Goal: Task Accomplishment & Management: Complete application form

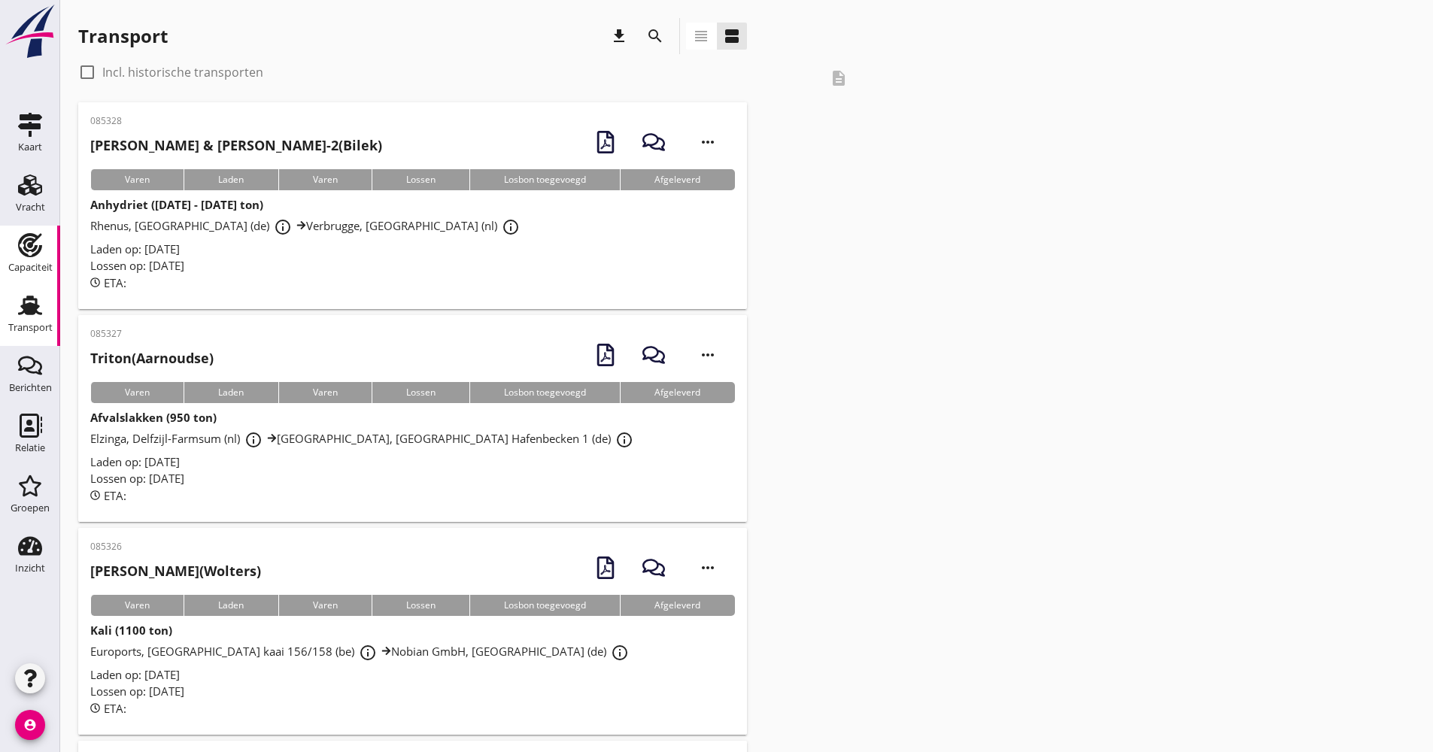
click at [36, 233] on link "Capaciteit Capaciteit" at bounding box center [30, 256] width 60 height 60
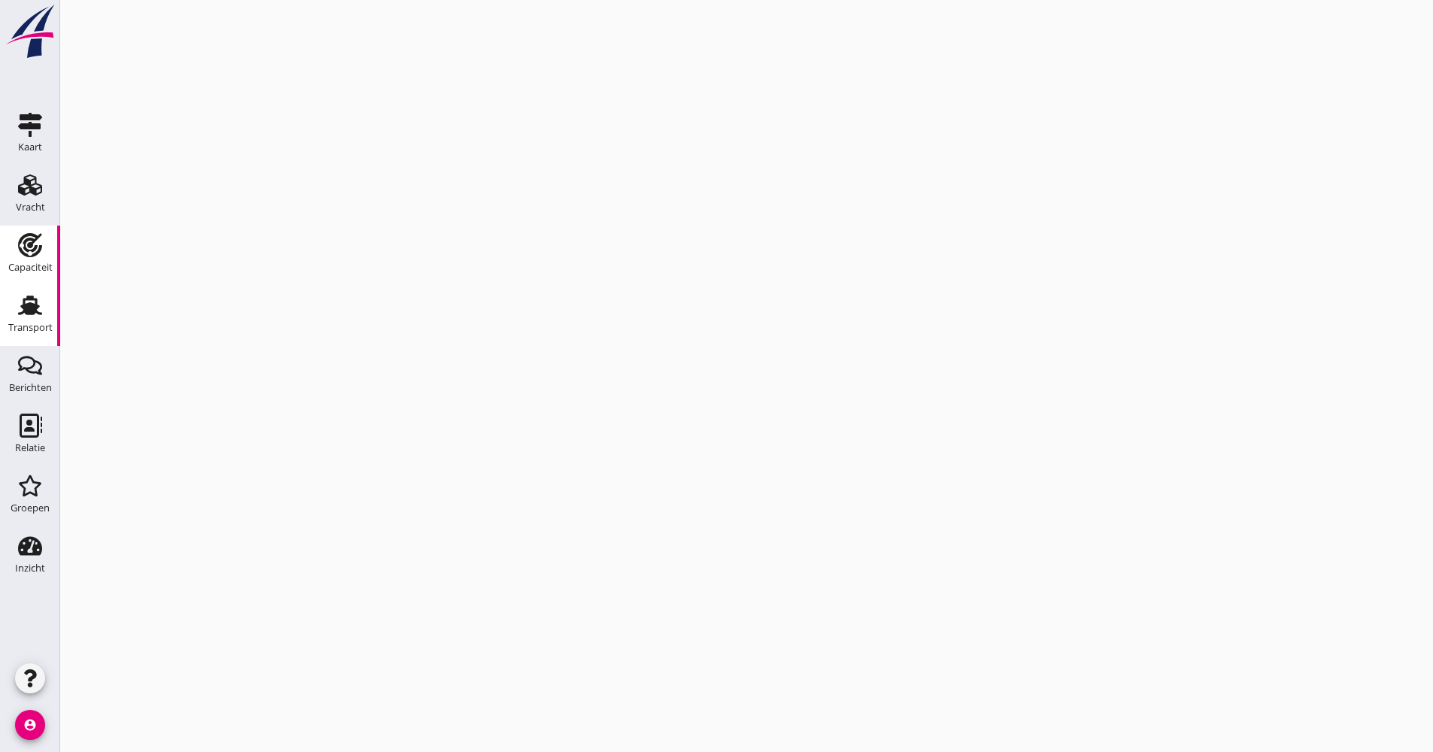
click at [29, 318] on div "Transport" at bounding box center [30, 327] width 44 height 21
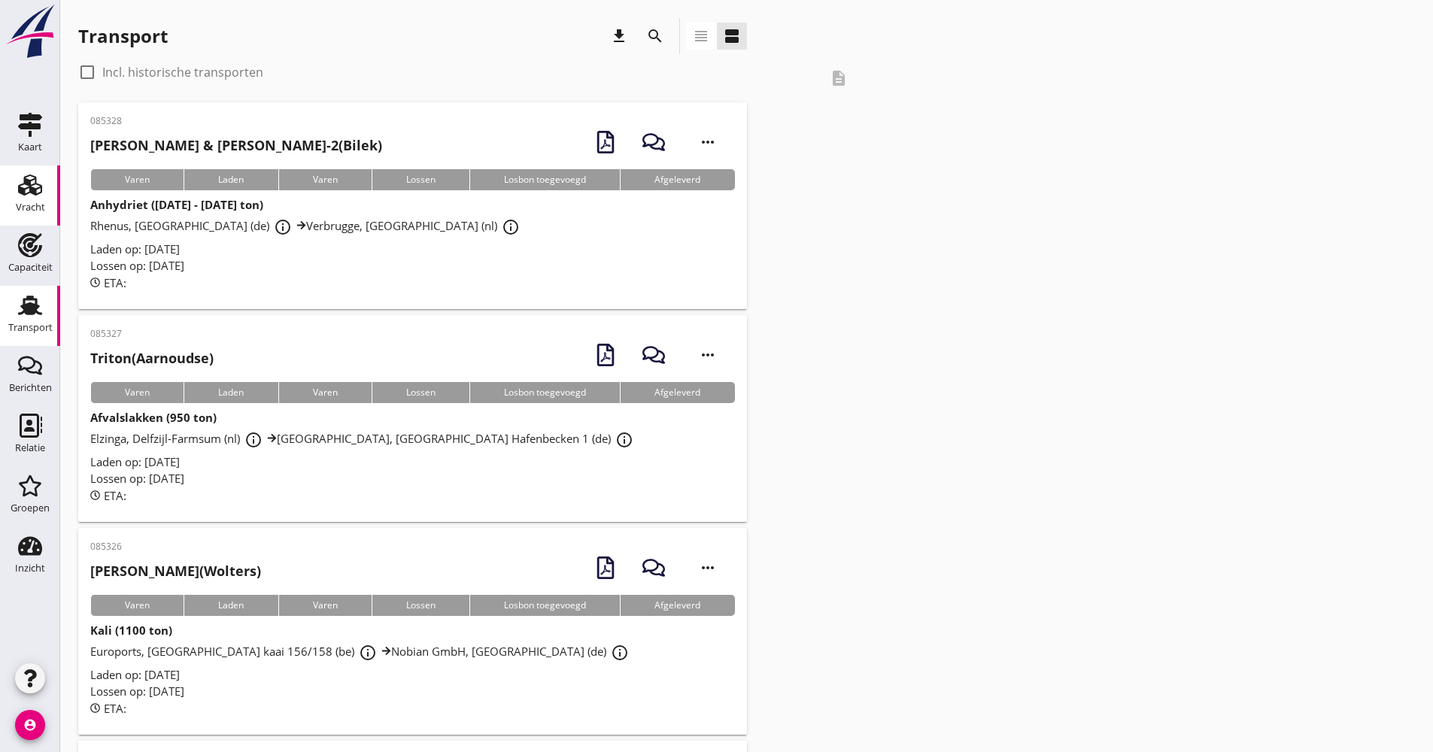
click at [47, 204] on link "Vracht Vracht" at bounding box center [30, 195] width 60 height 60
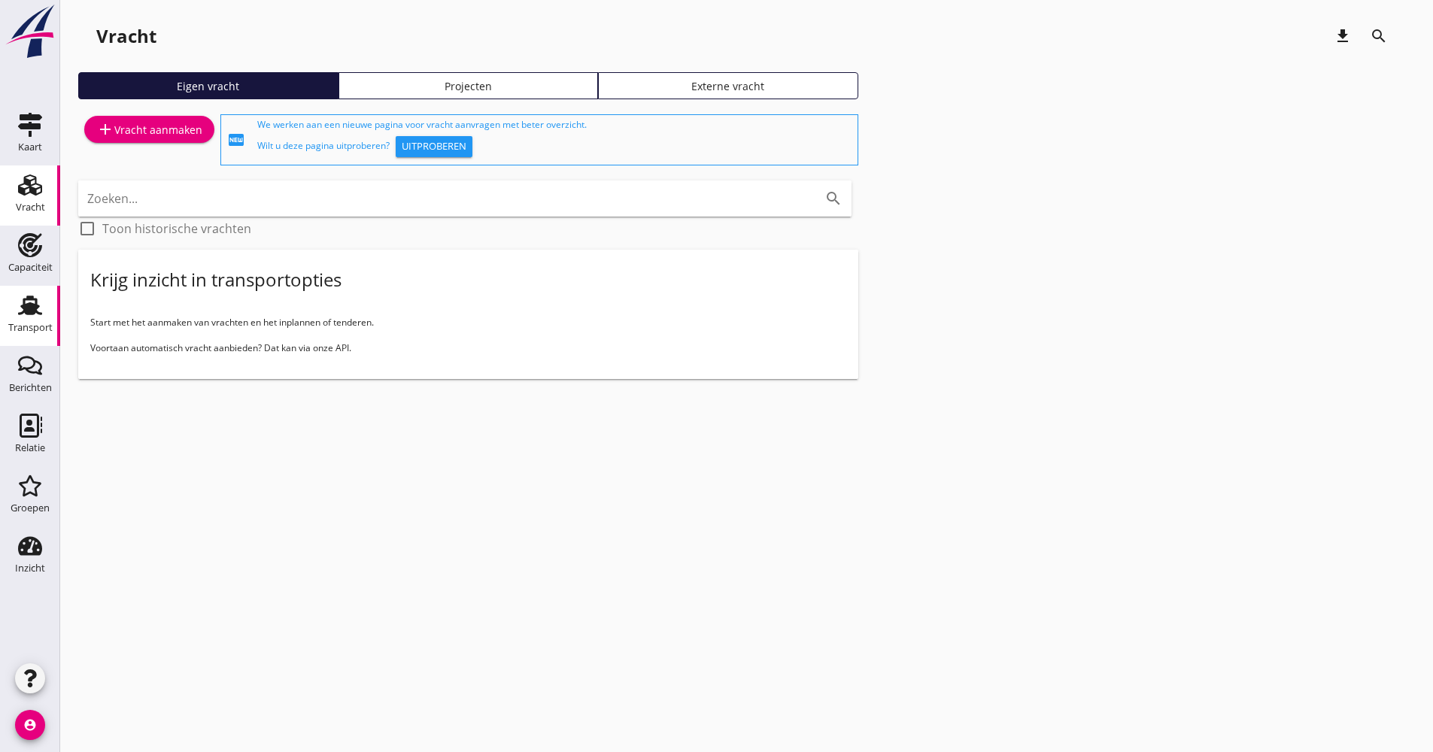
click at [28, 319] on div "Transport" at bounding box center [30, 327] width 44 height 21
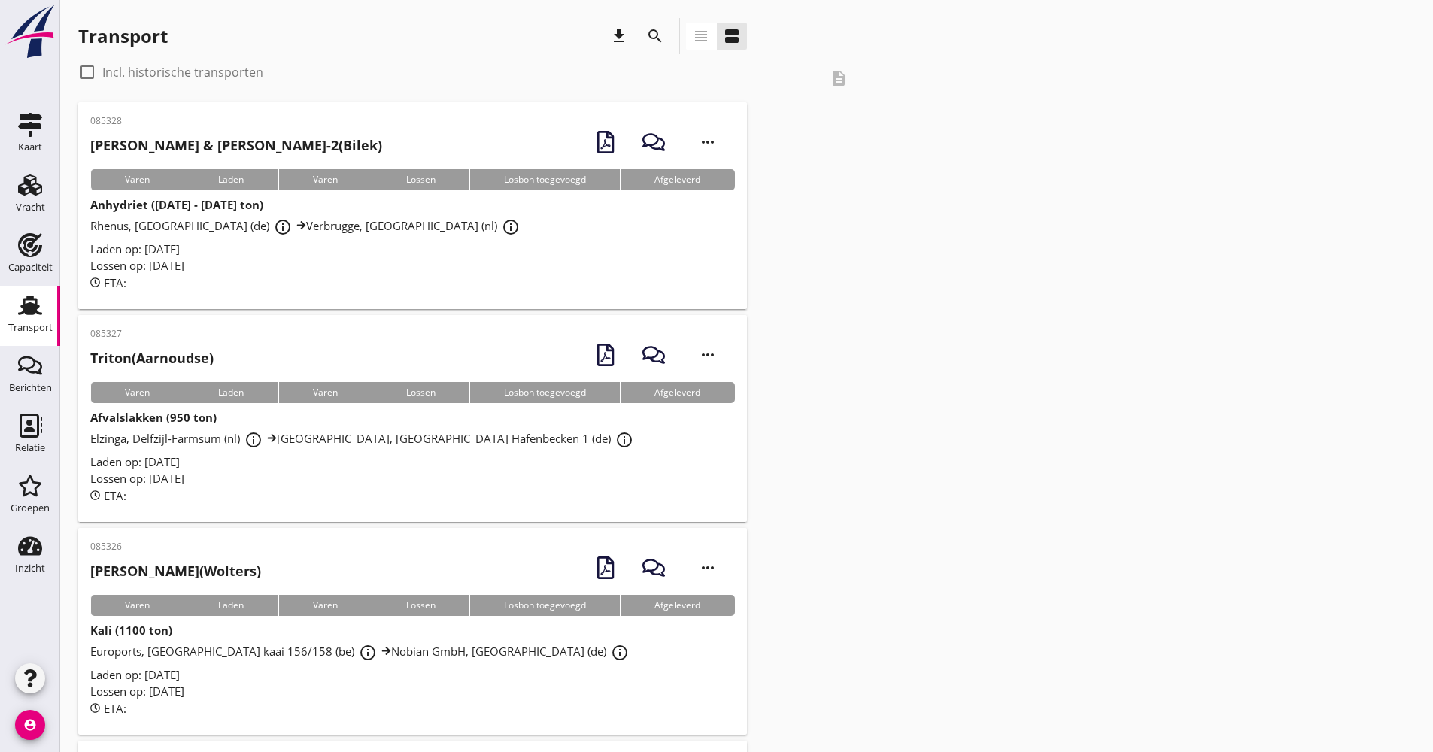
click at [108, 678] on span "Laden op: [DATE]" at bounding box center [135, 674] width 90 height 15
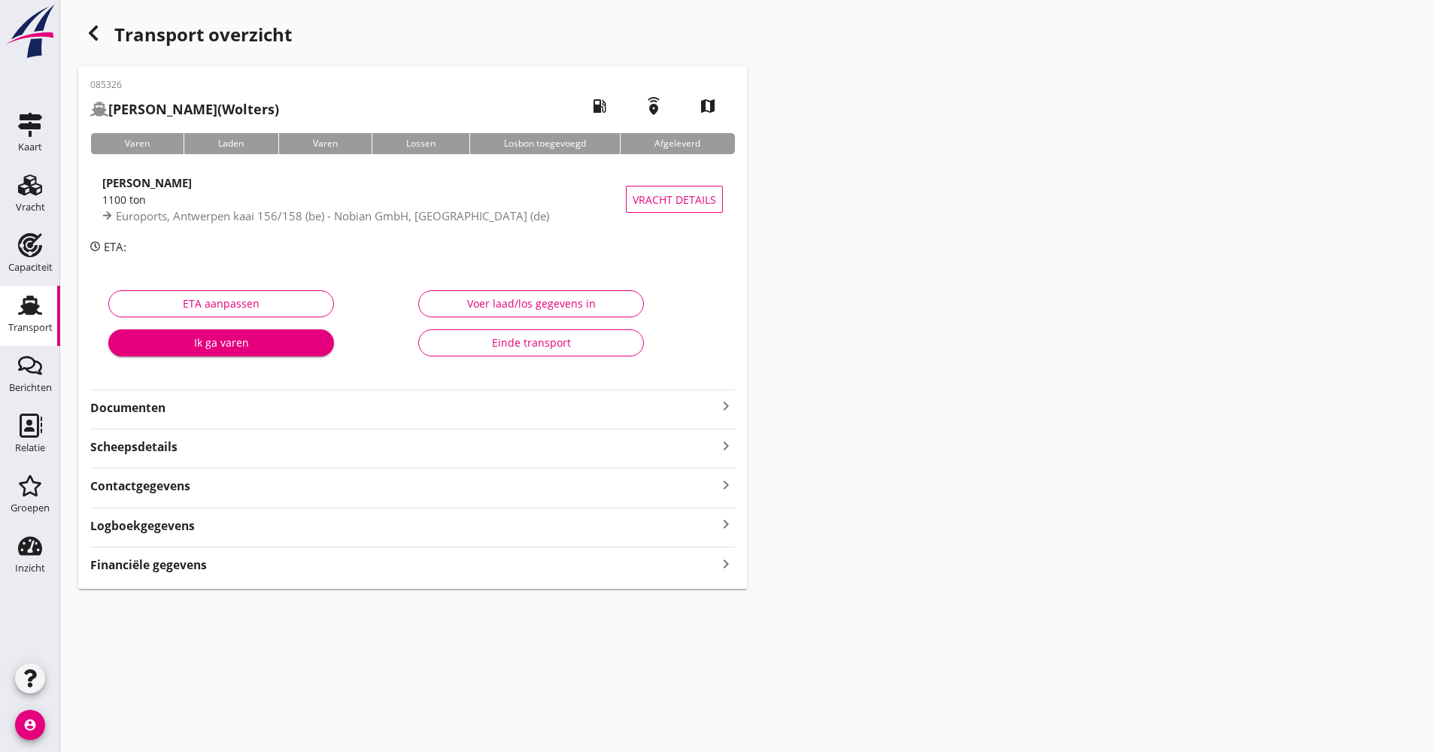
click at [50, 309] on link "Transport Transport" at bounding box center [30, 316] width 60 height 60
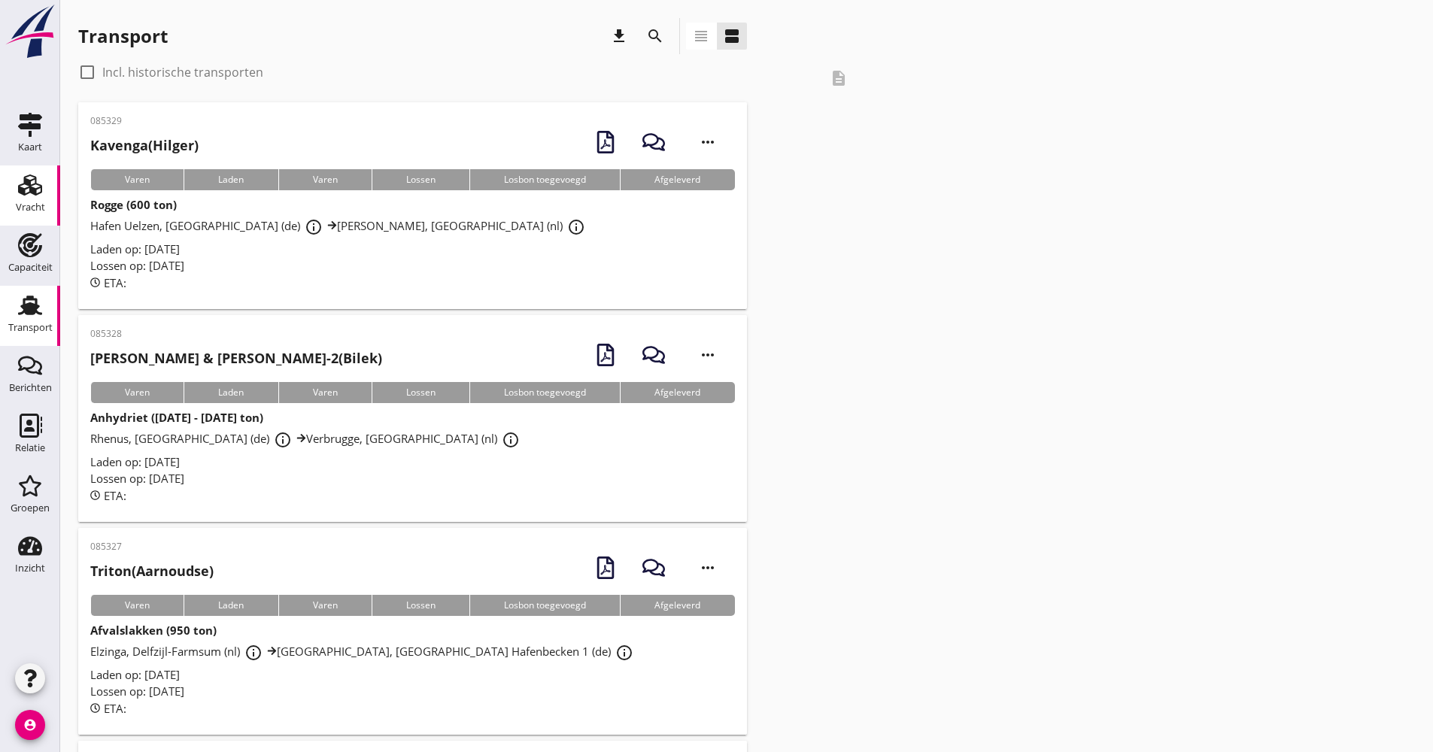
click at [40, 198] on div "Vracht" at bounding box center [30, 207] width 29 height 21
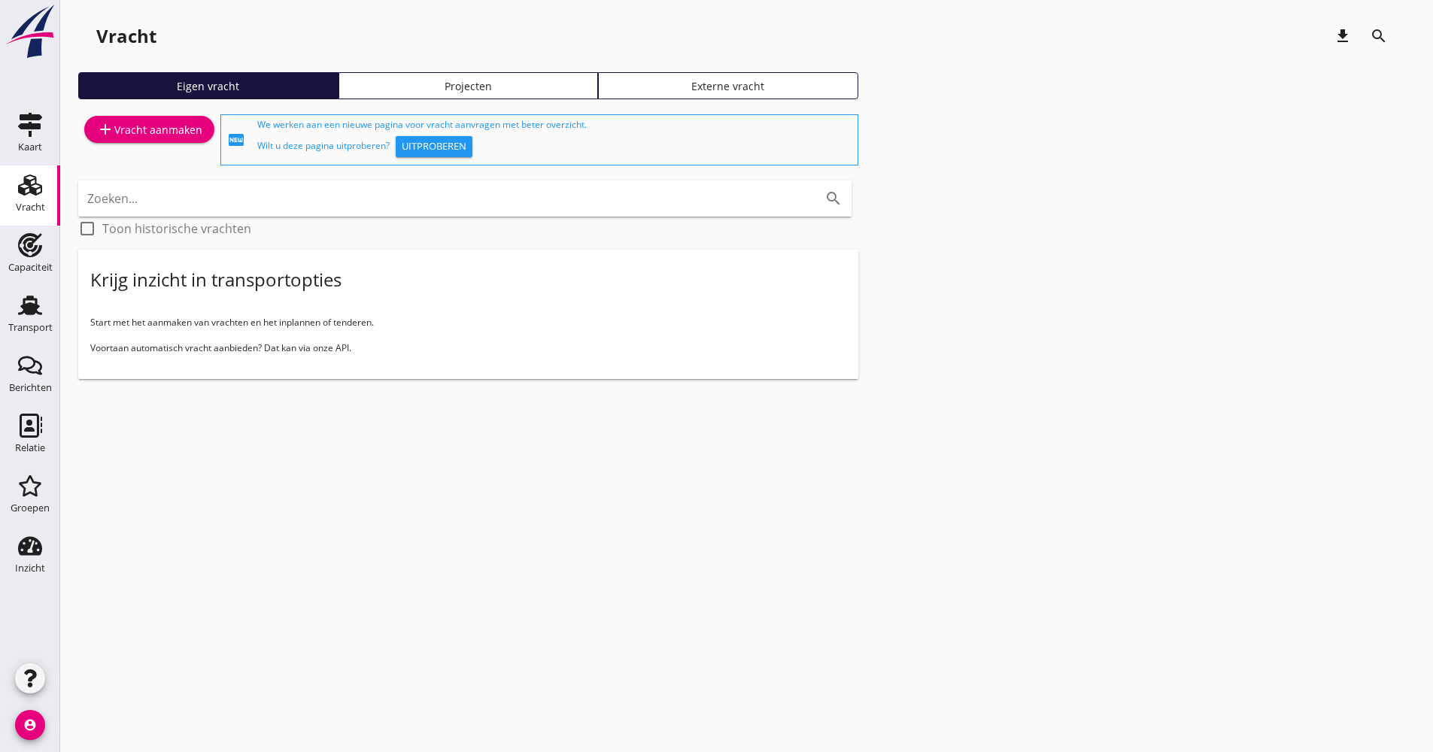
click at [132, 135] on div "add Vracht aanmaken" at bounding box center [149, 129] width 106 height 18
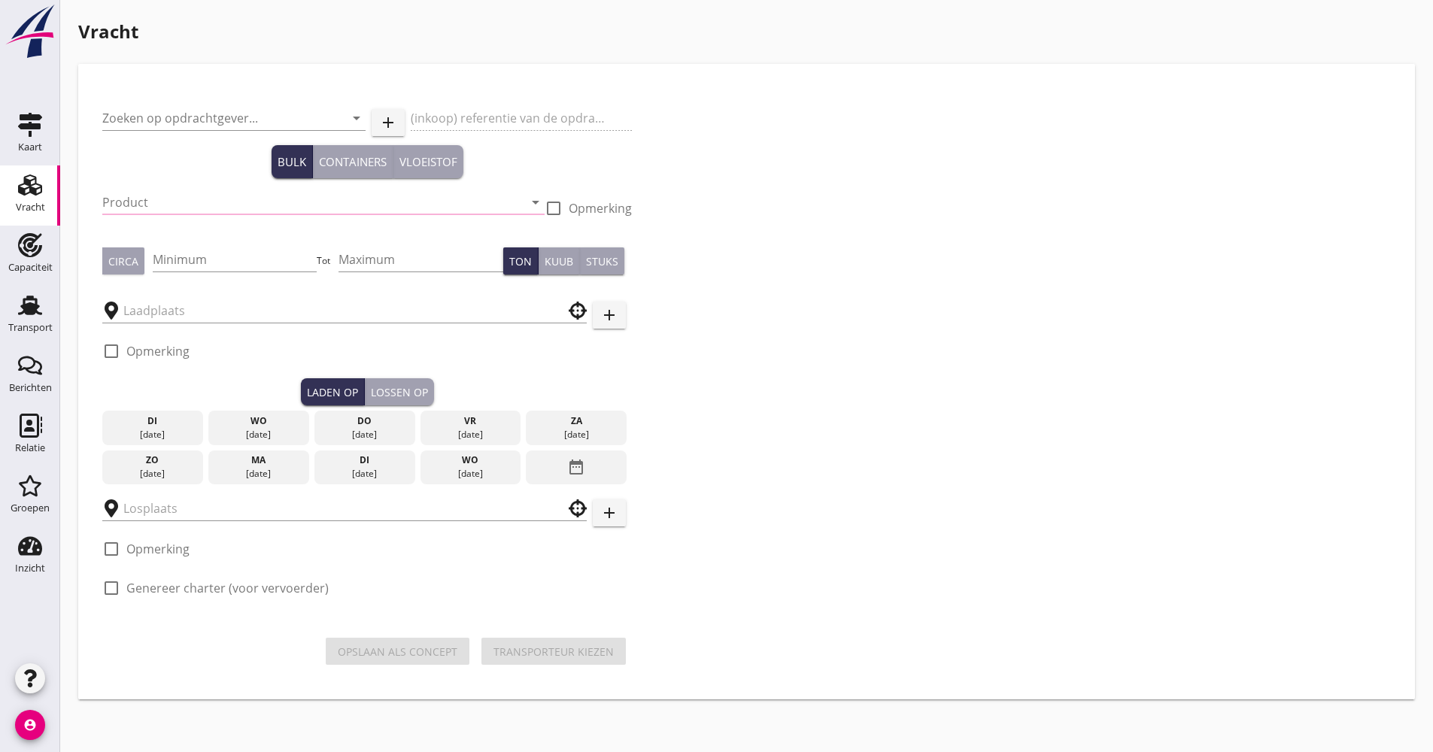
click at [219, 103] on div "Zoeken op opdrachtgever... arrow_drop_down" at bounding box center [233, 121] width 263 height 48
click at [217, 120] on input "Zoeken op opdrachtgever..." at bounding box center [212, 118] width 221 height 24
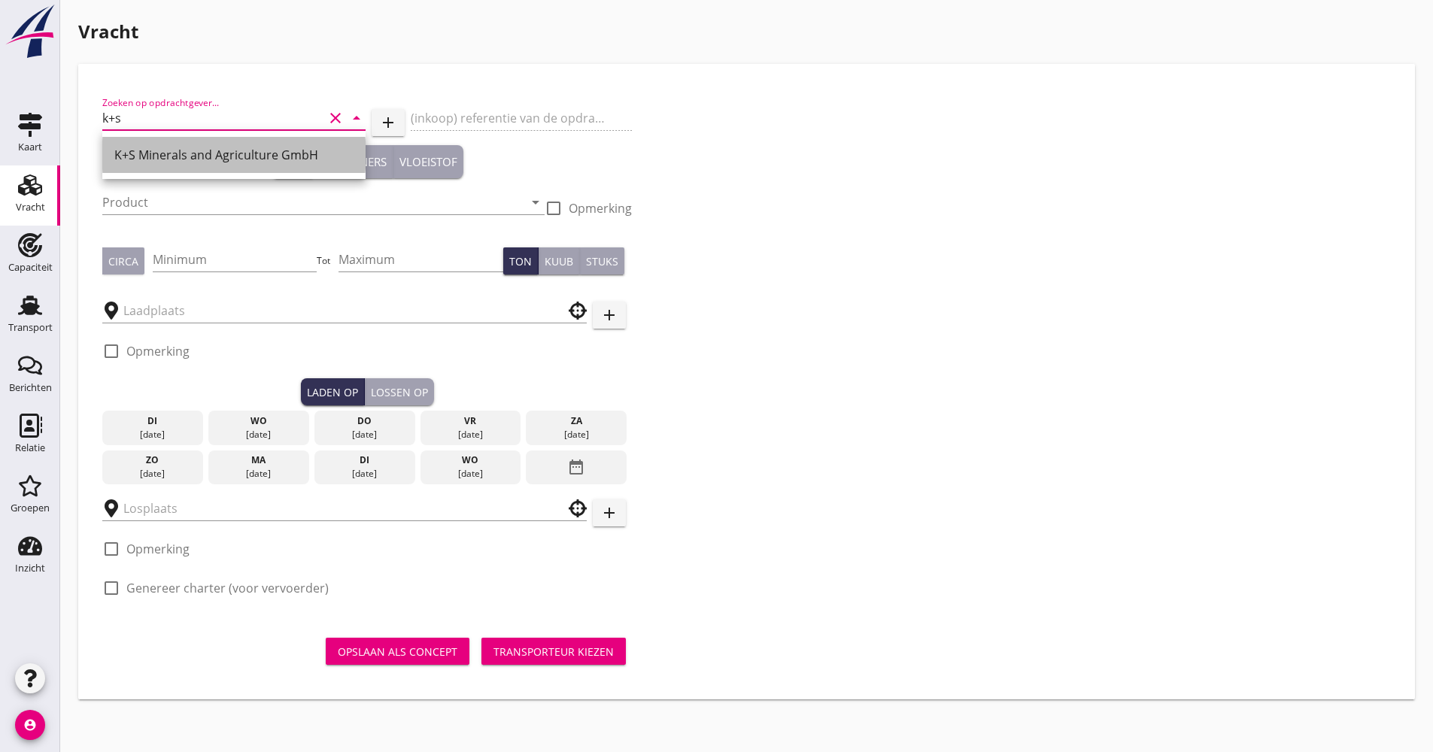
click at [193, 139] on div "K+S Minerals and Agriculture GmbH" at bounding box center [233, 155] width 239 height 36
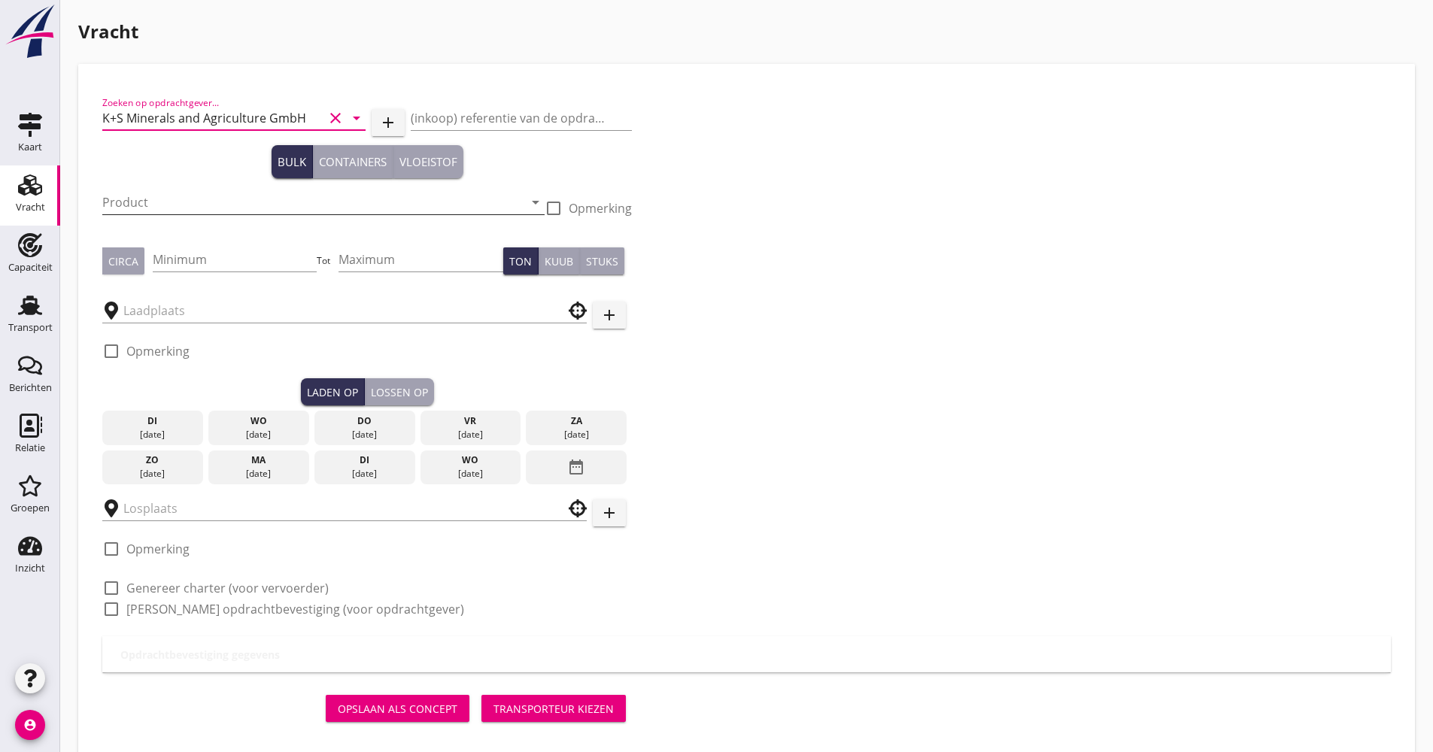
type input "K+S Minerals and Agriculture GmbH"
click at [189, 193] on input "Product" at bounding box center [312, 202] width 421 height 24
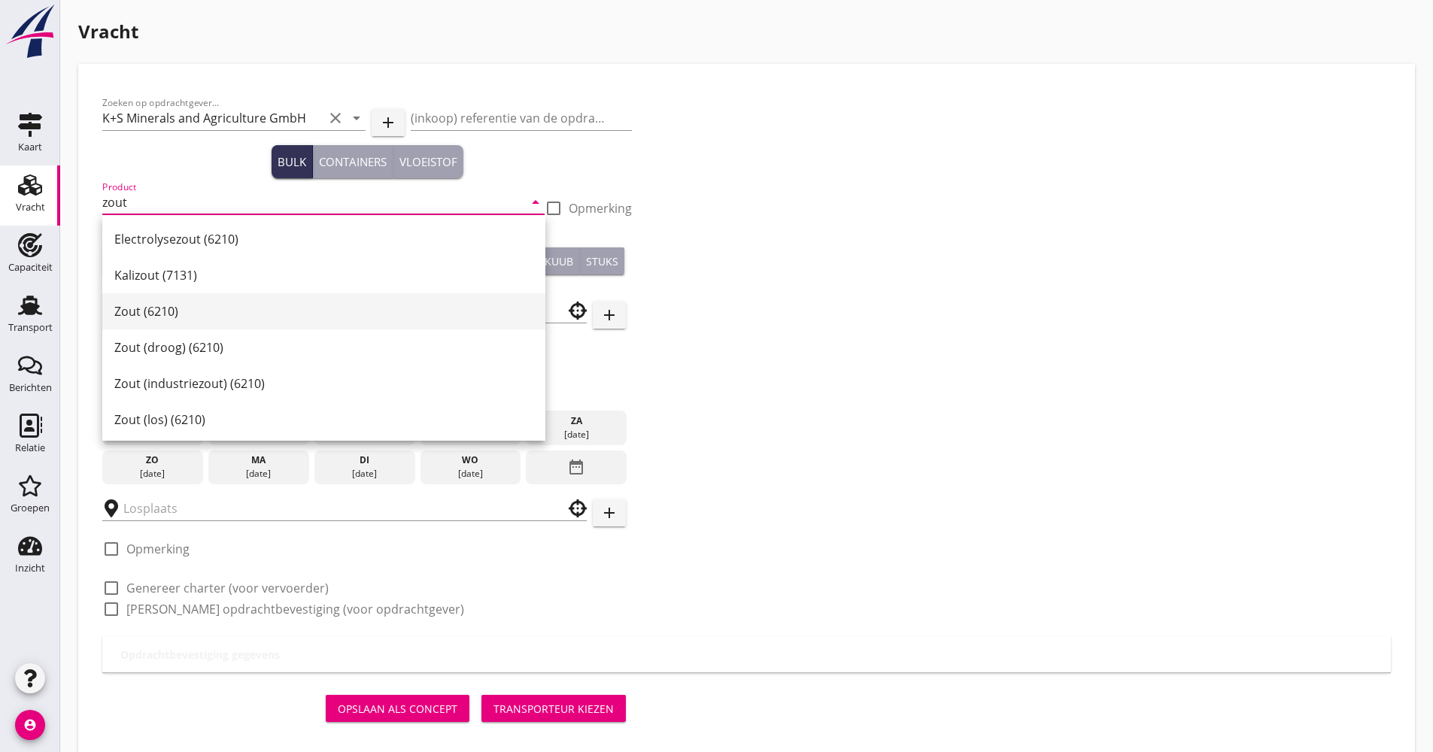
click at [249, 310] on div "Zout (6210)" at bounding box center [323, 311] width 419 height 18
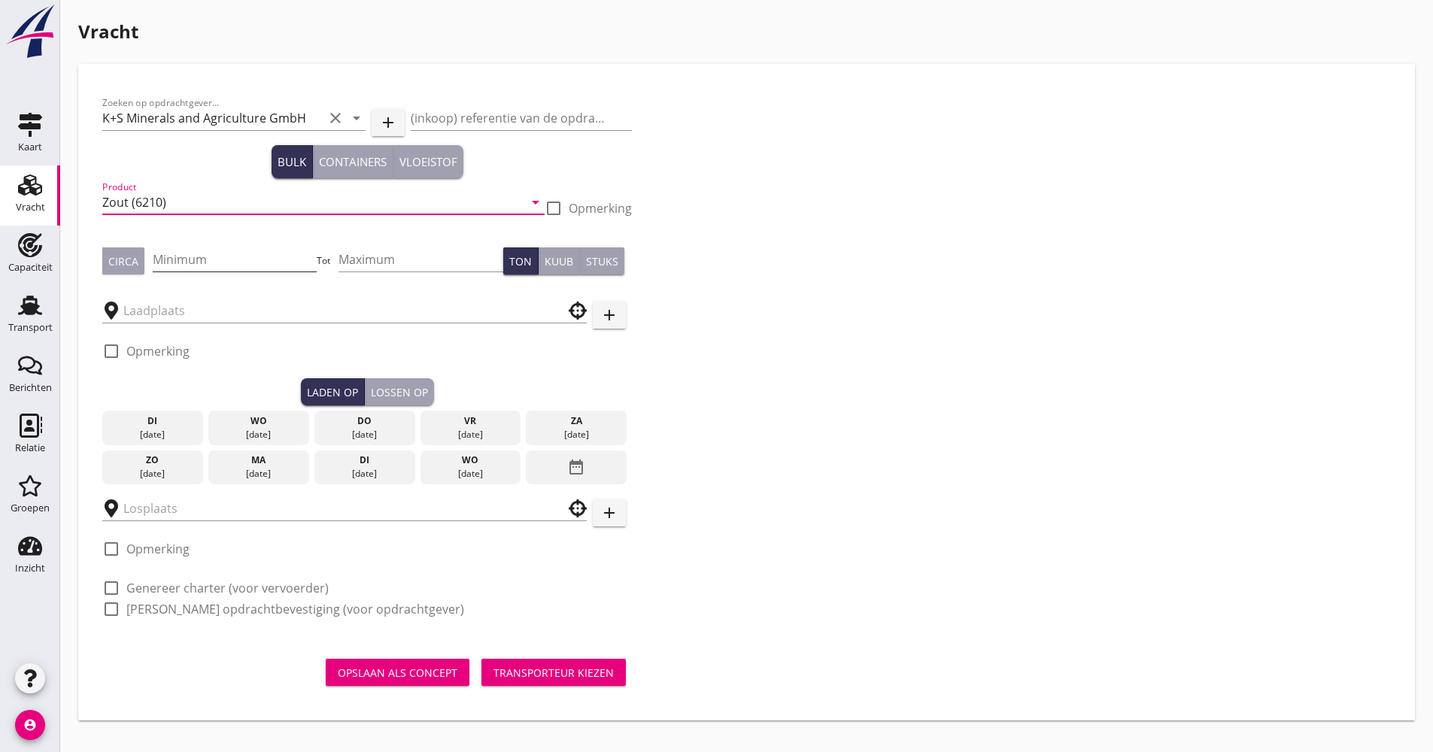
type input "Zout (6210)"
click at [205, 248] on input "Minimum" at bounding box center [235, 259] width 165 height 24
type input "1300"
click at [119, 350] on div at bounding box center [112, 351] width 26 height 26
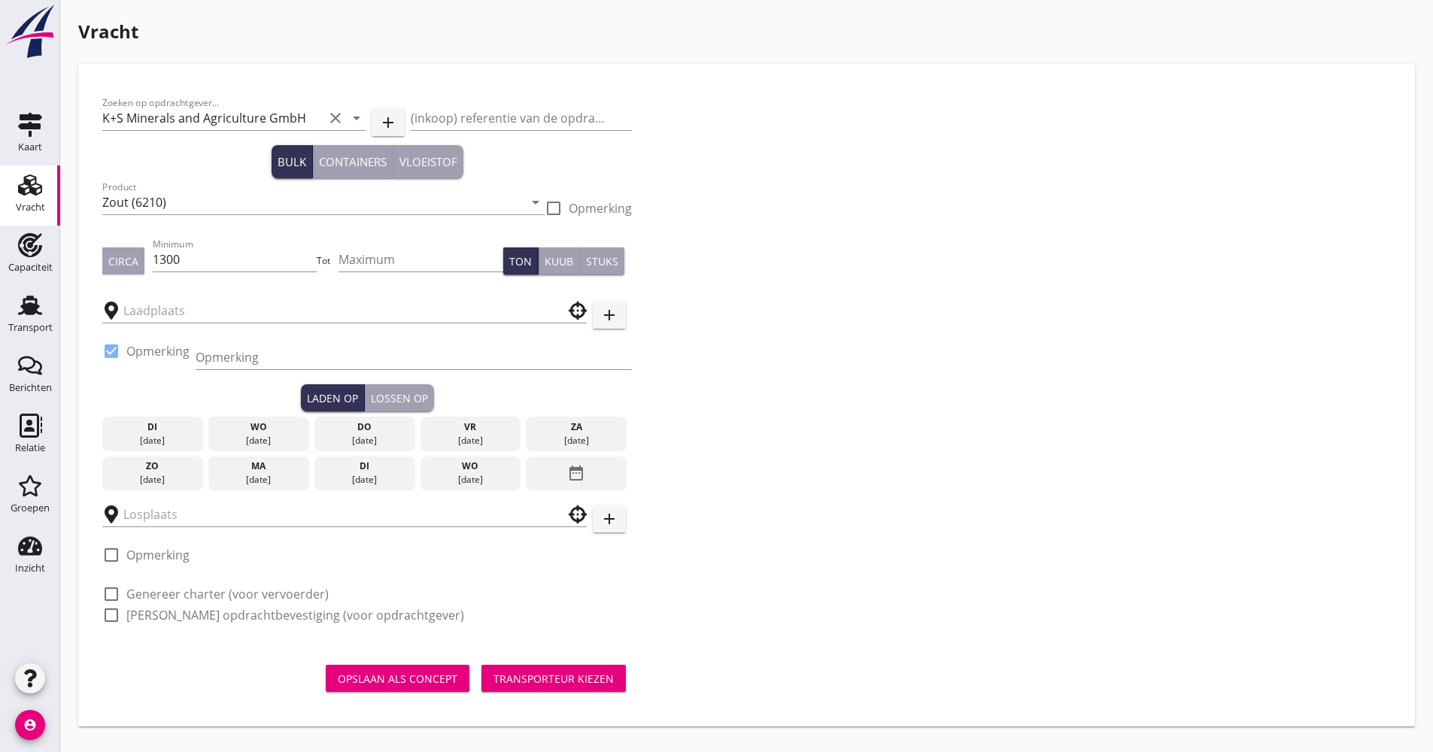
click at [132, 350] on label "Opmerking" at bounding box center [157, 351] width 63 height 15
checkbox input "false"
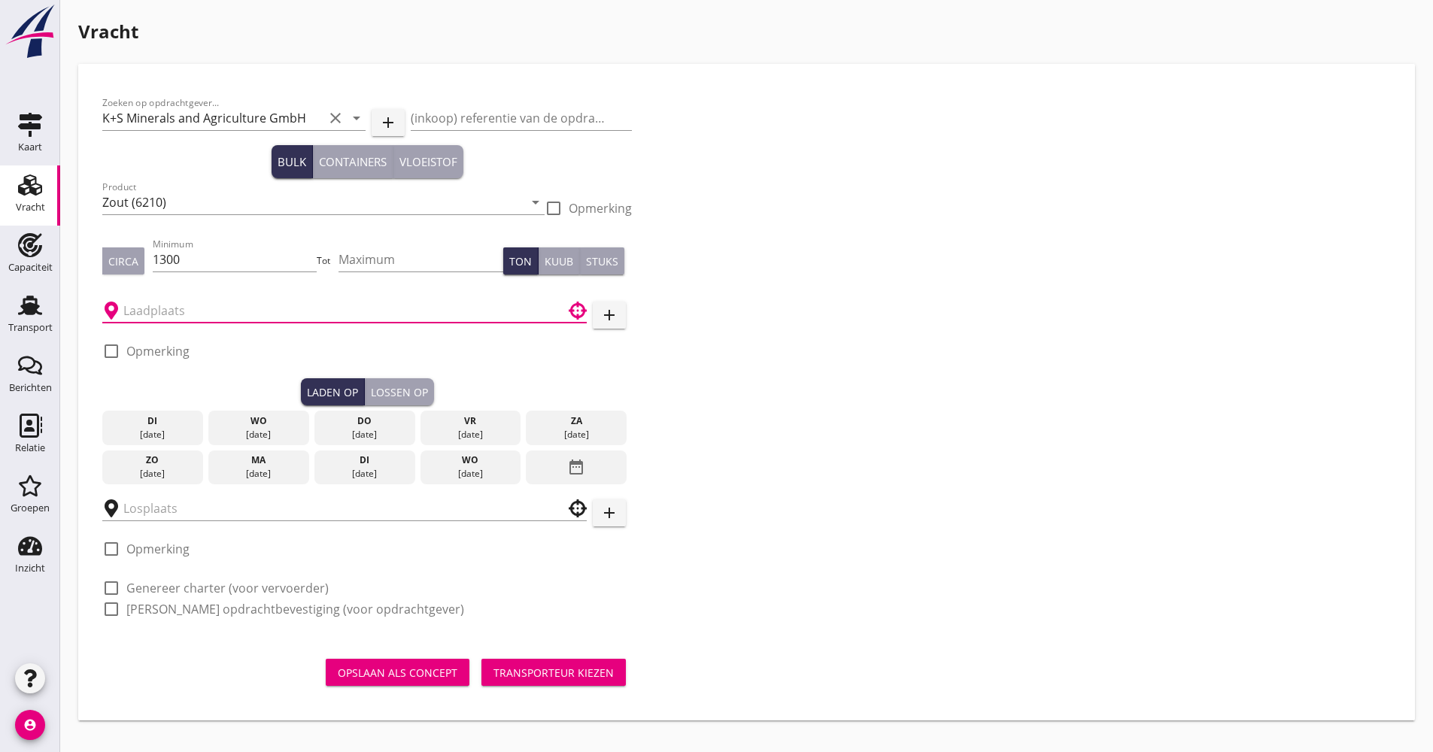
click at [160, 318] on input "text" at bounding box center [333, 311] width 421 height 24
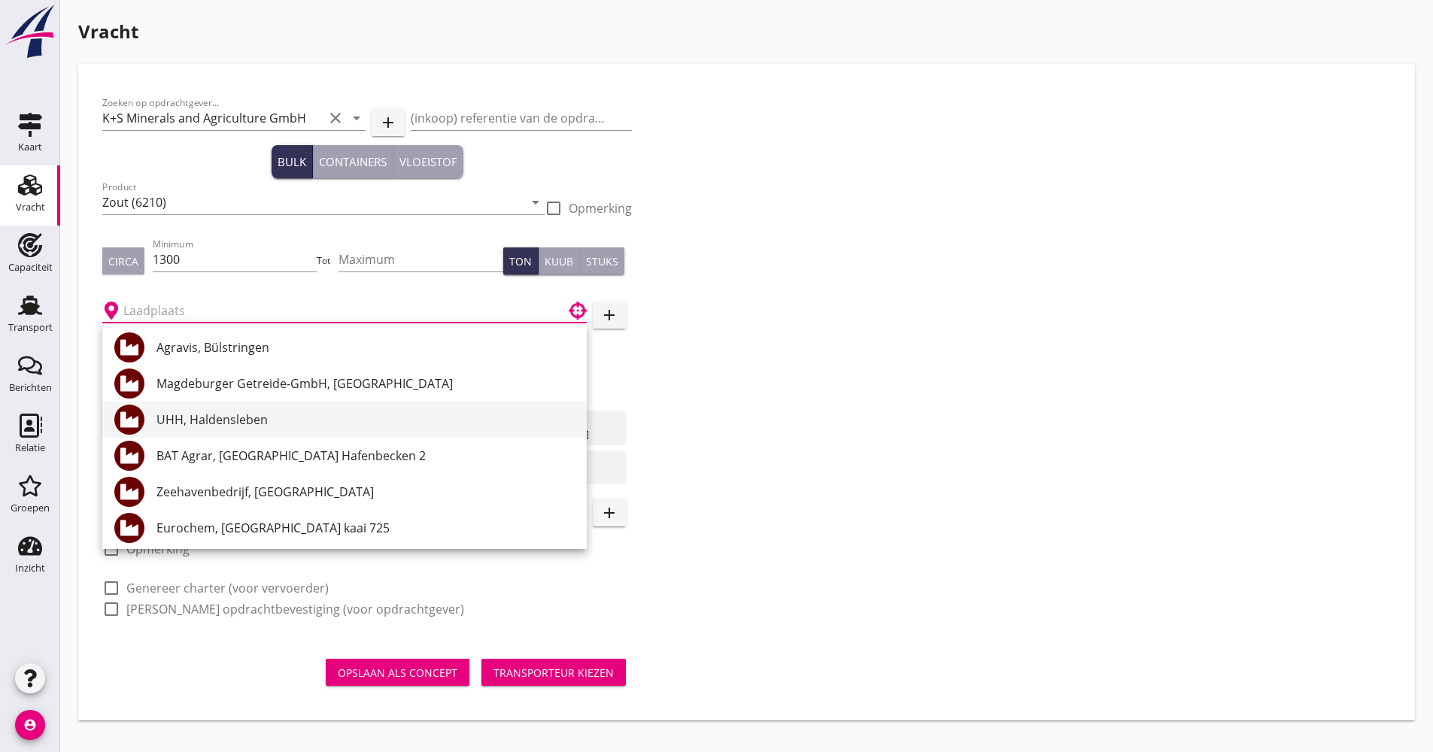
click at [206, 410] on div "UHH, Haldensleben" at bounding box center [365, 420] width 418 height 36
type input "UHH, Haldensleben"
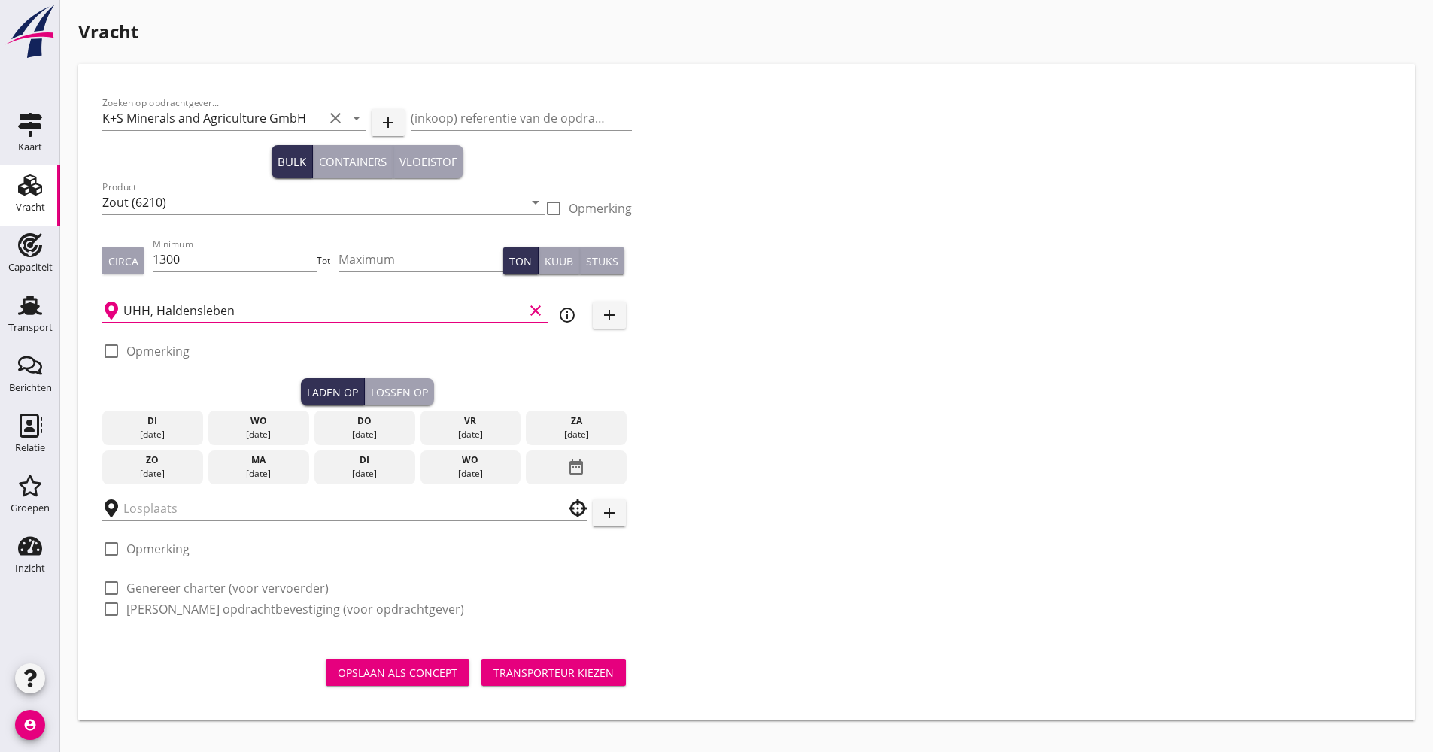
click at [228, 470] on div "[DATE]" at bounding box center [258, 474] width 93 height 14
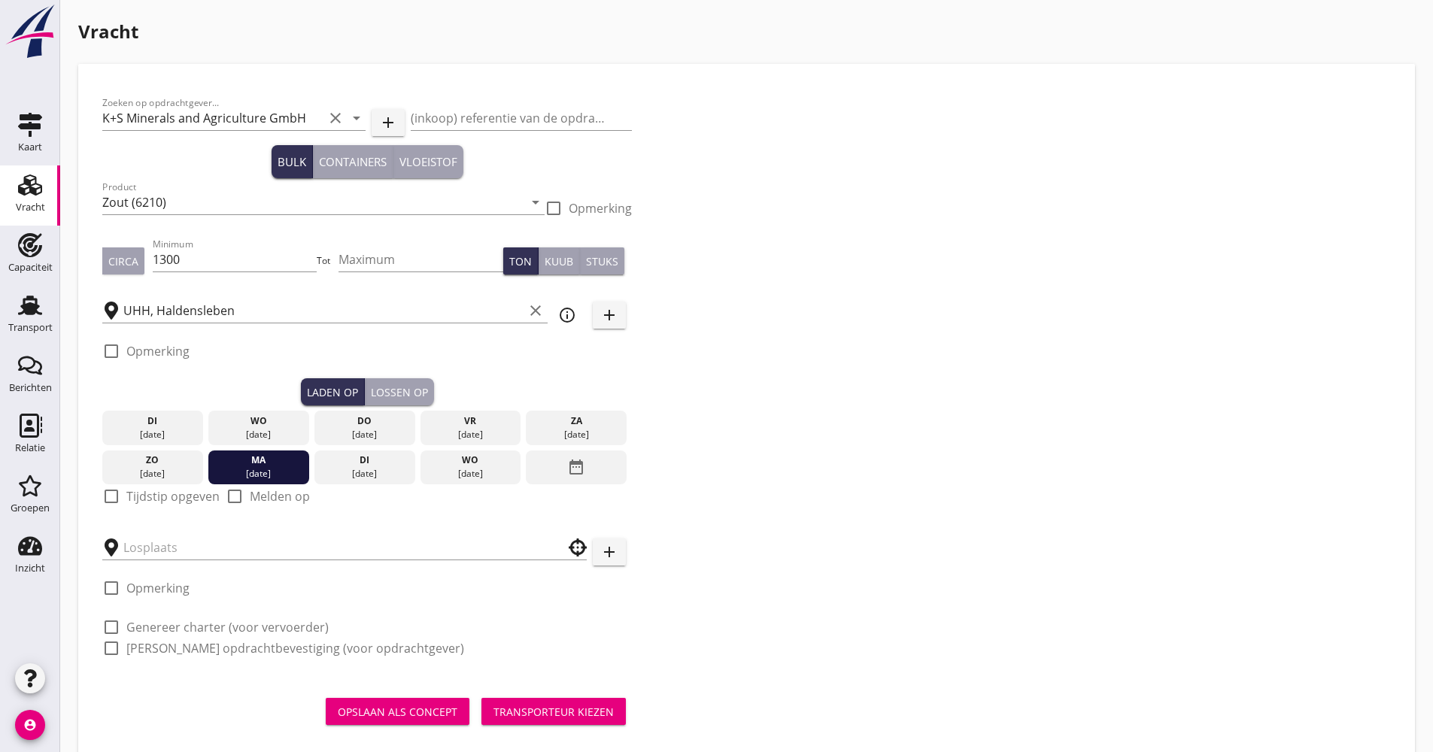
click at [102, 496] on div at bounding box center [112, 497] width 26 height 26
checkbox input "true"
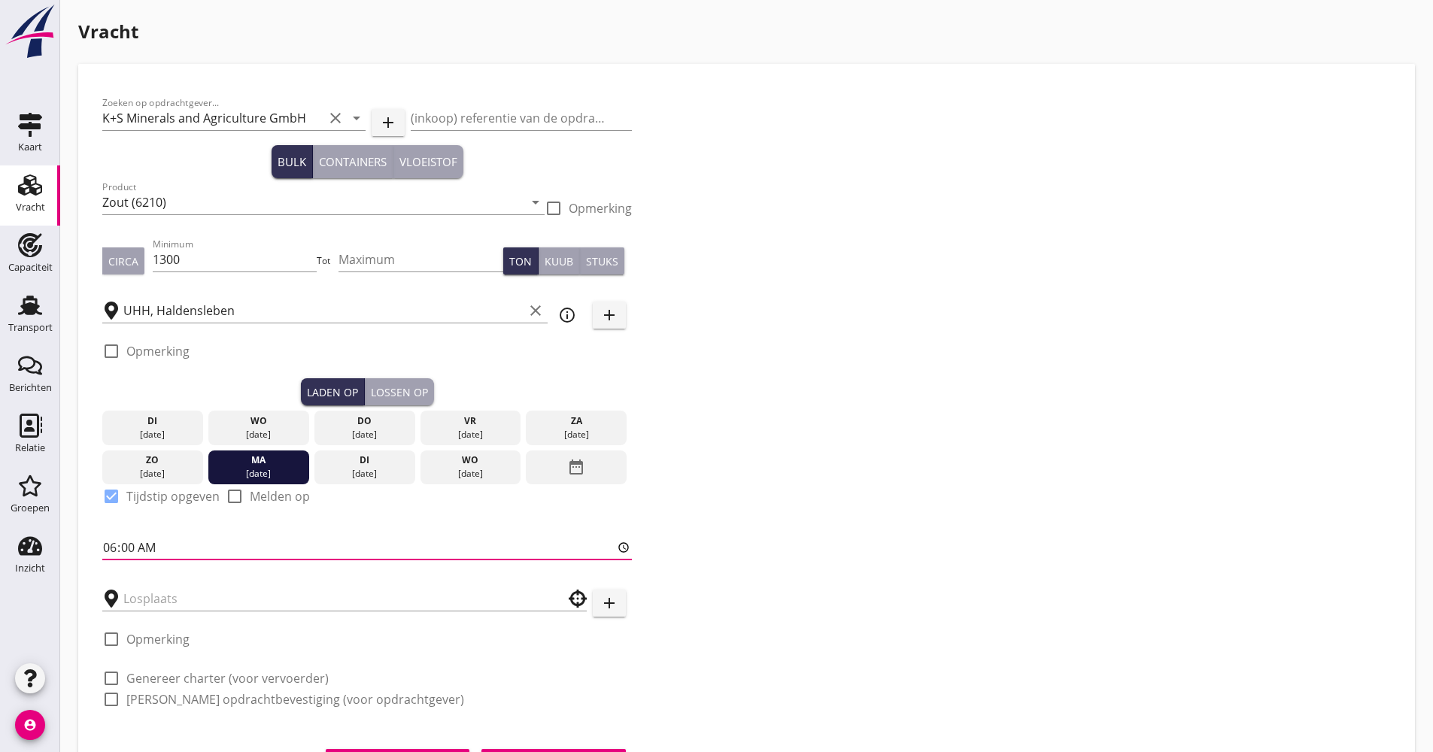
click at [108, 551] on input "06:00" at bounding box center [366, 547] width 529 height 24
type input "14:30"
click at [225, 611] on div at bounding box center [344, 599] width 484 height 24
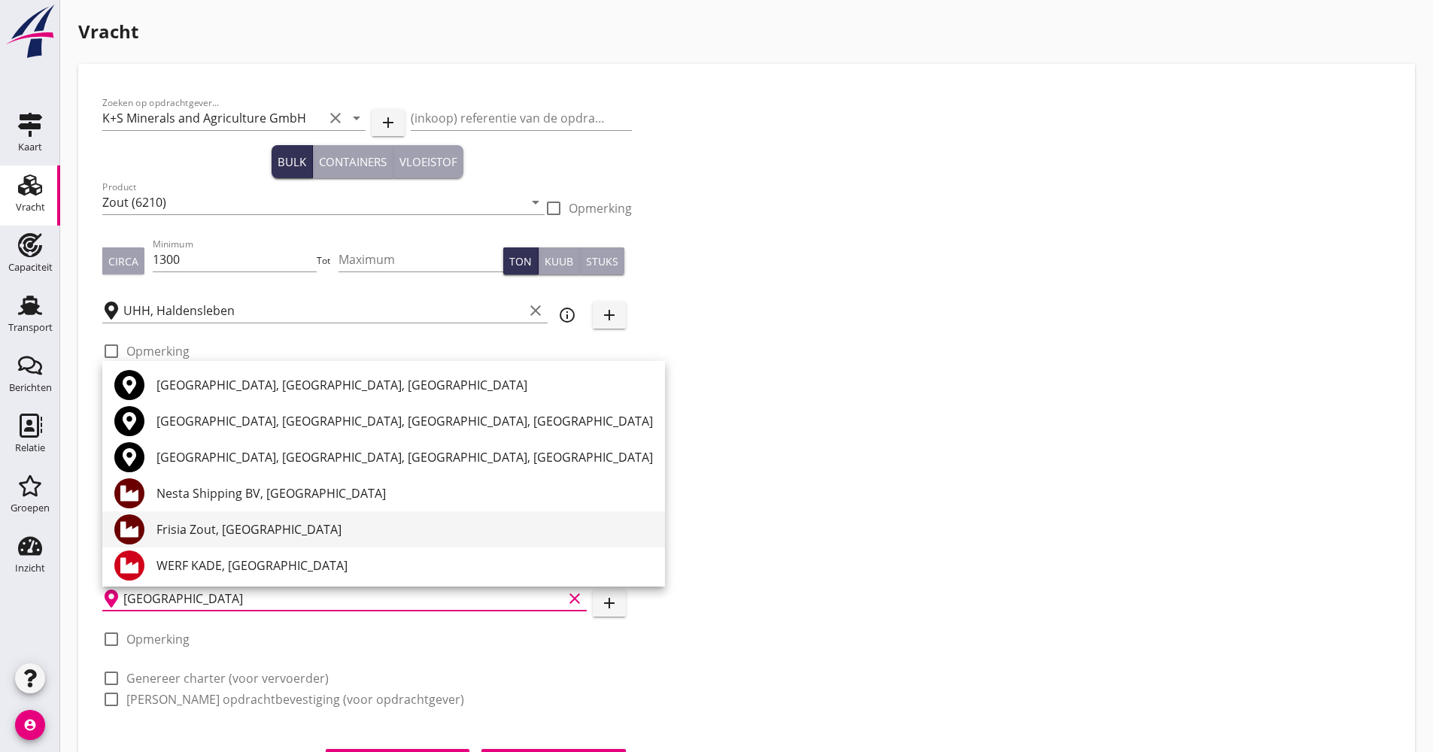
click at [252, 538] on div "Frisia Zout, [GEOGRAPHIC_DATA]" at bounding box center [404, 529] width 496 height 18
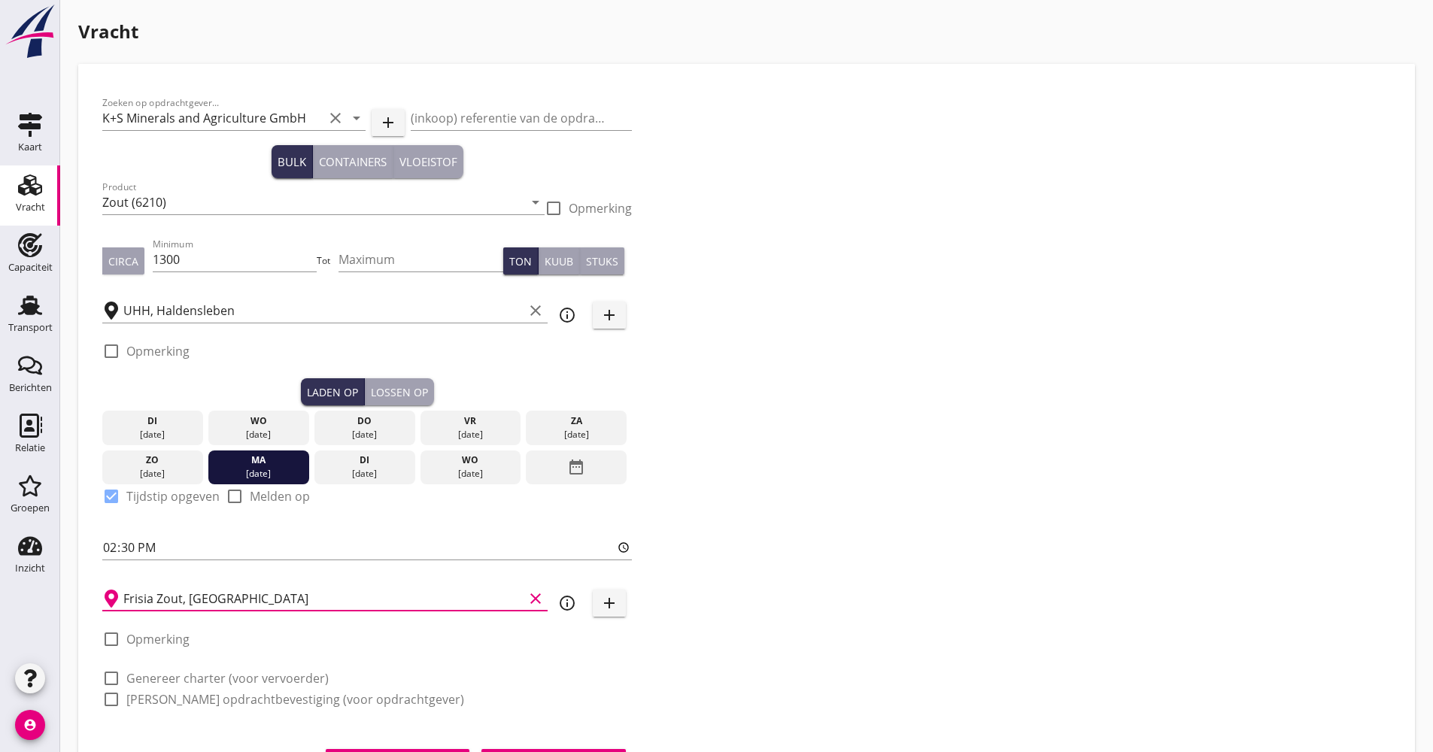
type input "Frisia Zout, [GEOGRAPHIC_DATA]"
drag, startPoint x: 174, startPoint y: 674, endPoint x: 174, endPoint y: 689, distance: 15.1
click at [174, 675] on label "Genereer charter (voor vervoerder)" at bounding box center [227, 678] width 202 height 15
checkbox input "true"
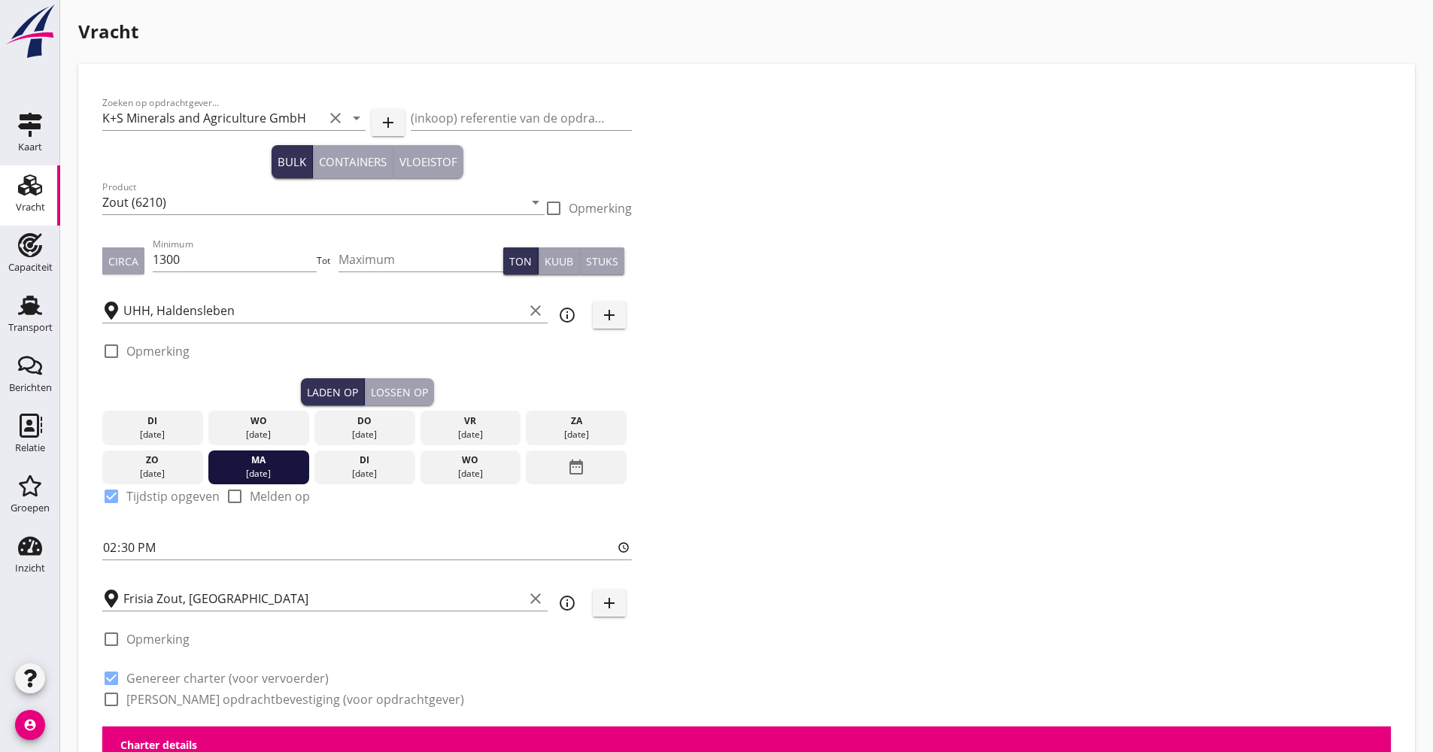
click at [173, 697] on label "[PERSON_NAME] opdrachtbevestiging (voor opdrachtgever)" at bounding box center [295, 699] width 338 height 15
checkbox input "true"
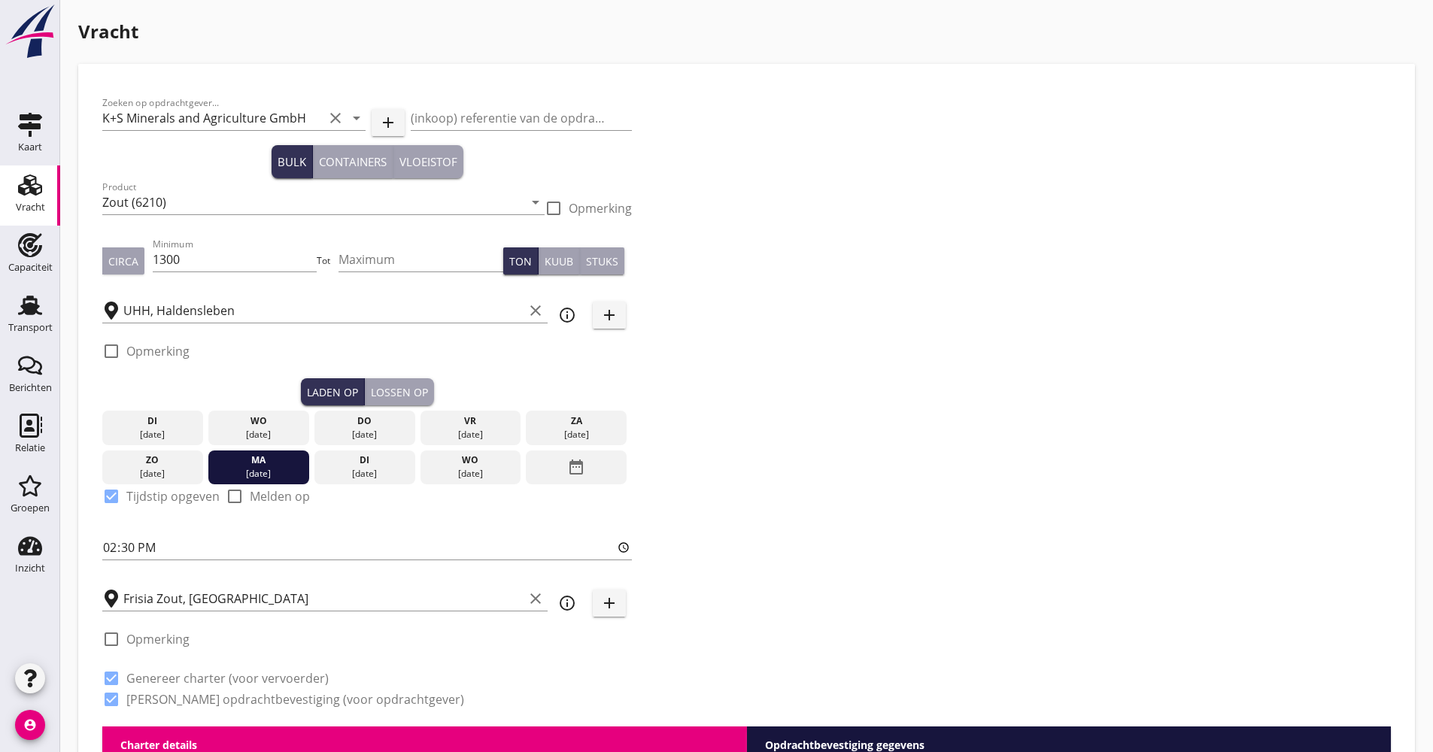
drag, startPoint x: 407, startPoint y: 374, endPoint x: 402, endPoint y: 390, distance: 16.6
click at [408, 374] on div "check_box_outline_blank Opmerking" at bounding box center [366, 355] width 529 height 45
click at [402, 390] on div "Lossen op" at bounding box center [399, 392] width 57 height 16
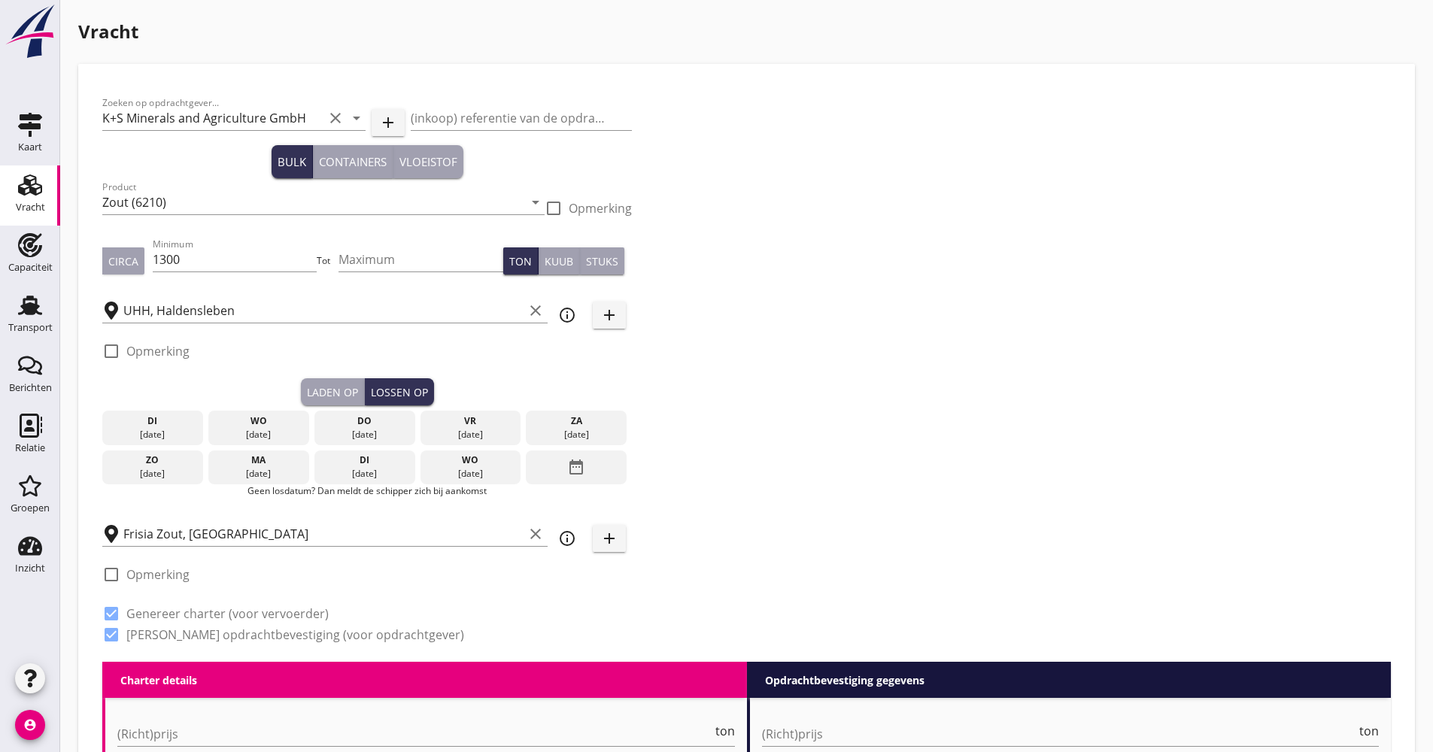
click at [582, 455] on icon "date_range" at bounding box center [576, 467] width 18 height 27
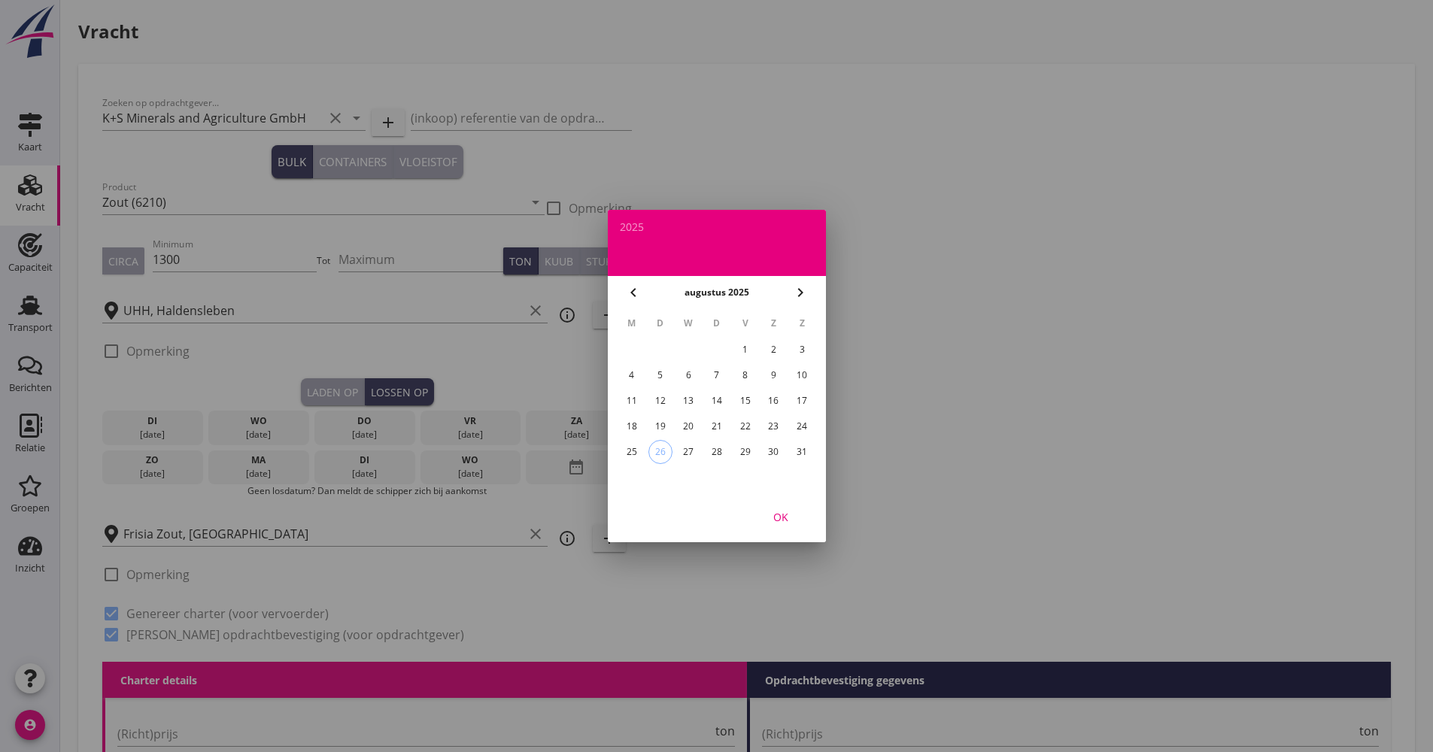
click at [805, 298] on icon "chevron_right" at bounding box center [800, 293] width 18 height 18
click at [683, 373] on div "10" at bounding box center [688, 375] width 24 height 24
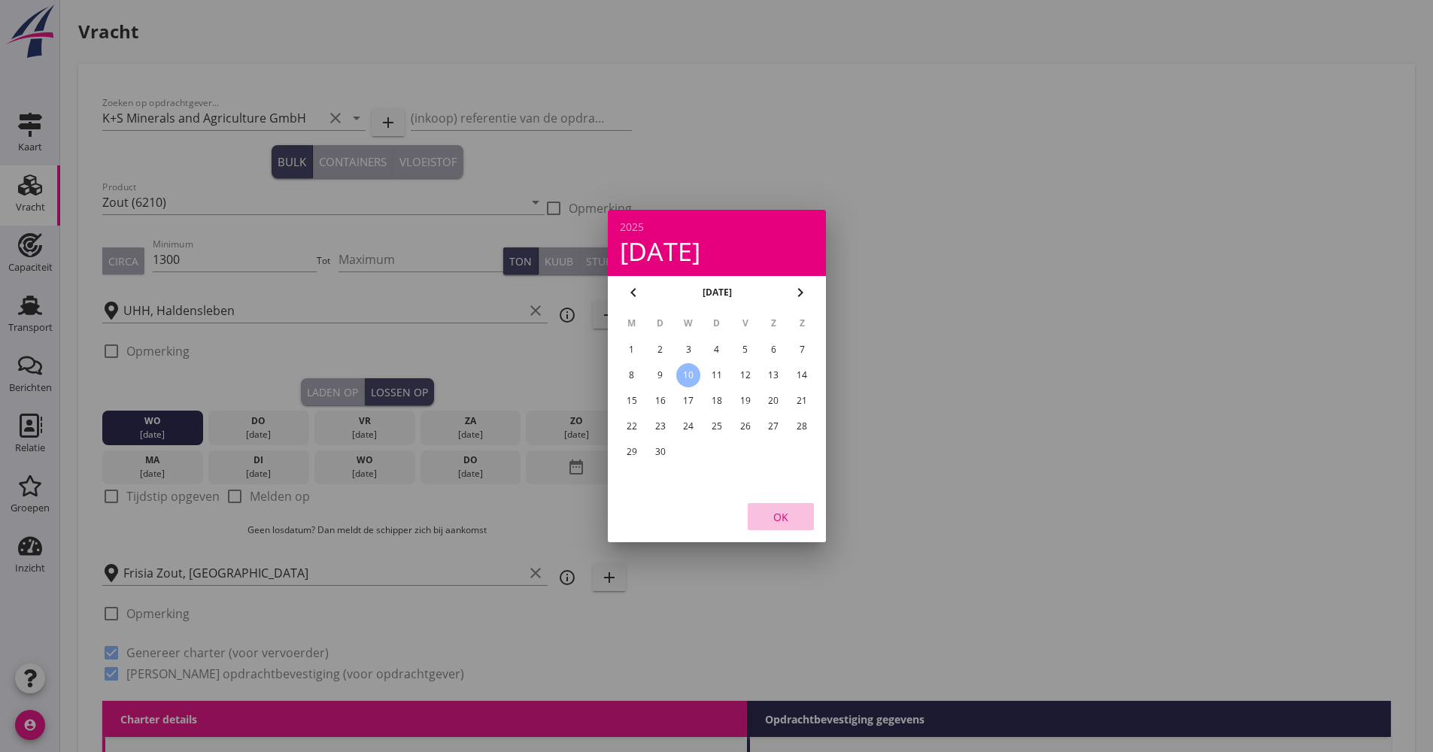
click at [782, 514] on div "OK" at bounding box center [781, 517] width 42 height 16
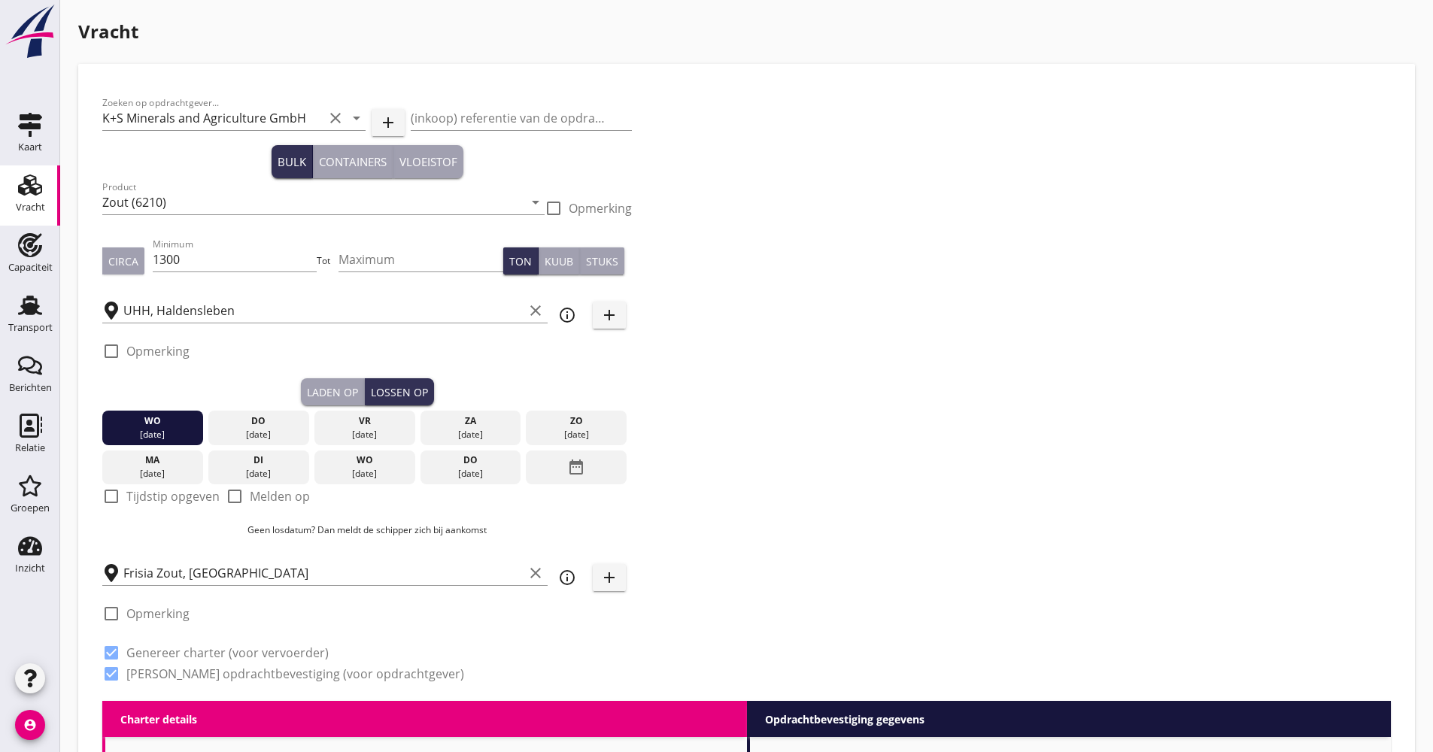
click at [145, 504] on label "Tijdstip opgeven" at bounding box center [172, 496] width 93 height 15
checkbox input "true"
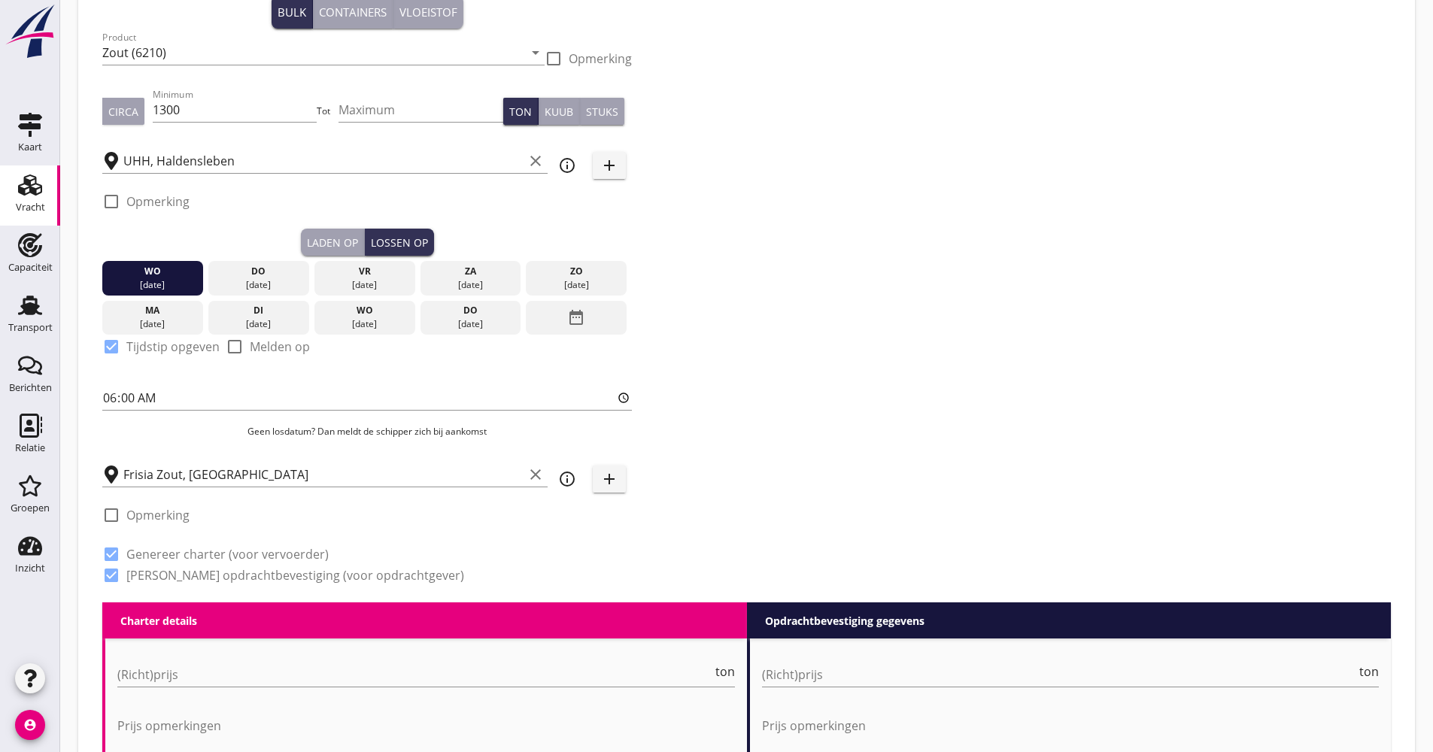
scroll to position [301, 0]
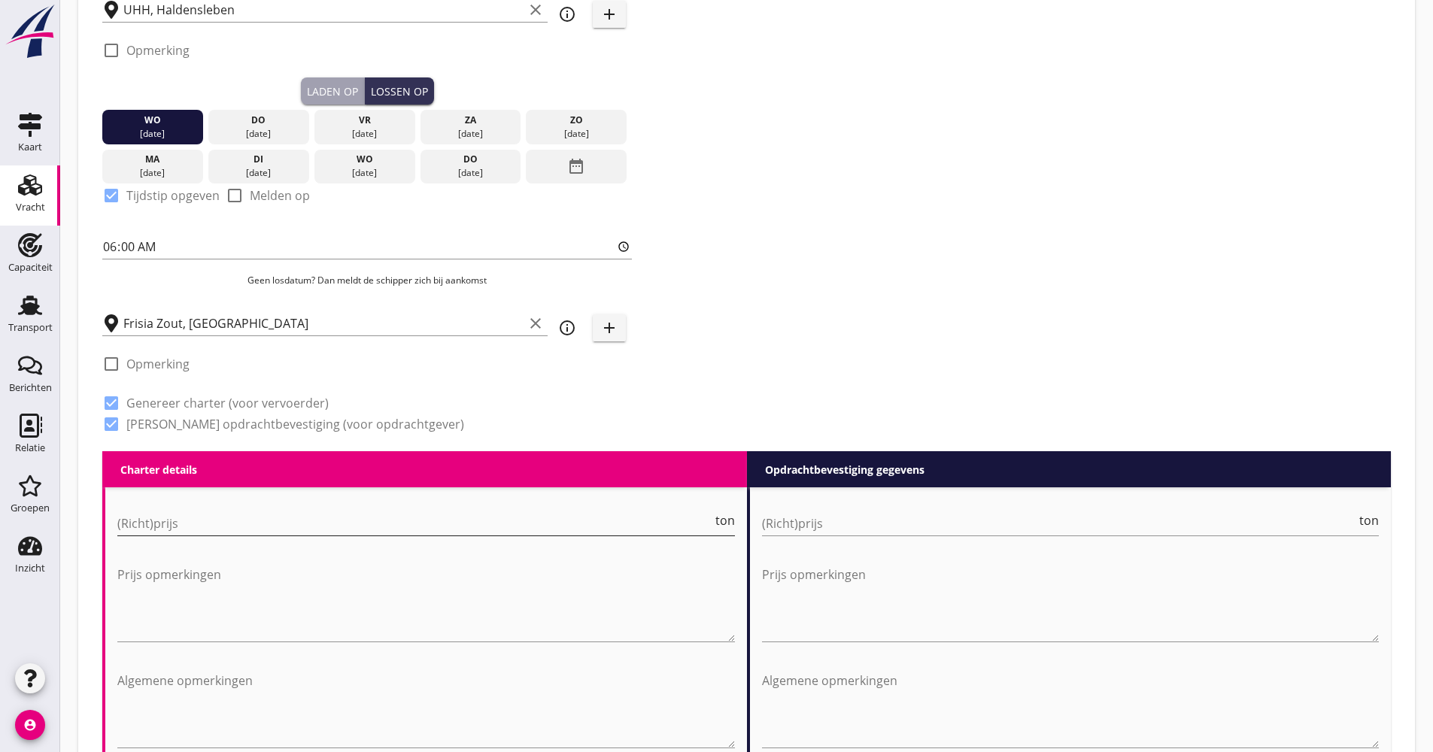
click at [171, 521] on input "(Richt)prijs" at bounding box center [414, 523] width 595 height 24
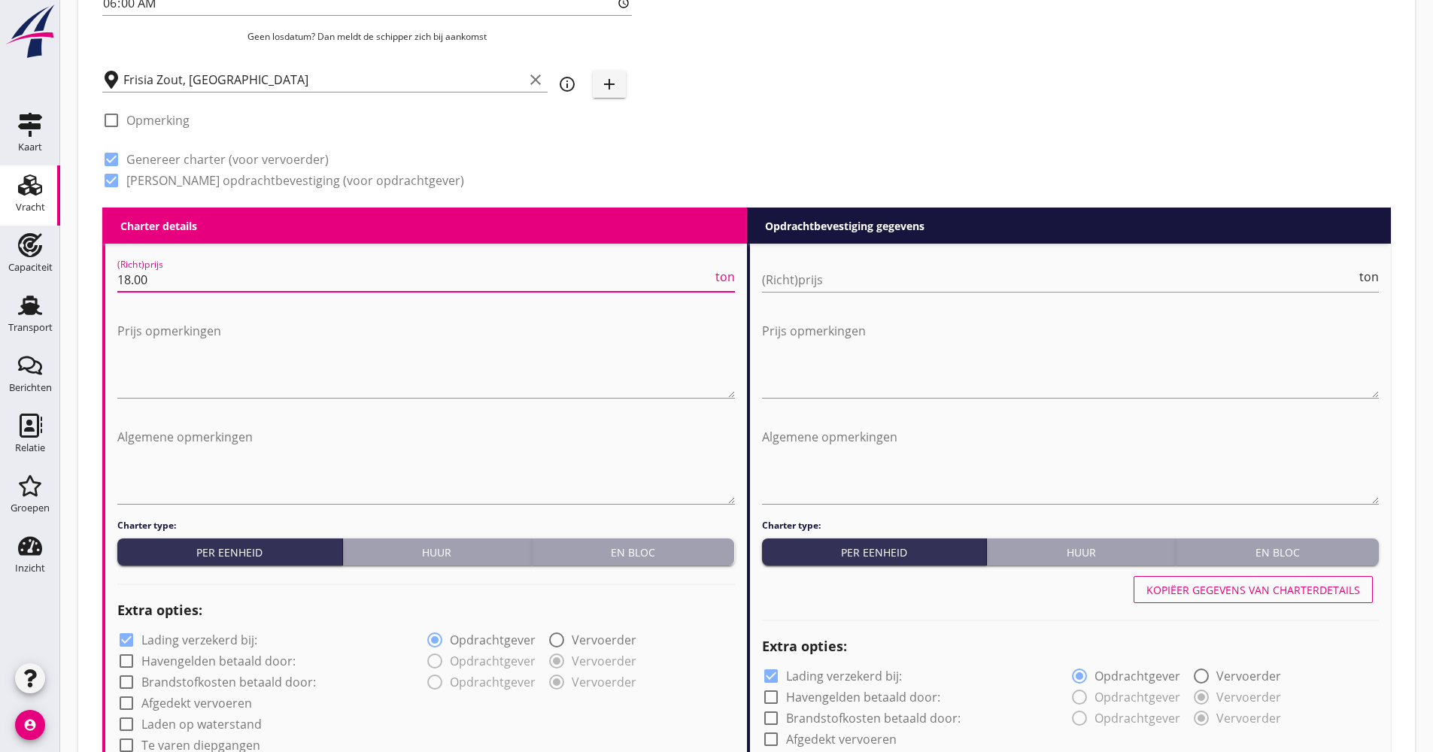
scroll to position [677, 0]
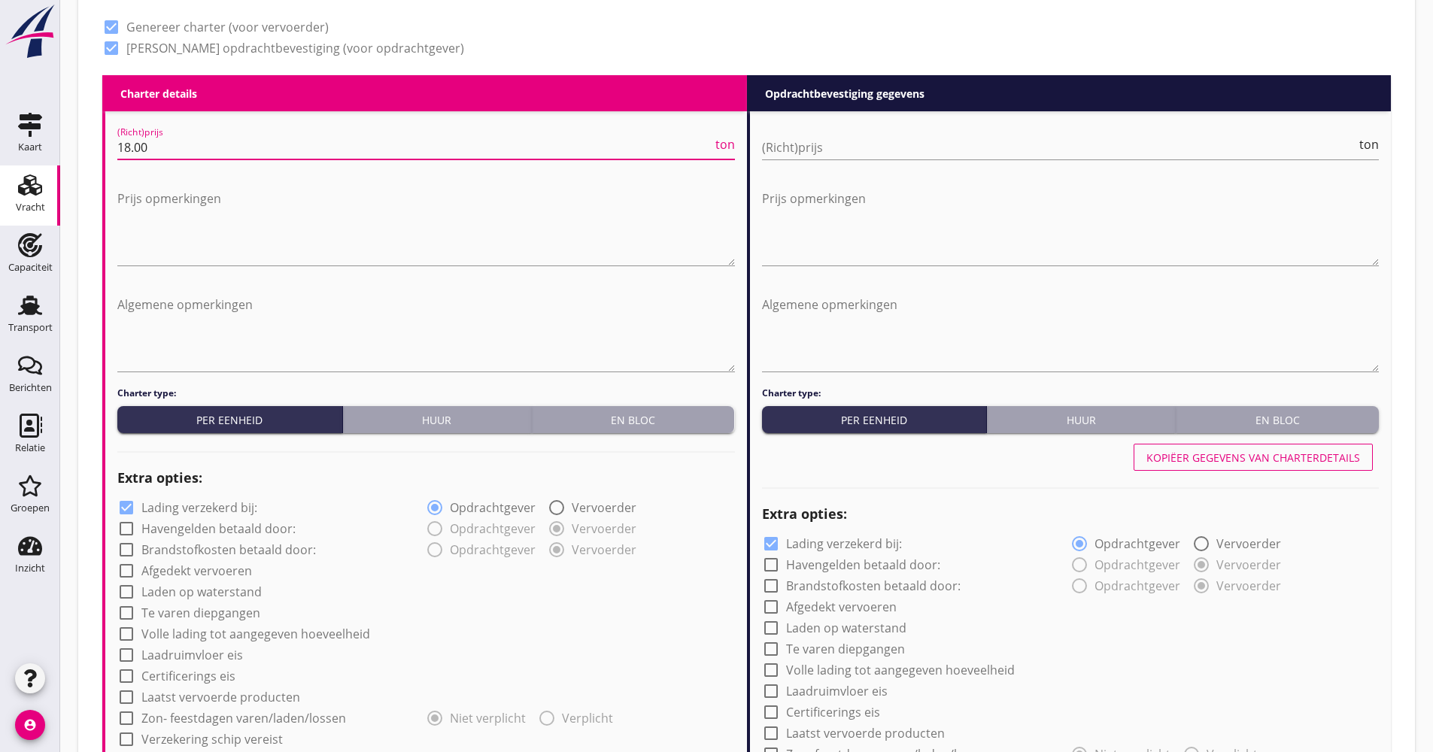
type input "18.00"
click at [211, 505] on label "Lading verzekerd bij:" at bounding box center [199, 507] width 116 height 15
checkbox input "false"
click at [190, 572] on label "Afgedekt vervoeren" at bounding box center [196, 570] width 111 height 15
checkbox input "true"
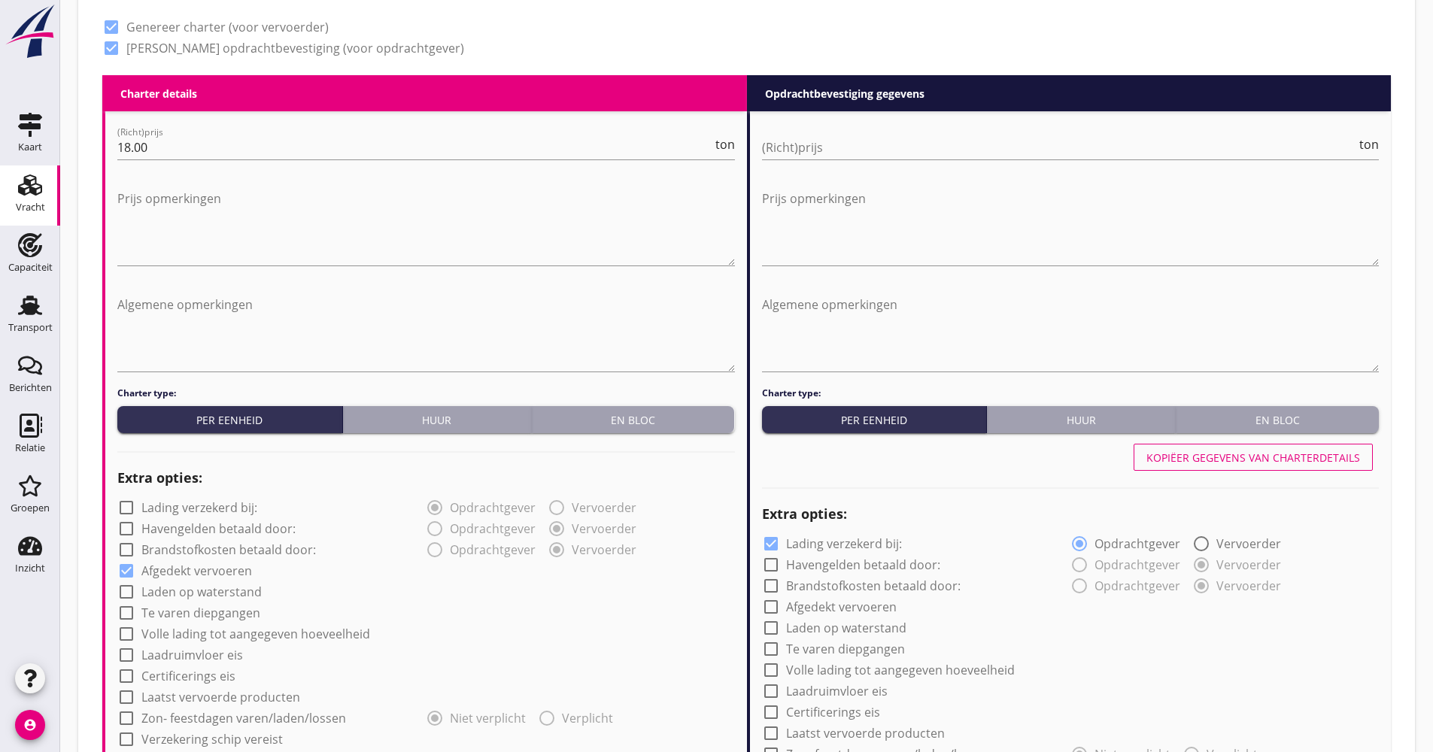
click at [193, 635] on label "Volle lading tot aangegeven hoeveelheid" at bounding box center [255, 634] width 229 height 15
checkbox input "true"
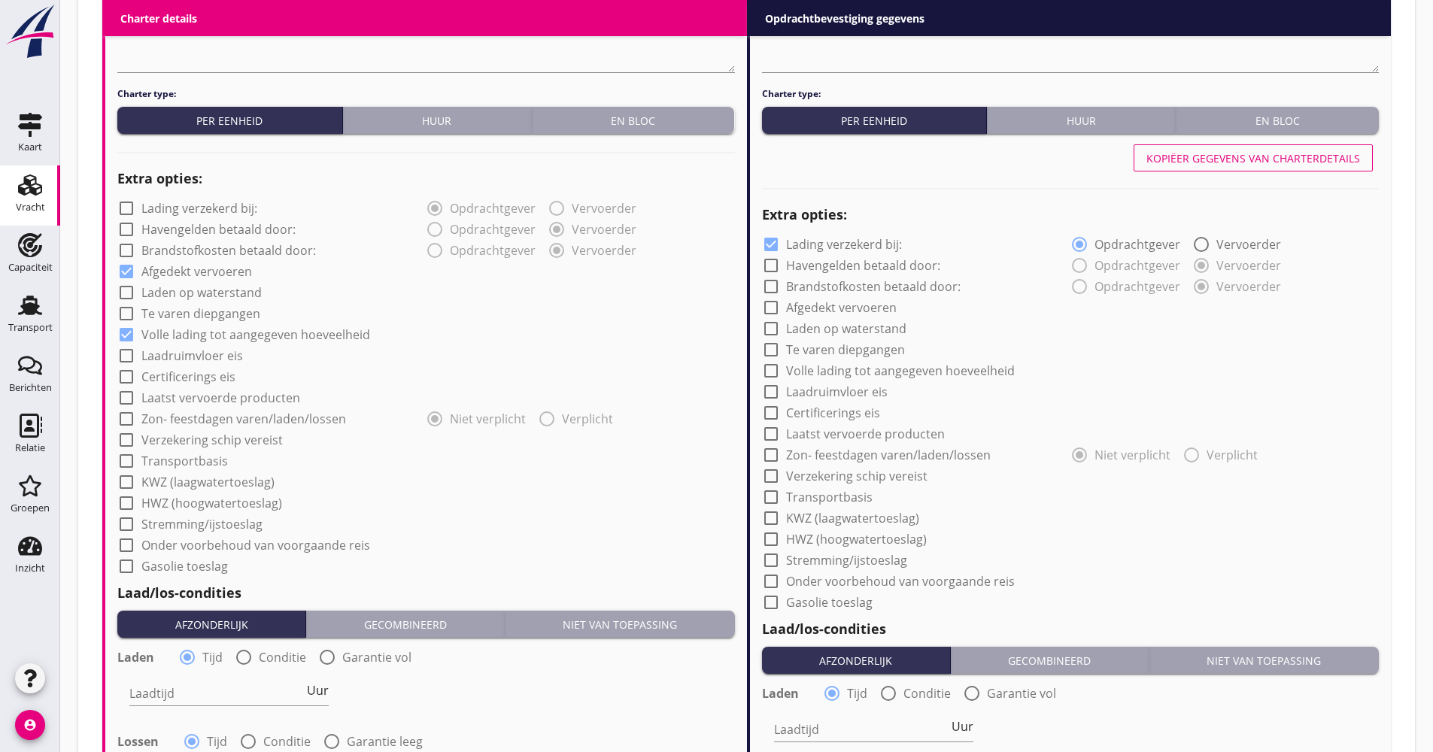
scroll to position [978, 0]
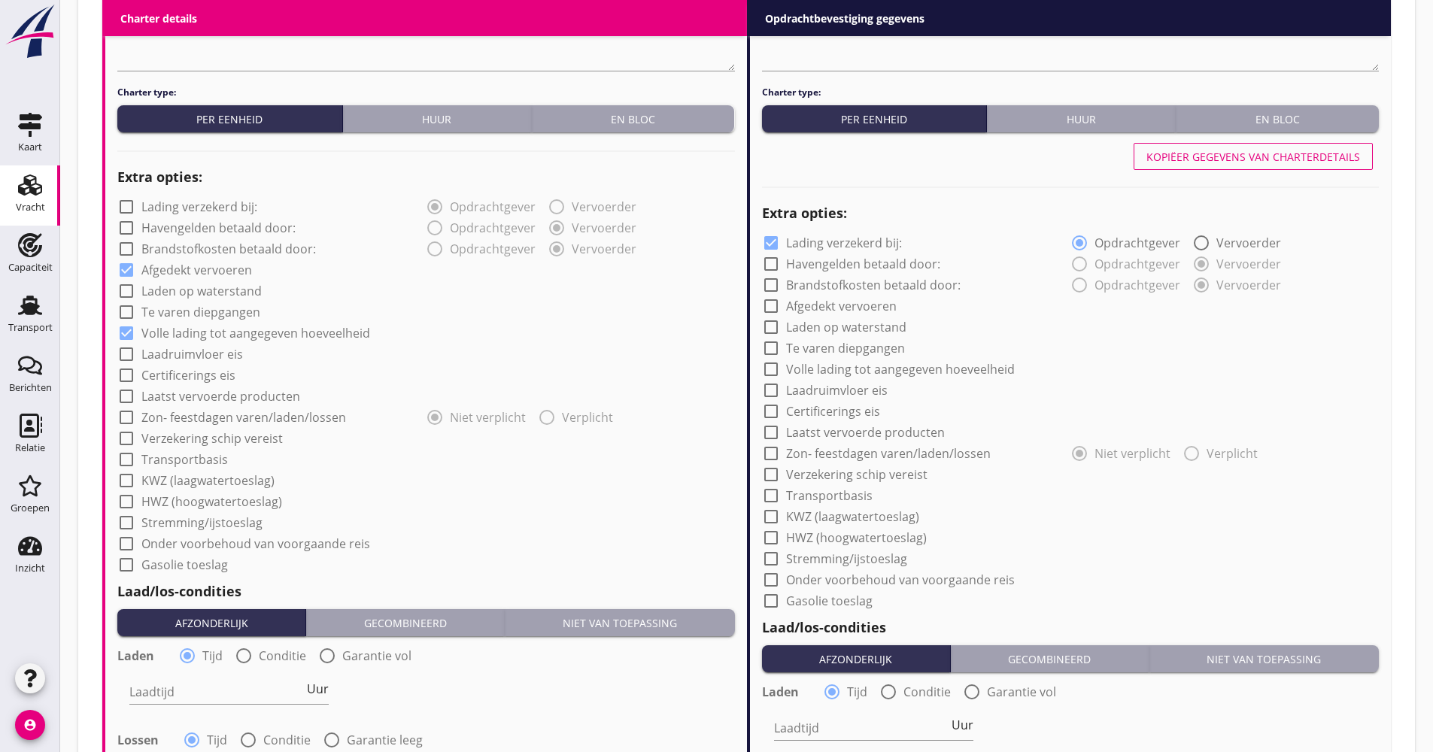
drag, startPoint x: 197, startPoint y: 432, endPoint x: 199, endPoint y: 441, distance: 9.1
click at [199, 439] on label "Verzekering schip vereist" at bounding box center [211, 438] width 141 height 15
checkbox input "true"
click at [197, 453] on label "Transportbasis" at bounding box center [184, 459] width 86 height 15
checkbox input "true"
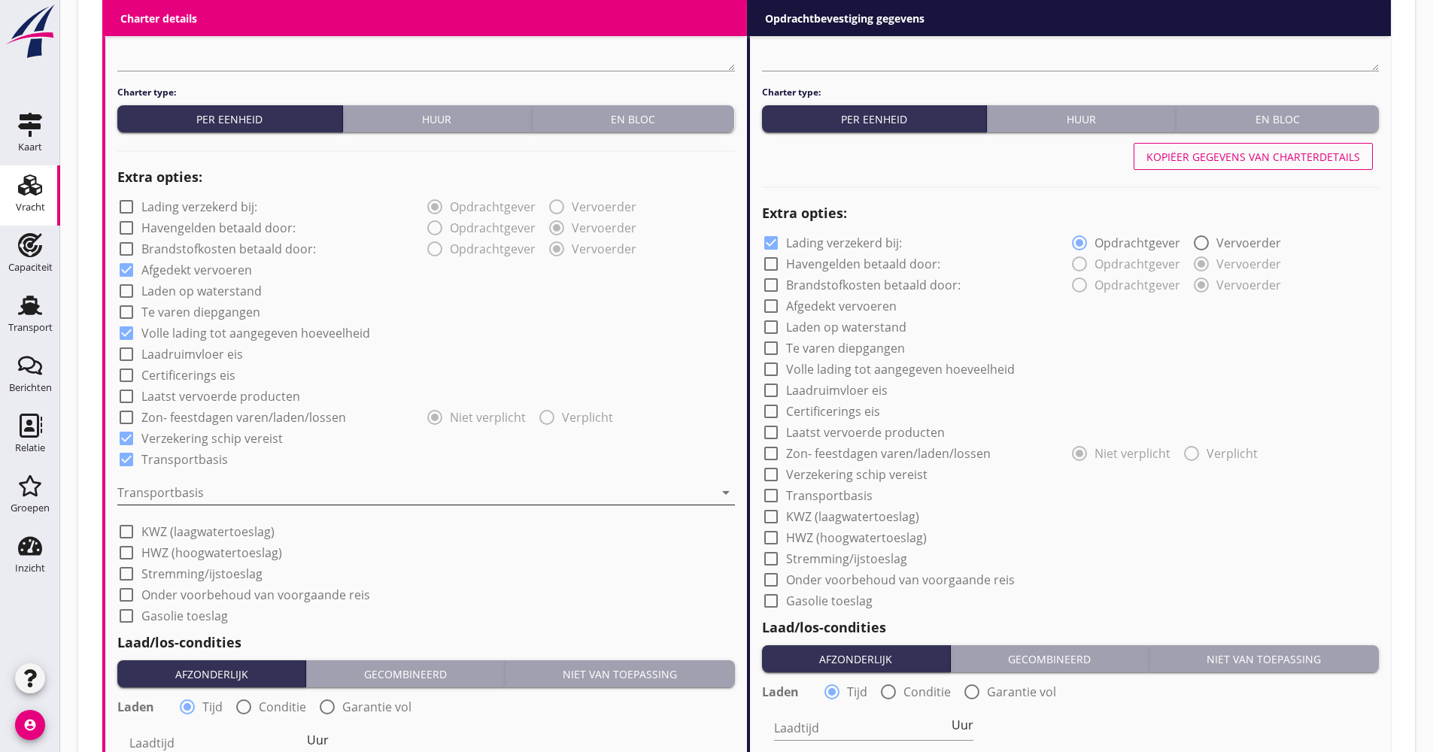
click at [182, 491] on div at bounding box center [415, 493] width 596 height 24
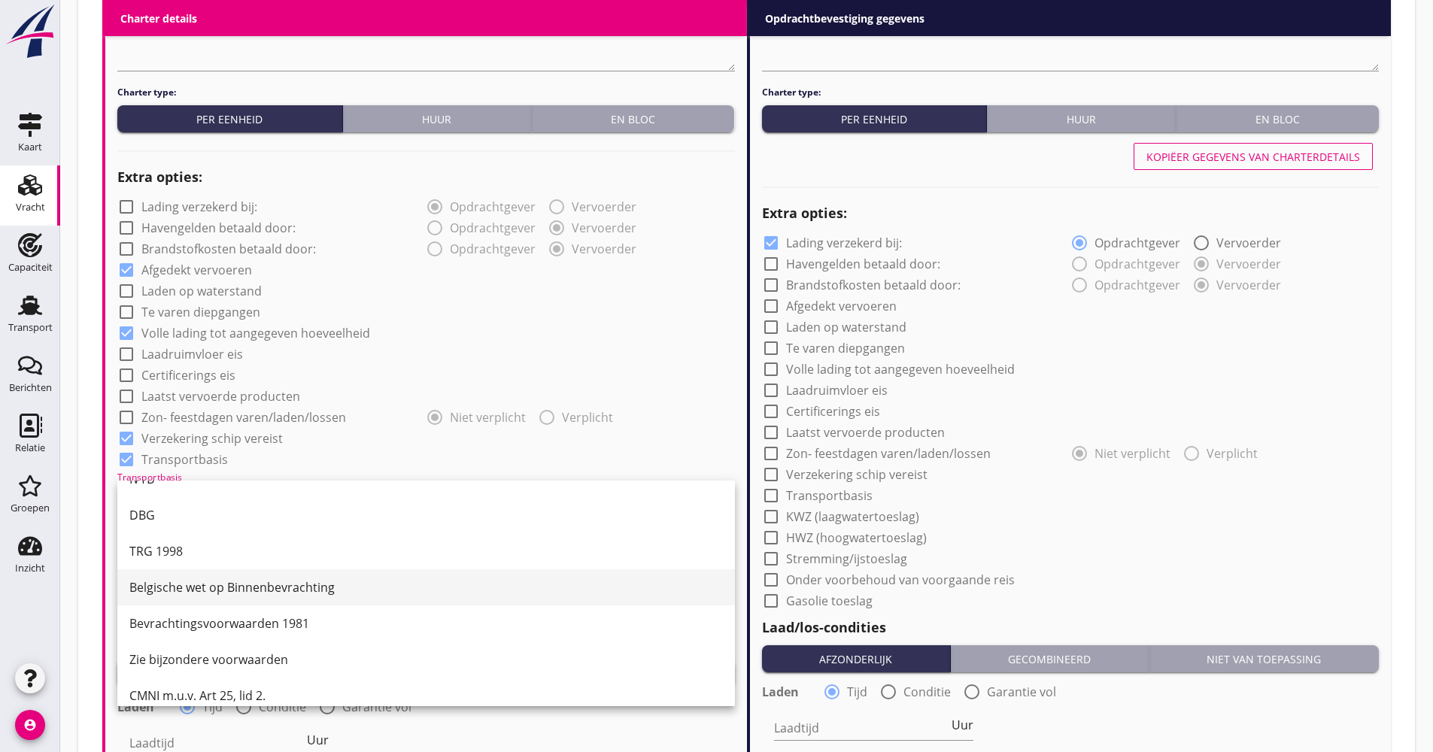
scroll to position [39, 0]
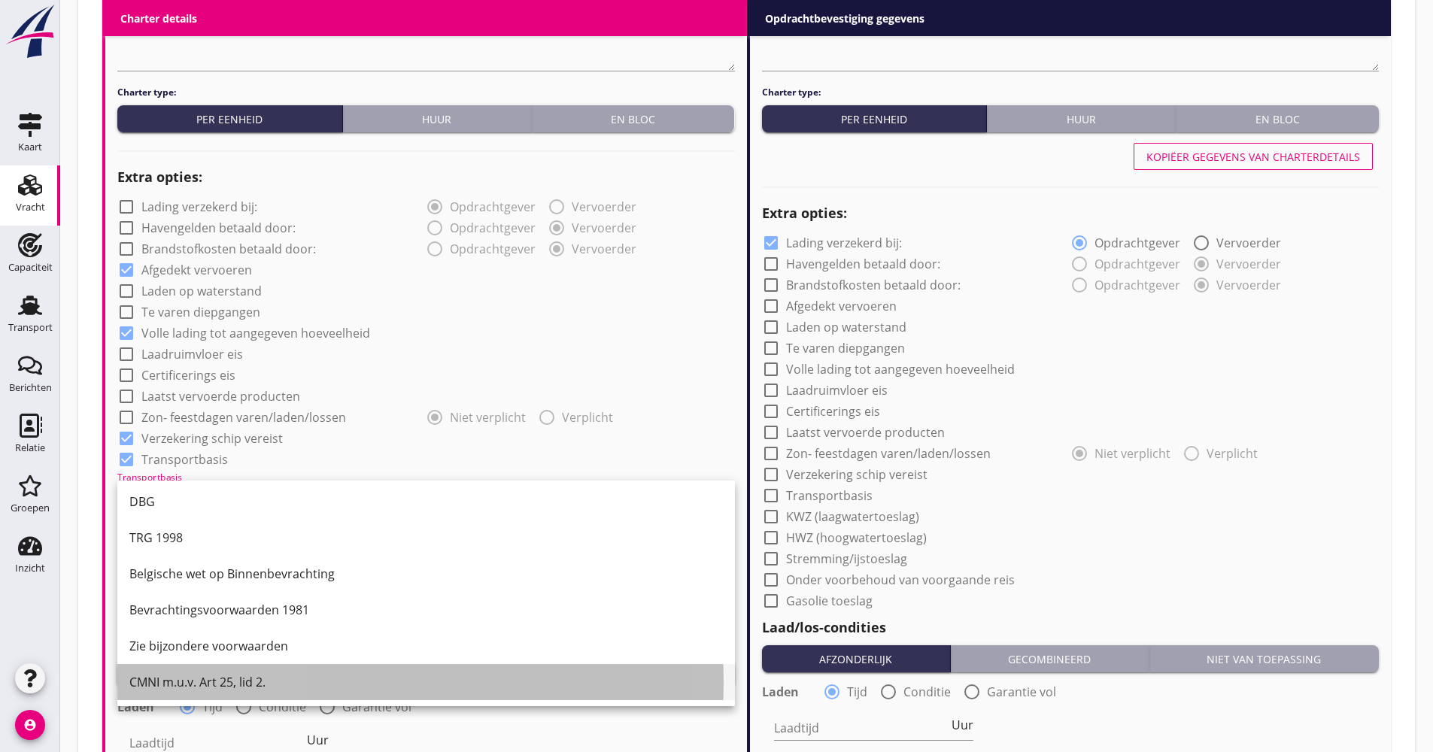
click at [180, 678] on div "CMNI m.u.v. Art 25, lid 2." at bounding box center [425, 682] width 593 height 18
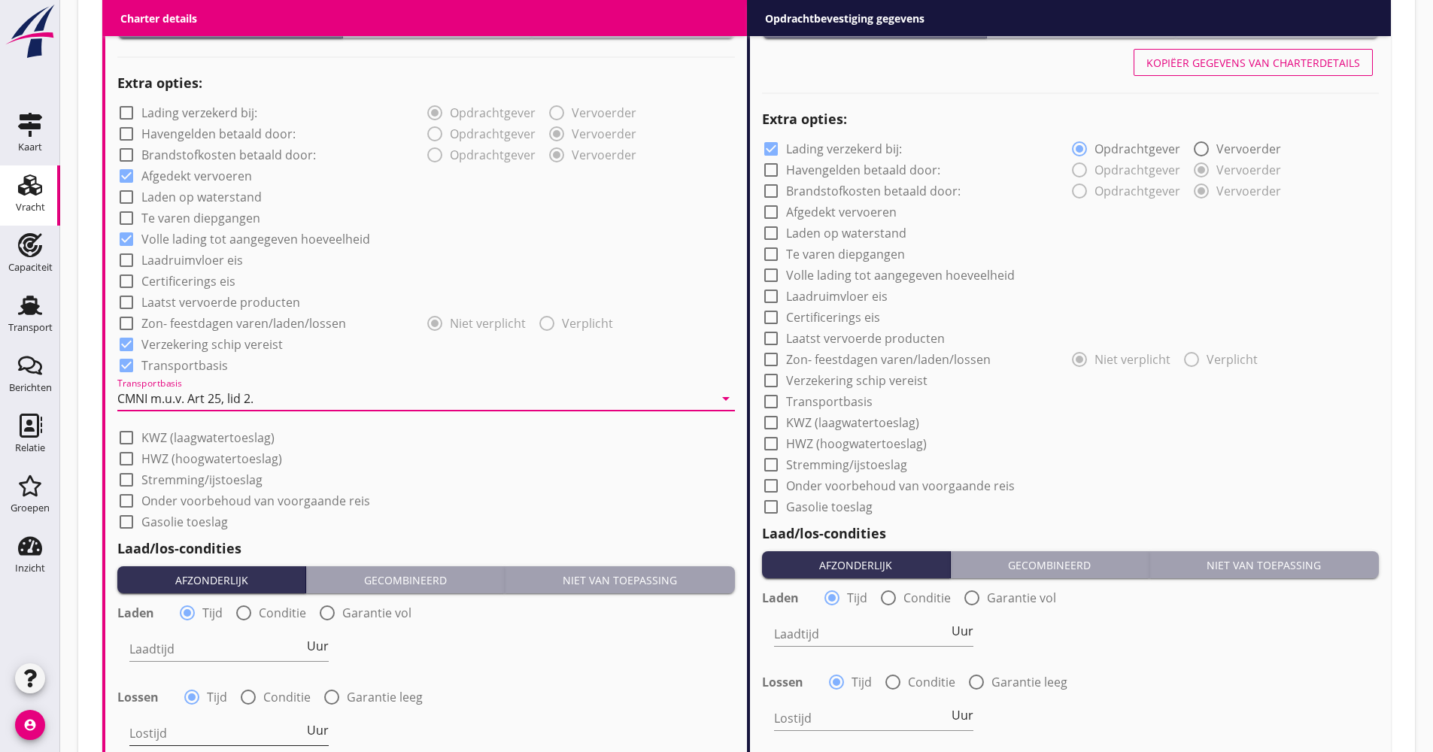
scroll to position [1203, 0]
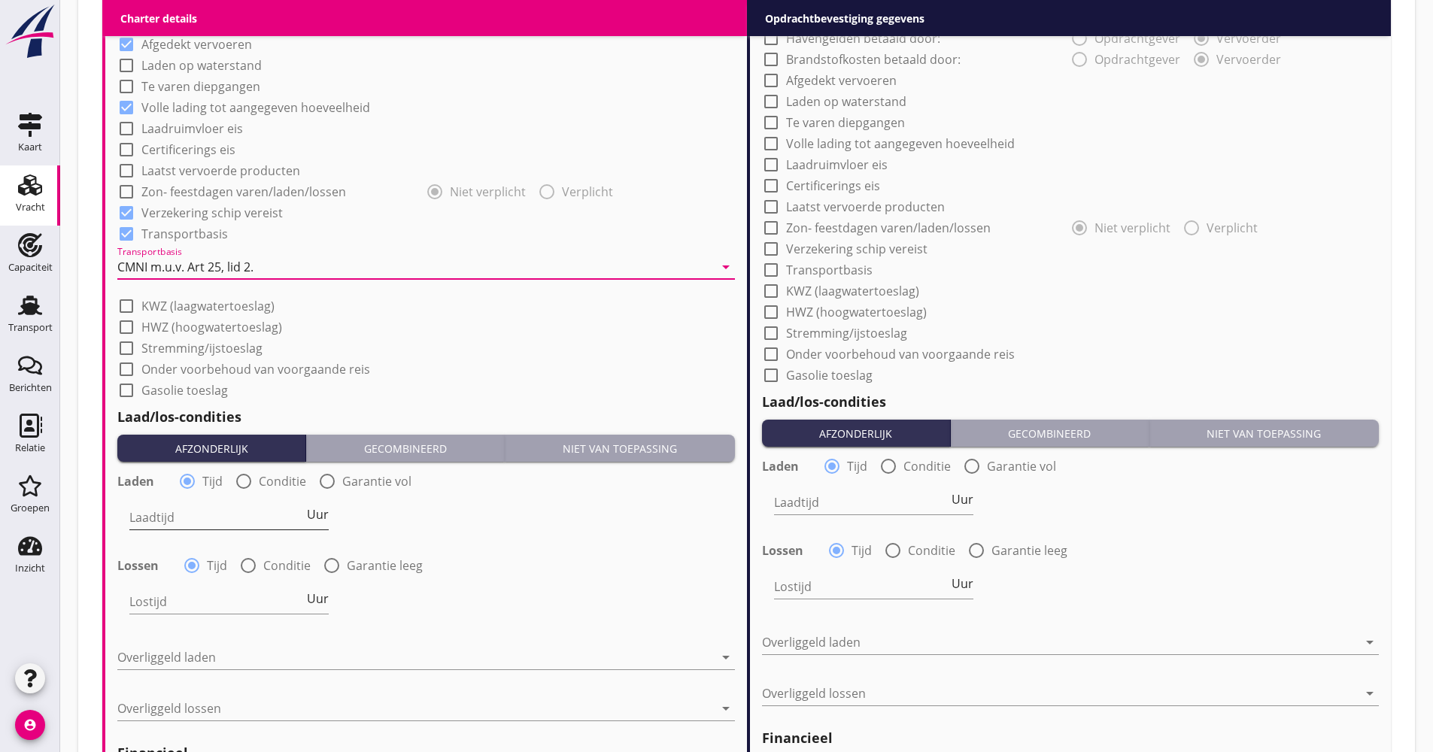
click at [187, 518] on input "Laadtijd" at bounding box center [216, 517] width 174 height 24
type input "48"
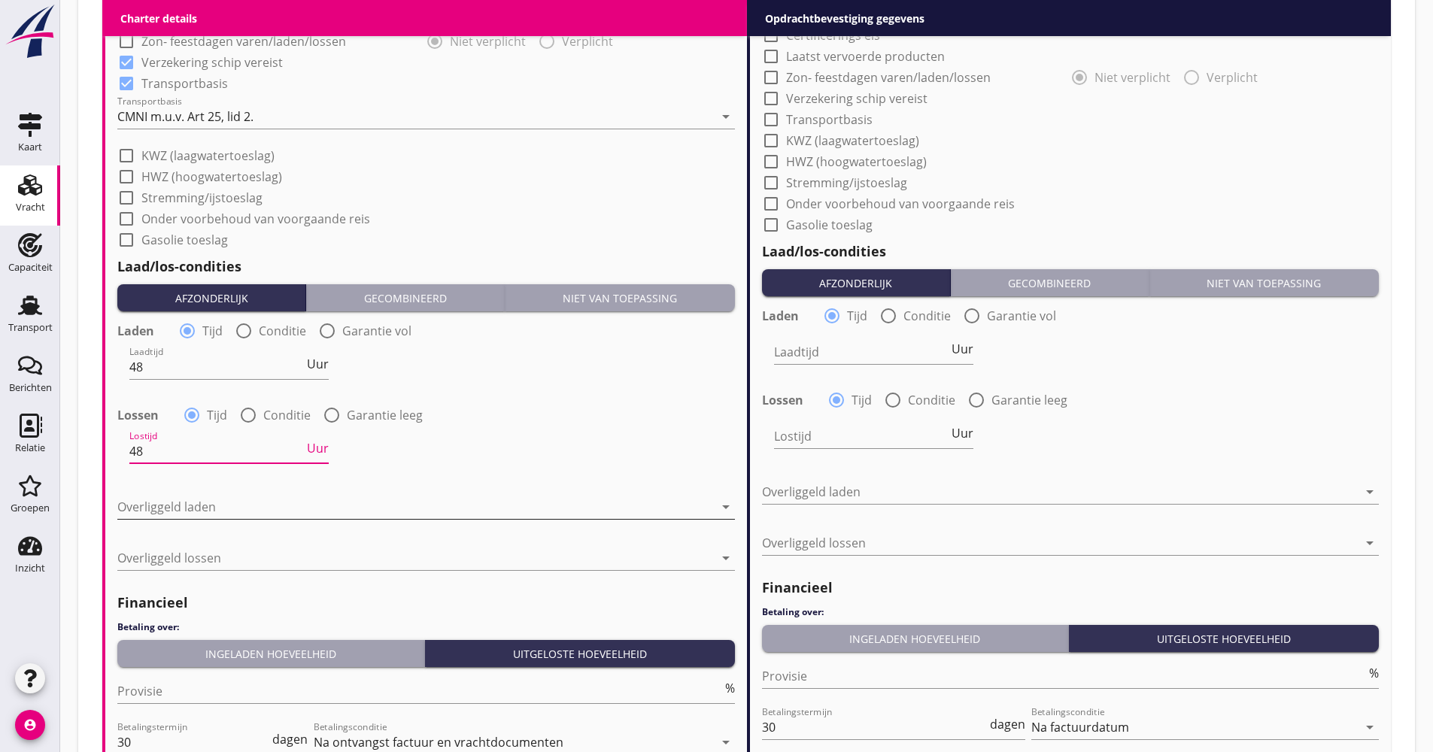
type input "48"
click at [214, 517] on div at bounding box center [415, 507] width 596 height 24
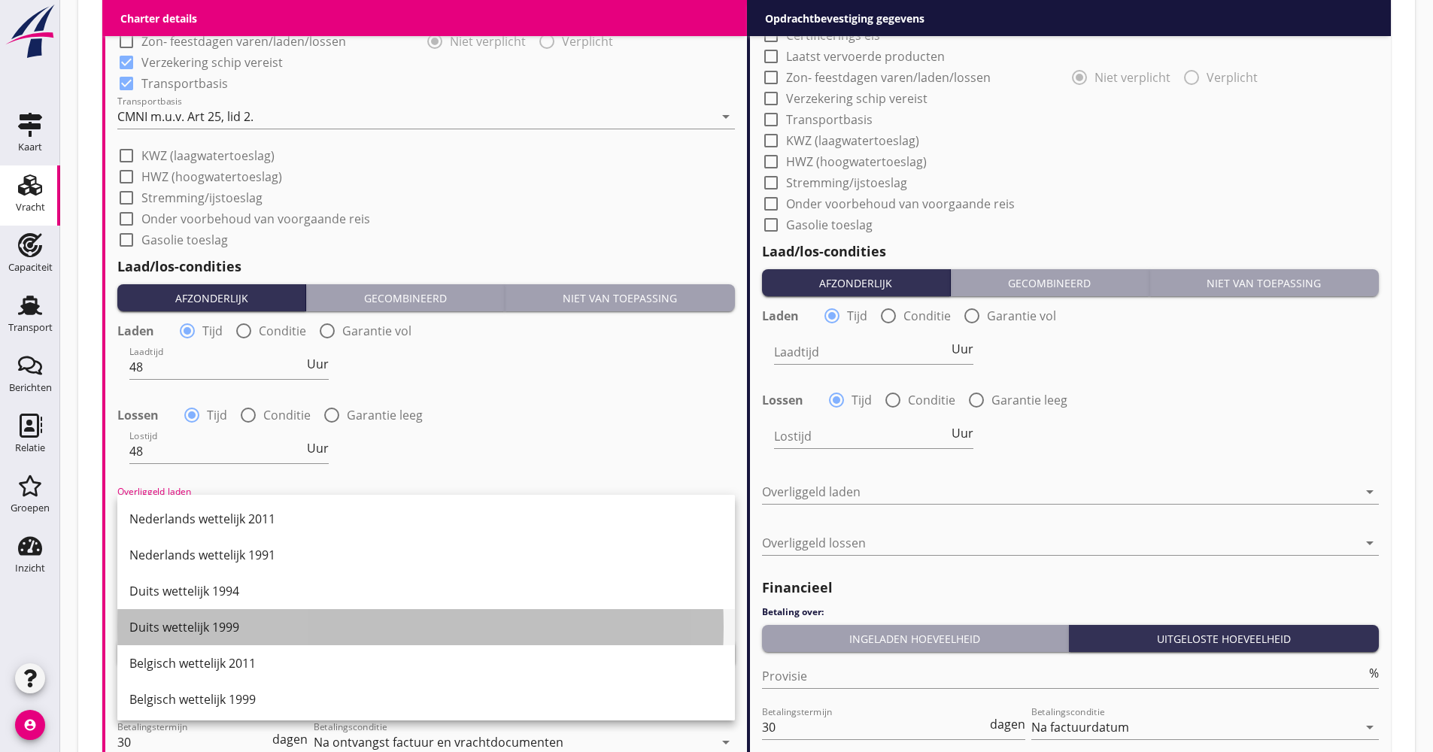
click at [207, 621] on div "Duits wettelijk 1999" at bounding box center [425, 627] width 593 height 18
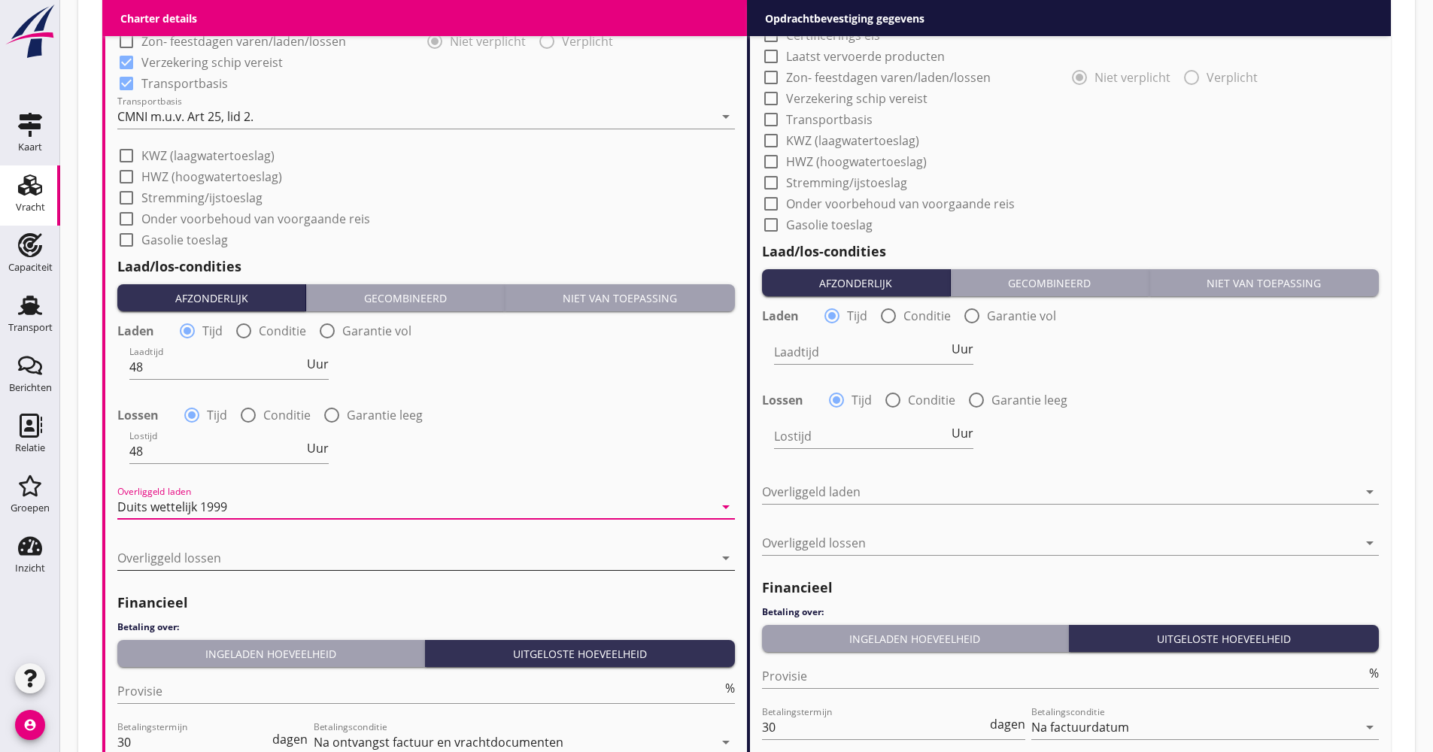
click at [218, 561] on div at bounding box center [415, 558] width 596 height 24
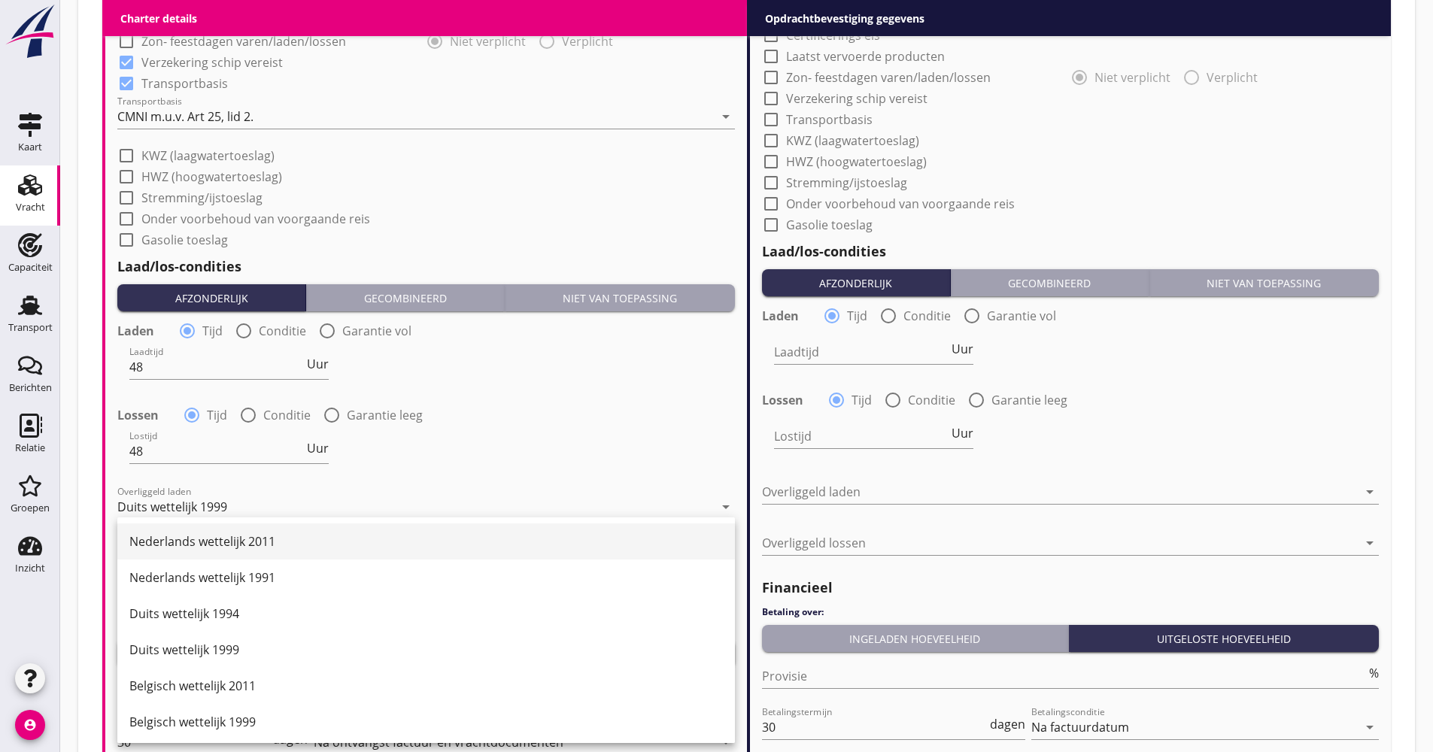
click at [223, 549] on div "Nederlands wettelijk 2011" at bounding box center [425, 541] width 593 height 18
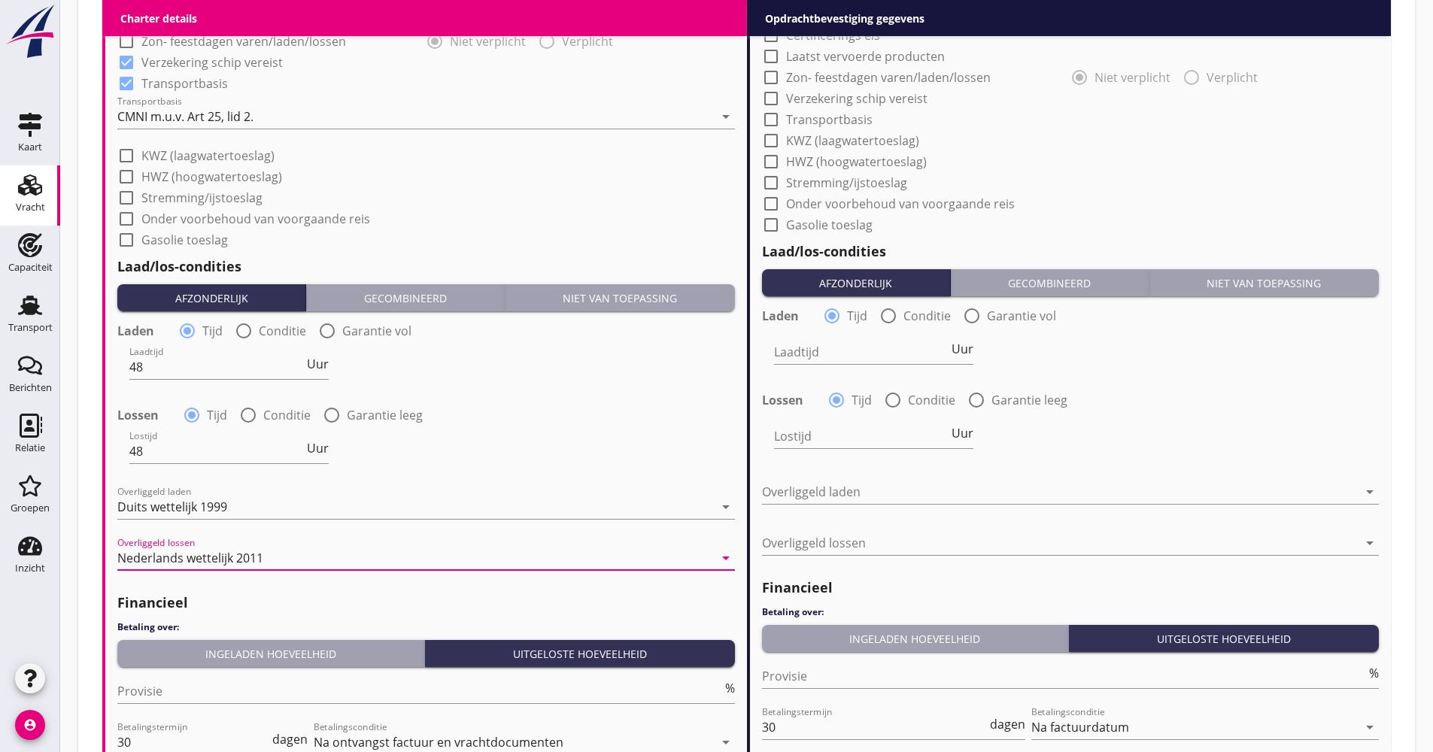
click at [214, 643] on button "Ingeladen hoeveelheid" at bounding box center [271, 653] width 308 height 27
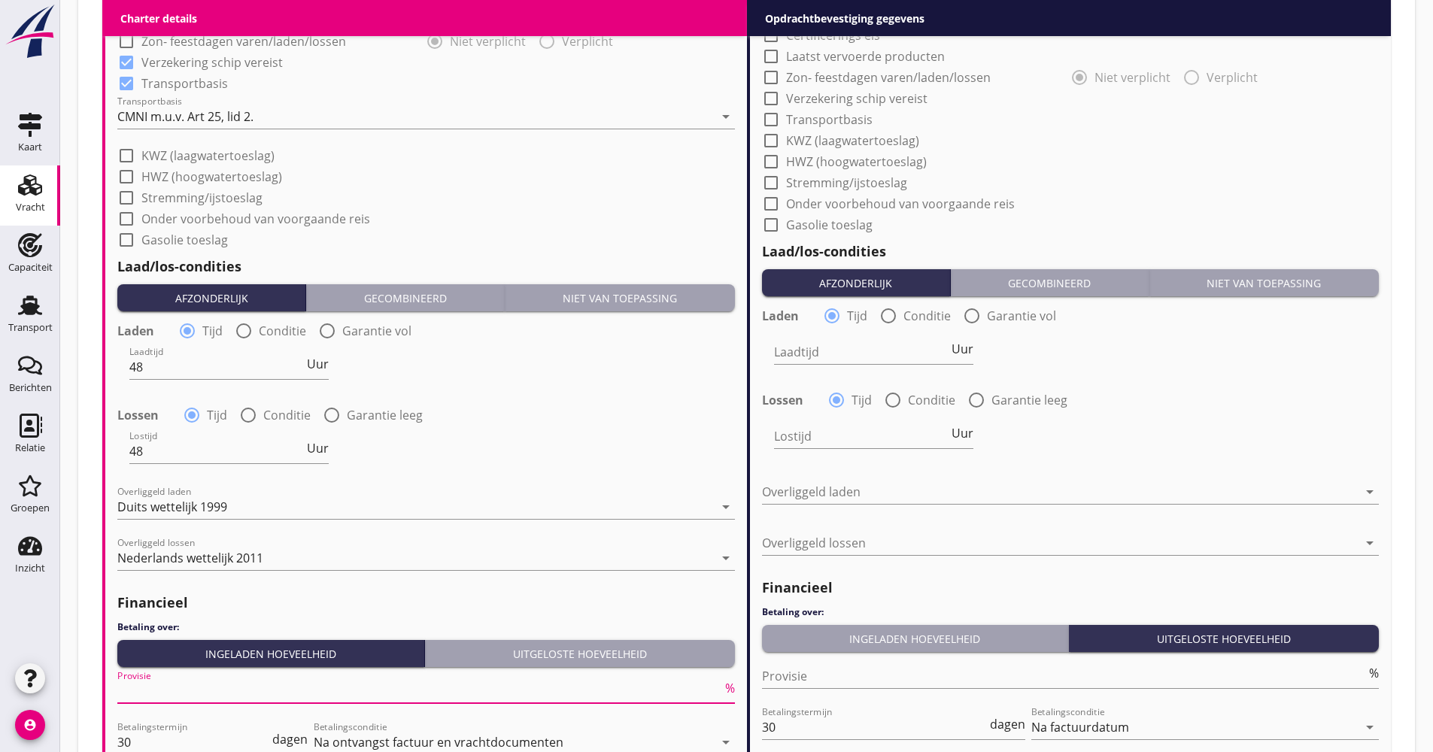
click at [151, 692] on input "Provisie" at bounding box center [419, 691] width 605 height 24
type input "5.00"
drag, startPoint x: 154, startPoint y: 741, endPoint x: 96, endPoint y: 740, distance: 58.7
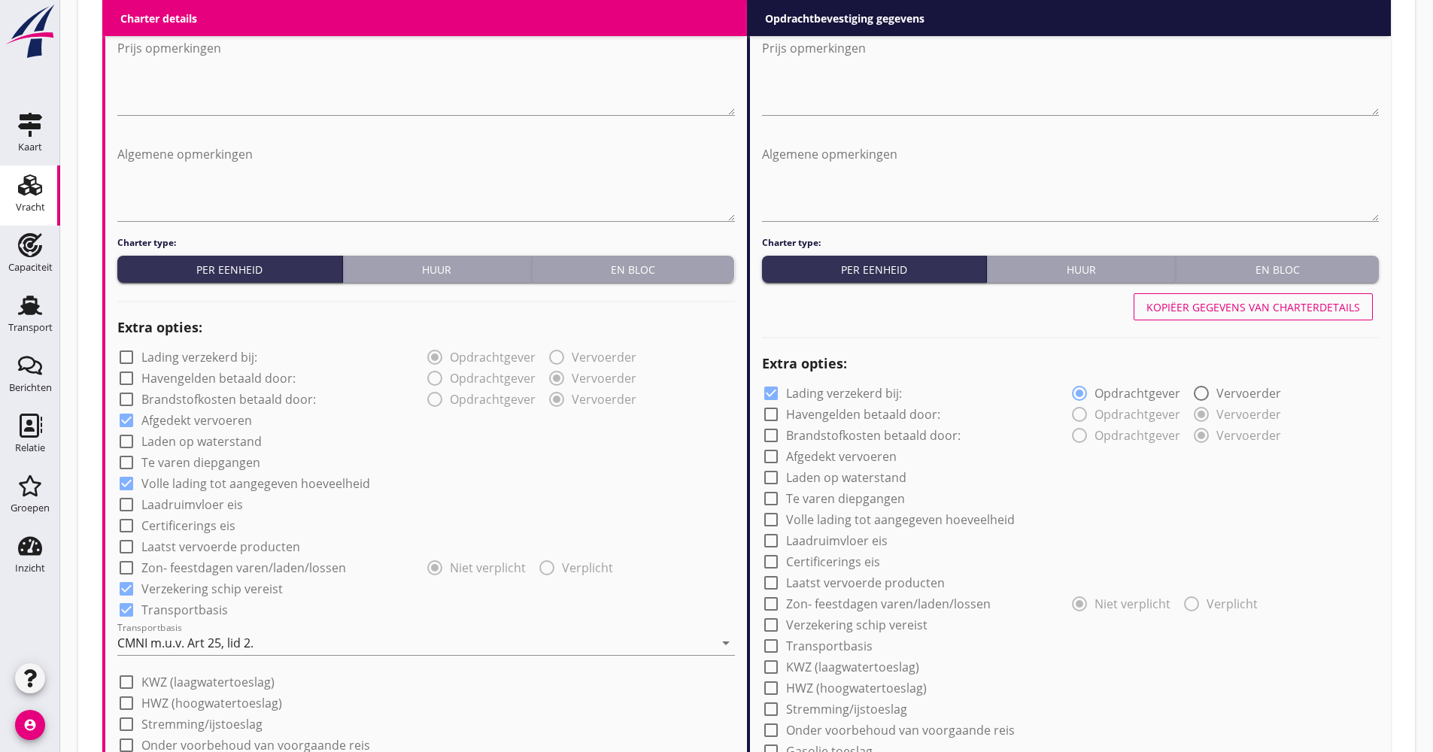
click at [1170, 302] on div "Kopiëer gegevens van charterdetails" at bounding box center [1253, 307] width 214 height 16
checkbox input "false"
checkbox input "true"
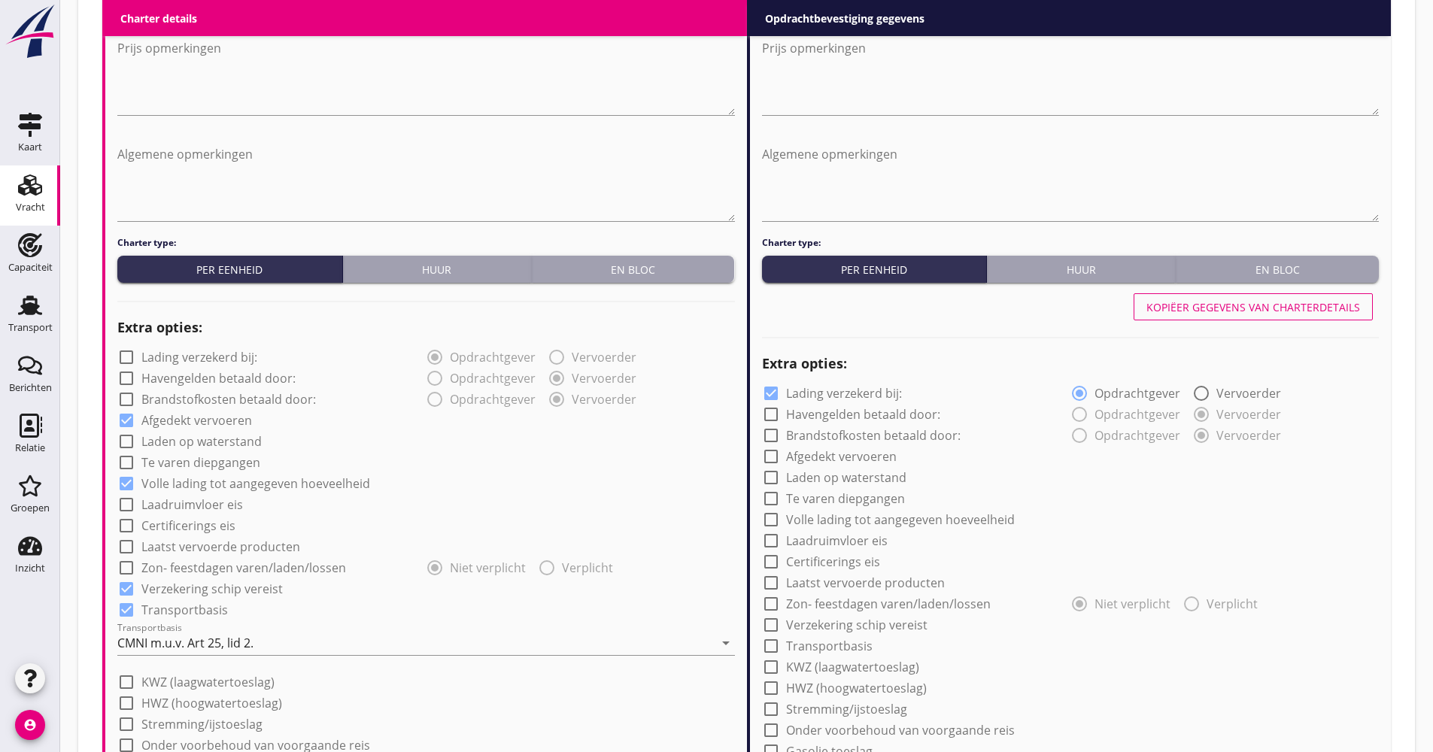
checkbox input "true"
type input "48"
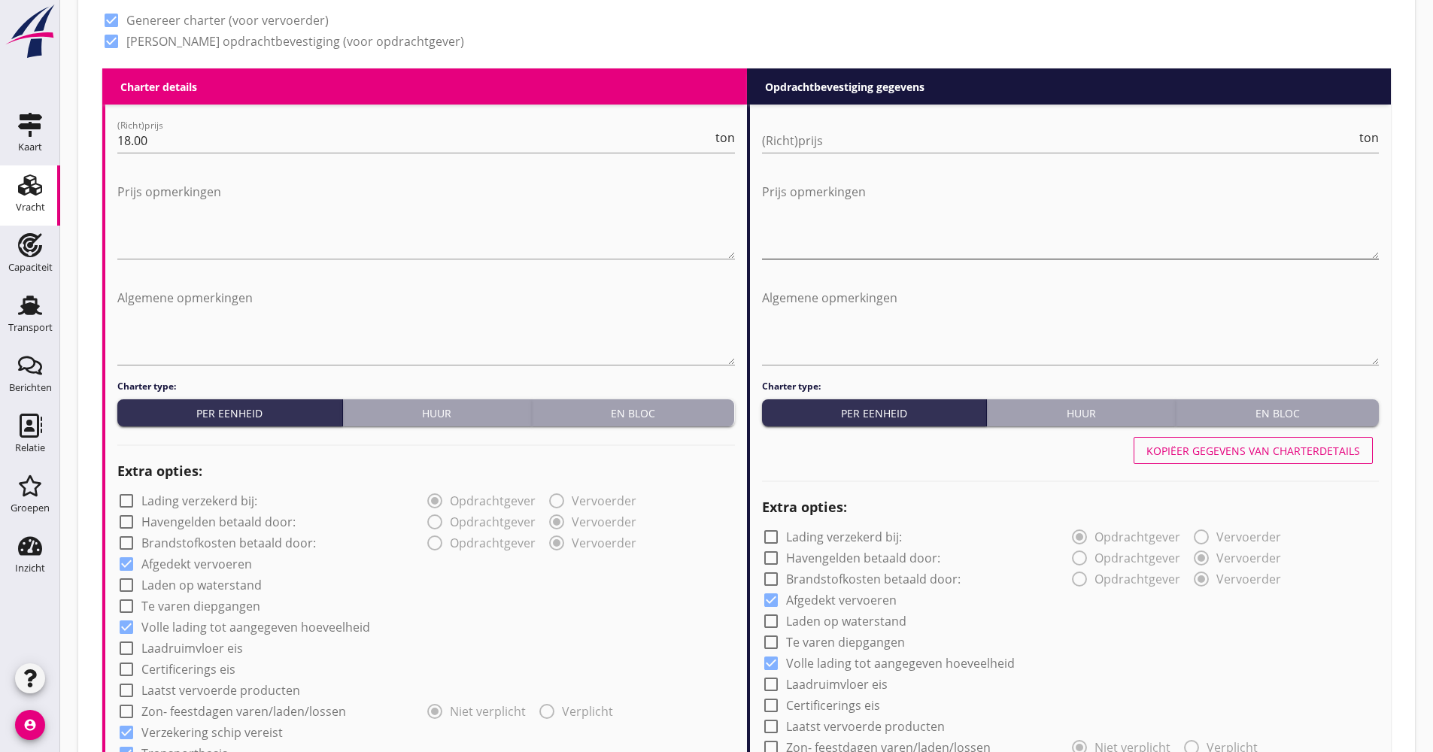
scroll to position [602, 0]
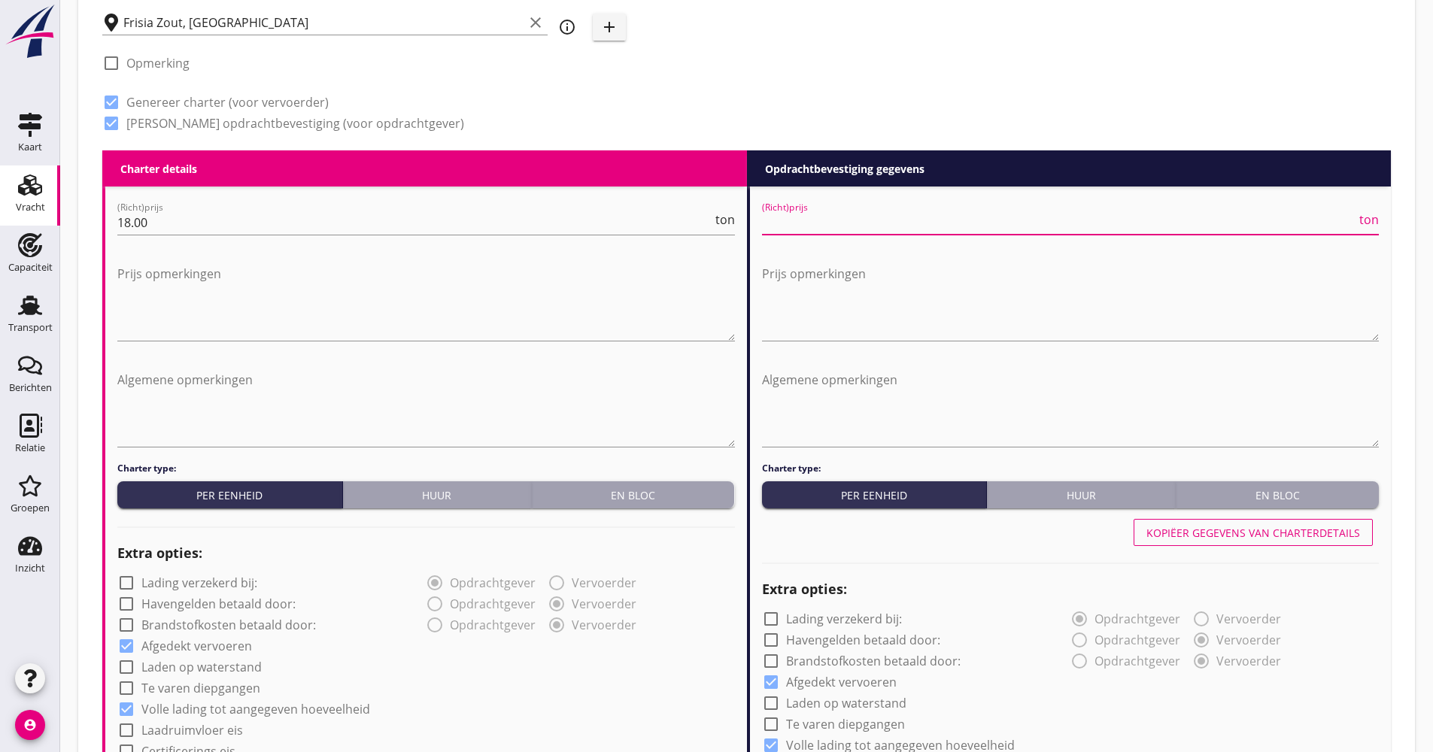
click at [841, 221] on input "(Richt)prijs" at bounding box center [1059, 223] width 595 height 24
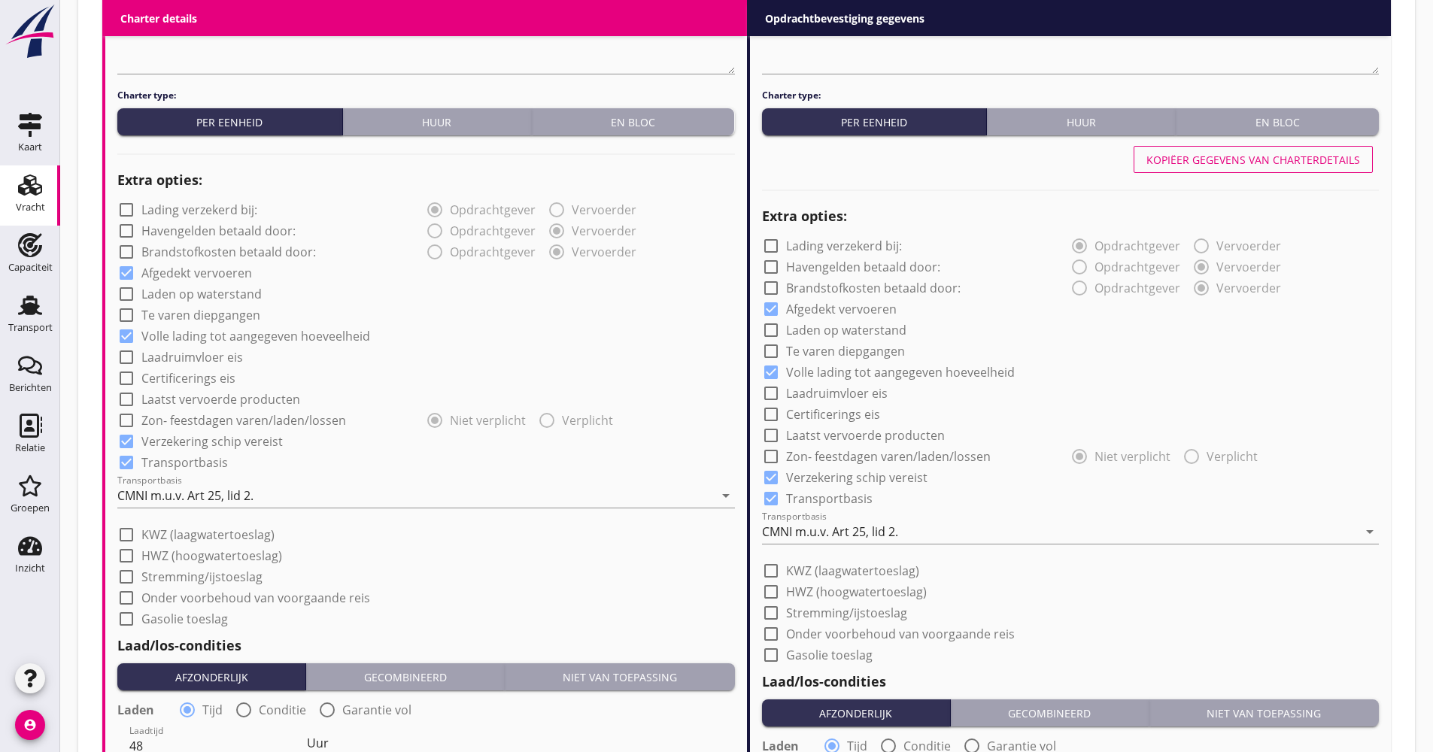
scroll to position [1053, 0]
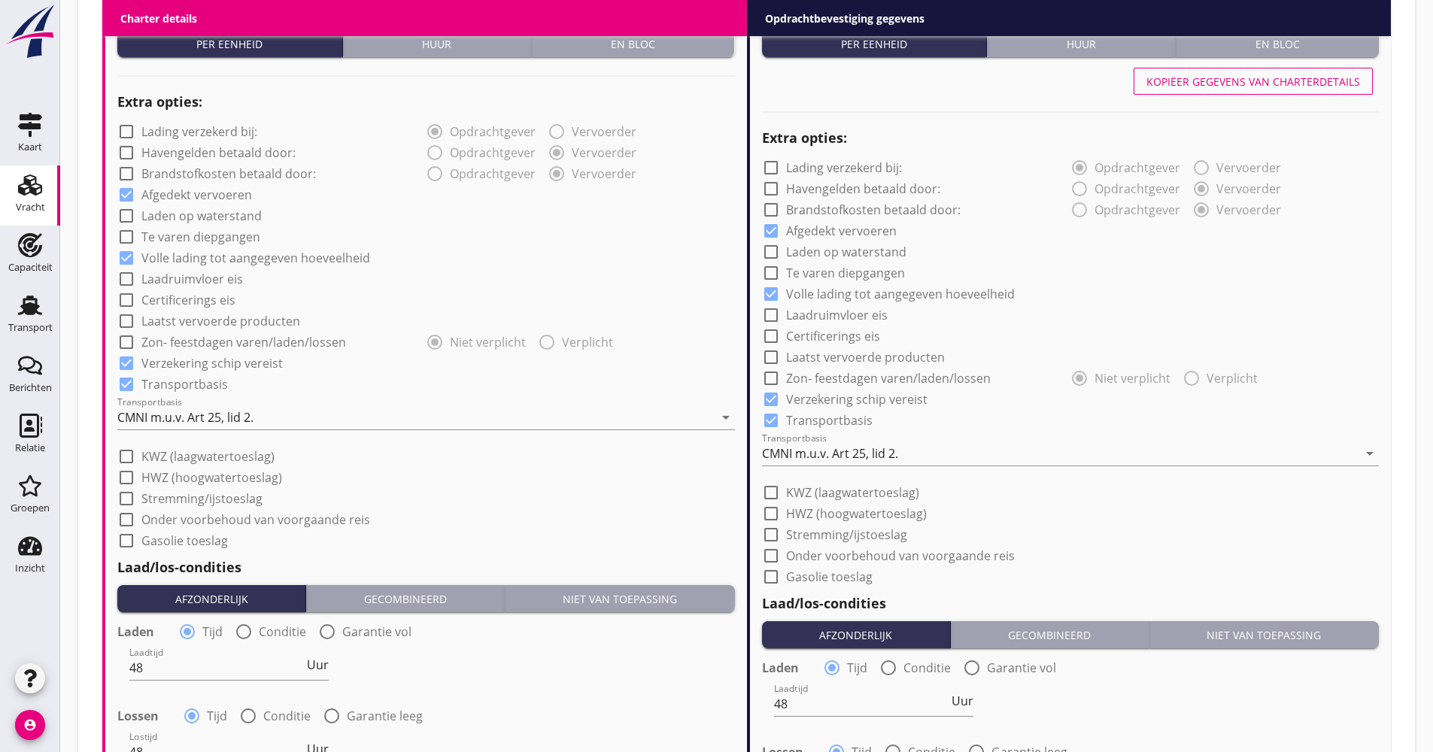
type input "19.10"
click at [830, 436] on div "Transportbasis CMNI m.u.v. Art 25, lid 2. arrow_drop_down" at bounding box center [1070, 456] width 617 height 48
click at [830, 445] on div "CMNI m.u.v. Art 25, lid 2." at bounding box center [1060, 453] width 596 height 24
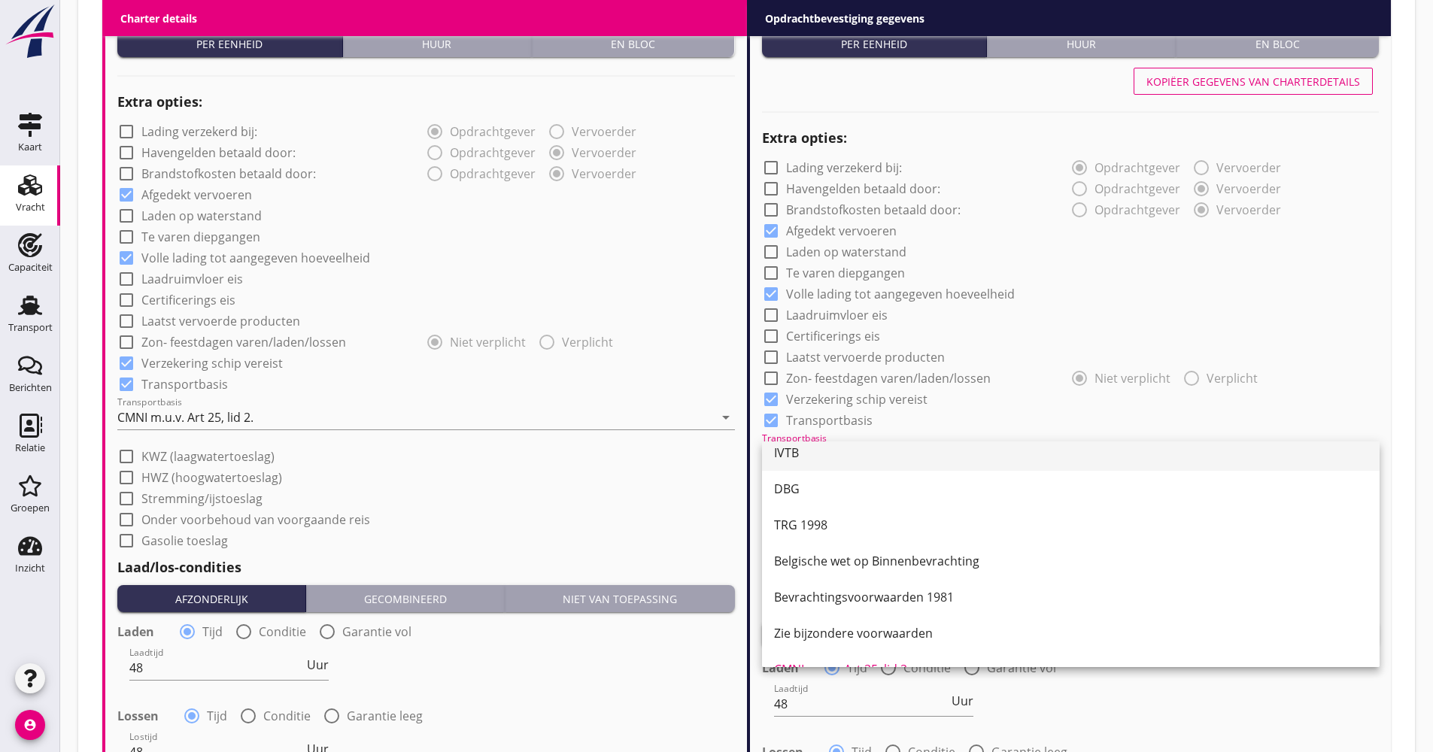
scroll to position [0, 0]
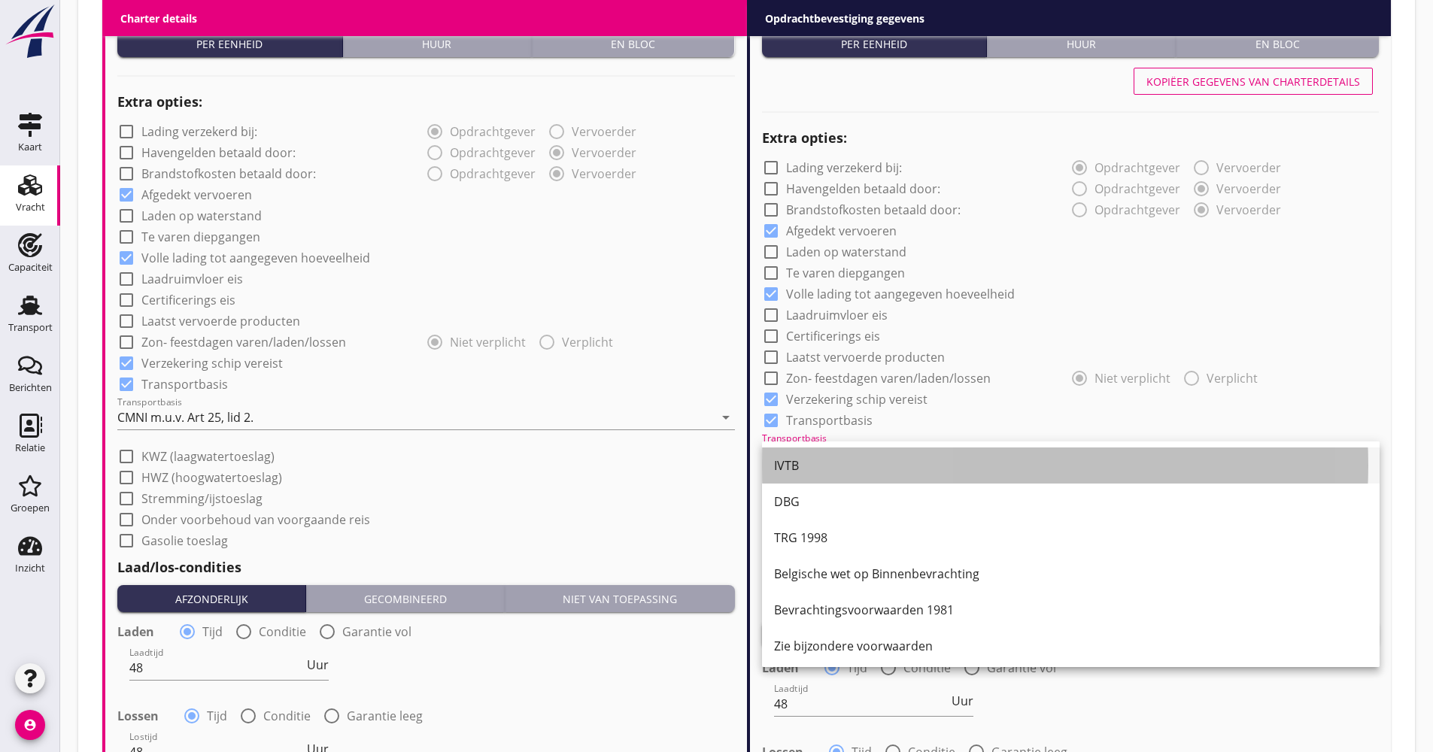
click at [824, 467] on div "IVTB" at bounding box center [1070, 466] width 593 height 18
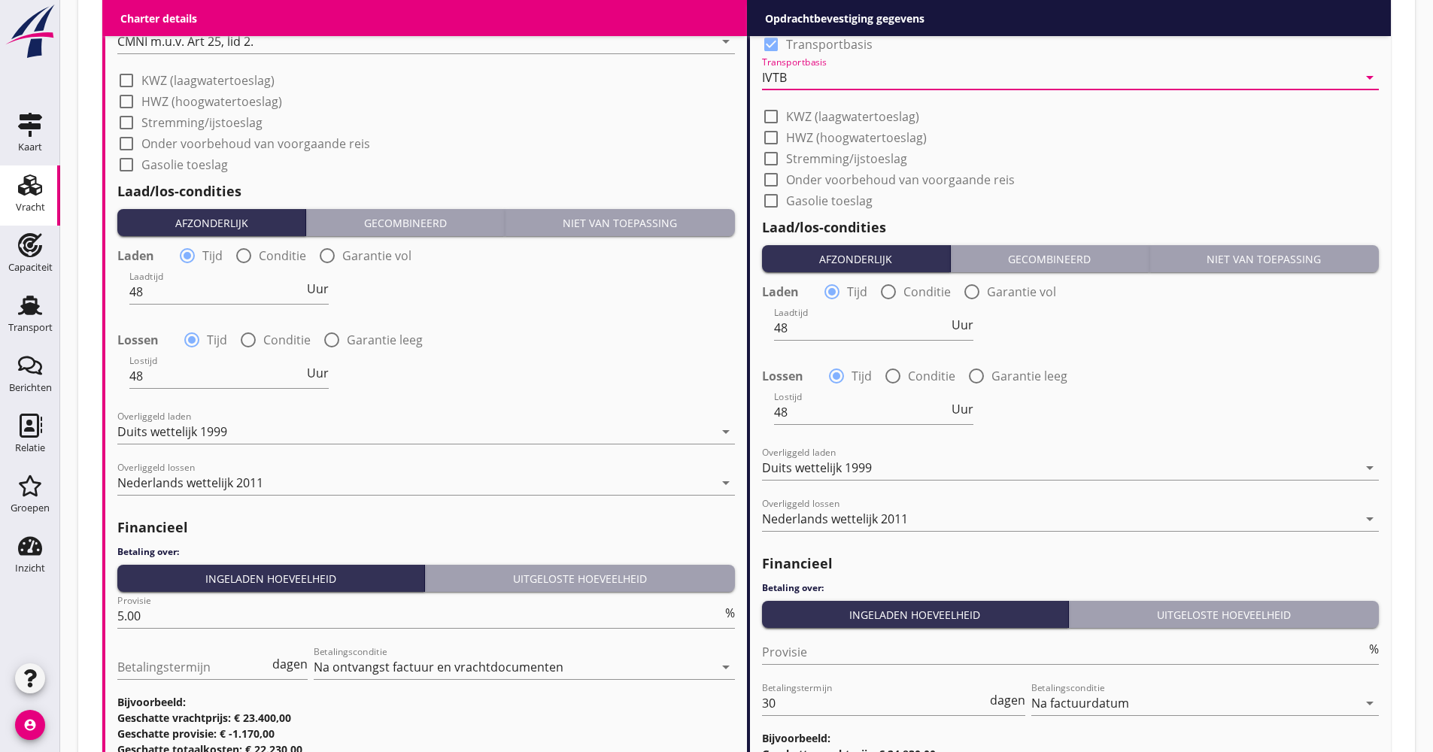
scroll to position [1579, 0]
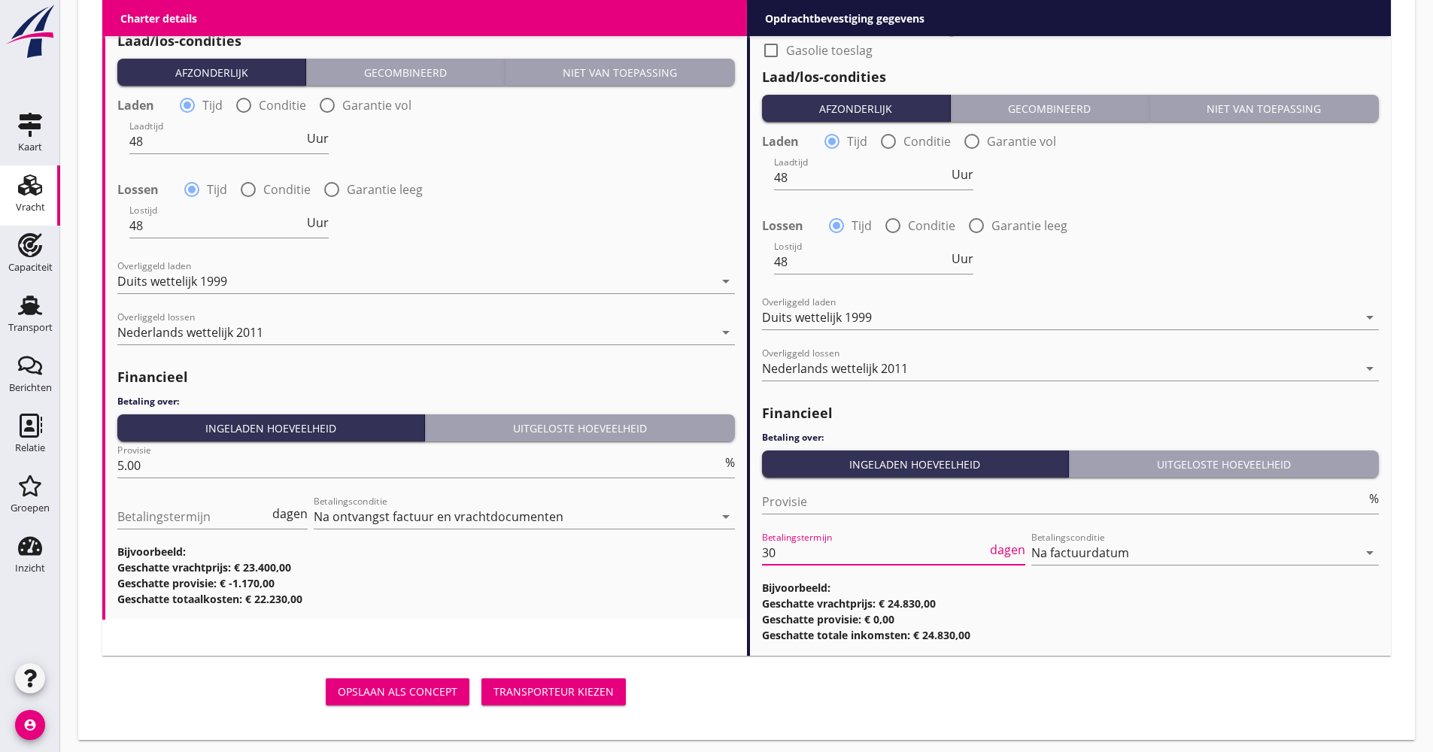
drag, startPoint x: 802, startPoint y: 538, endPoint x: 723, endPoint y: 554, distance: 80.5
type input "21"
click at [593, 699] on div "Transporteur kiezen" at bounding box center [553, 692] width 120 height 16
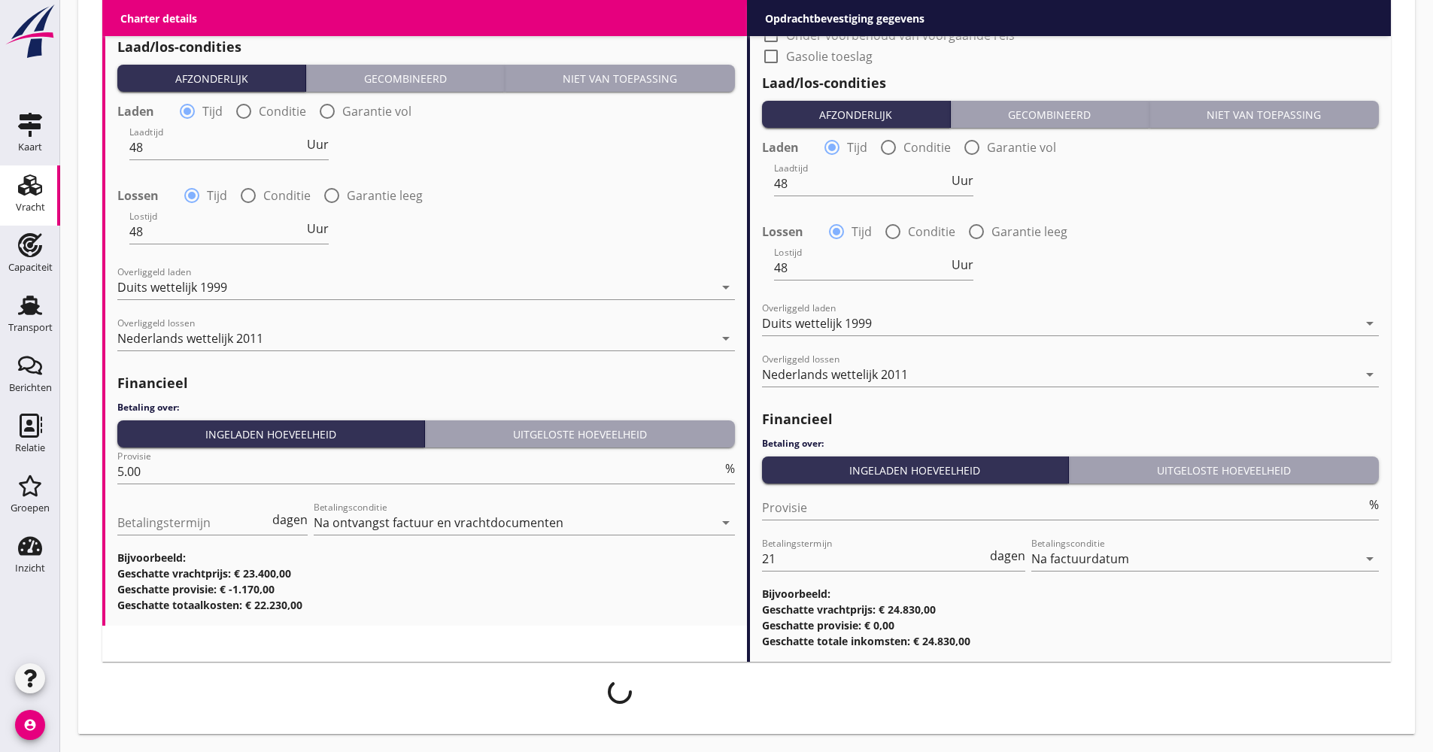
scroll to position [1573, 0]
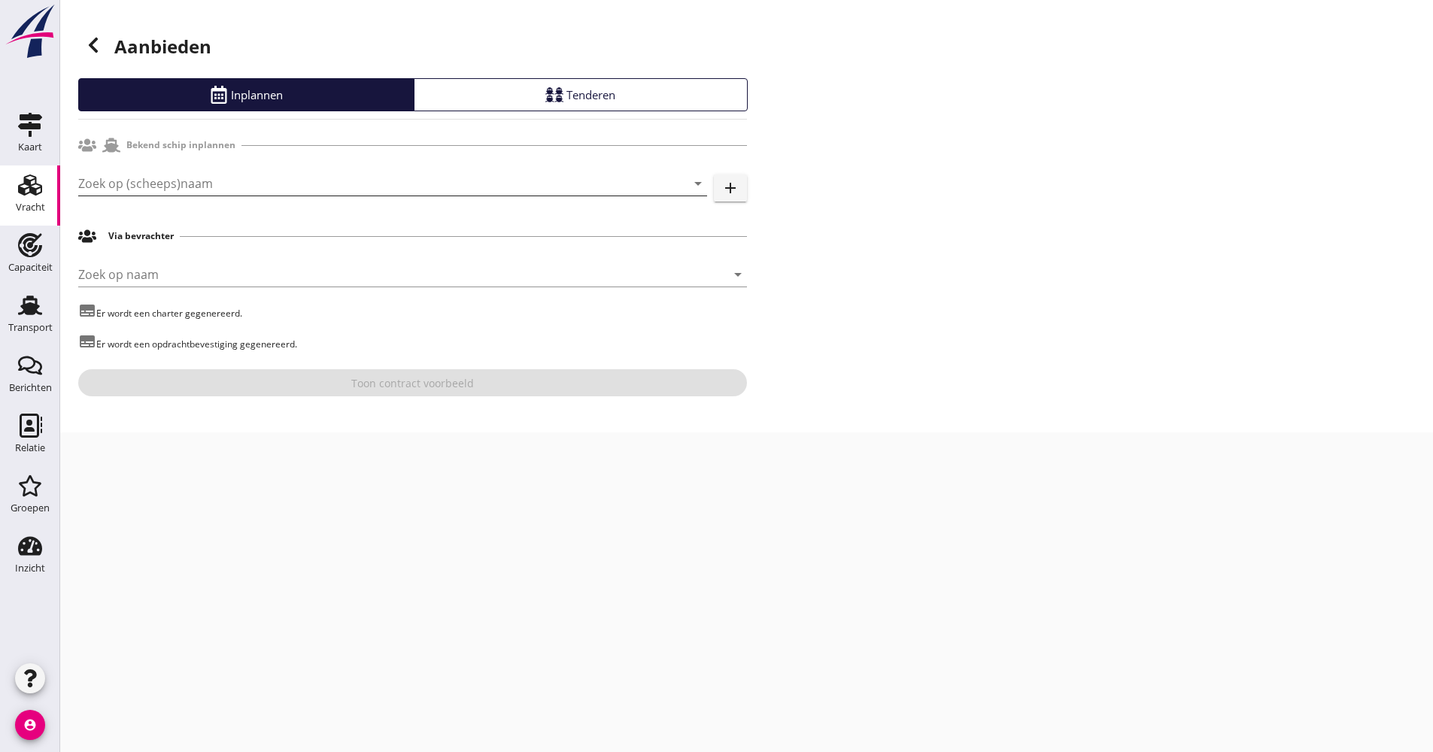
click at [142, 173] on input "Zoek op (scheeps)naam" at bounding box center [371, 183] width 587 height 24
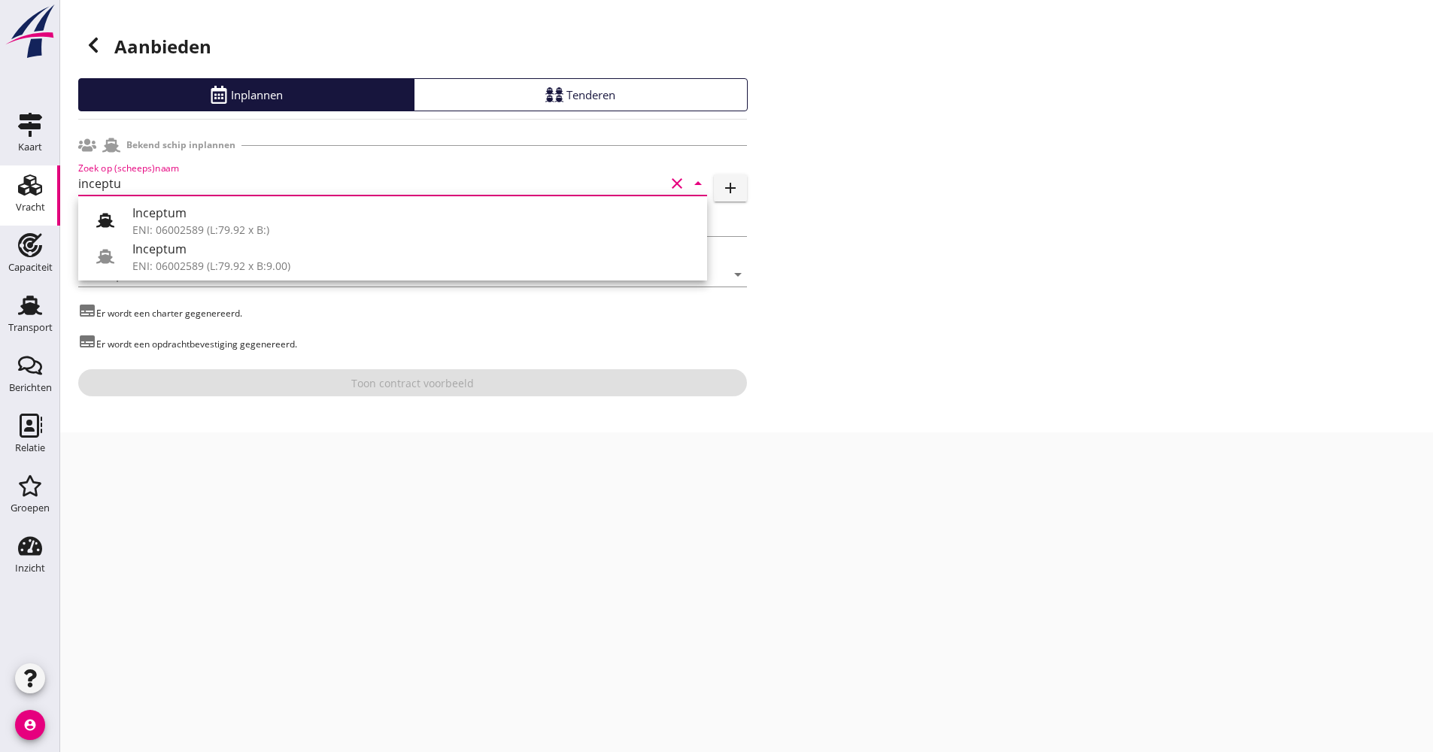
click at [135, 250] on div "Inceptum" at bounding box center [413, 249] width 563 height 18
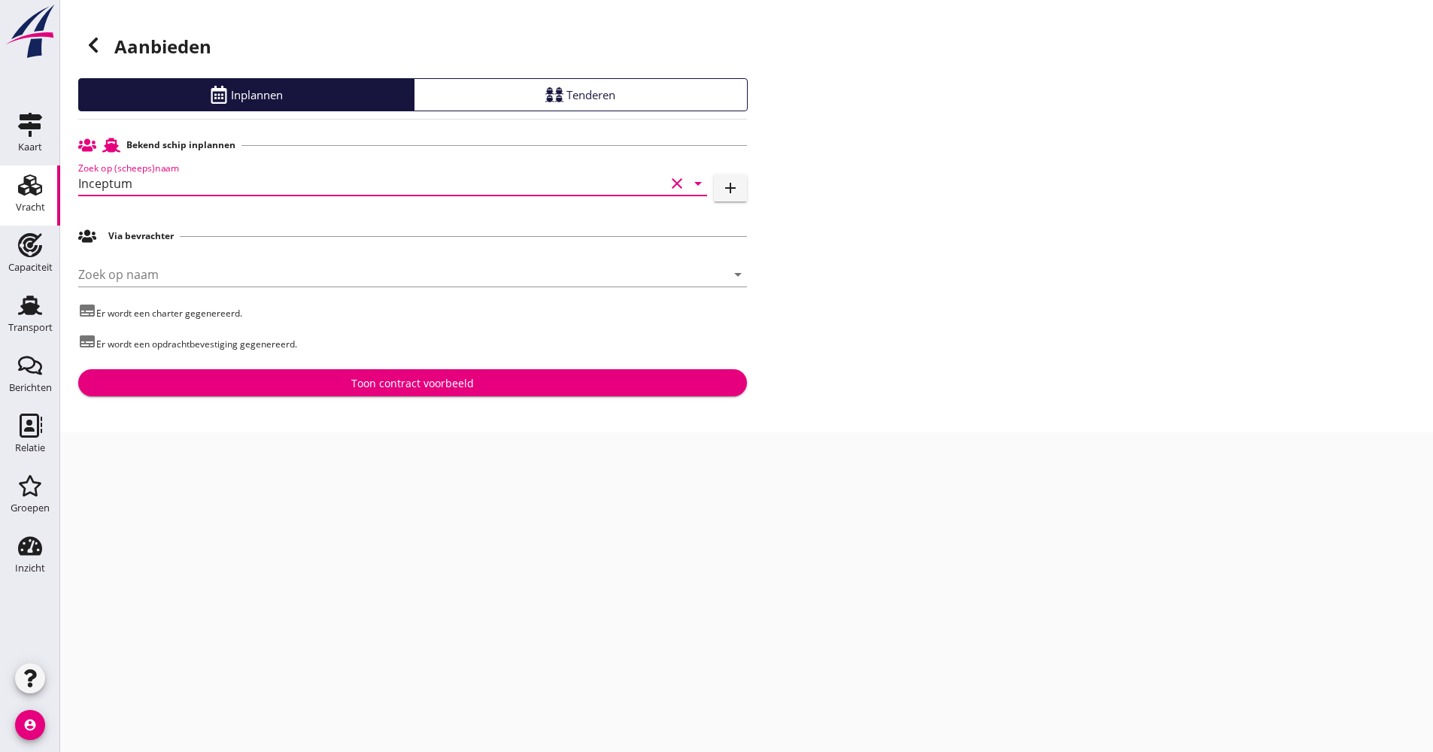
type input "Inceptum"
click at [305, 397] on div "Aanbieden Inplannen Tenderen Bekend schip inplannen Zoek op (scheeps)naam Incep…" at bounding box center [746, 216] width 1373 height 432
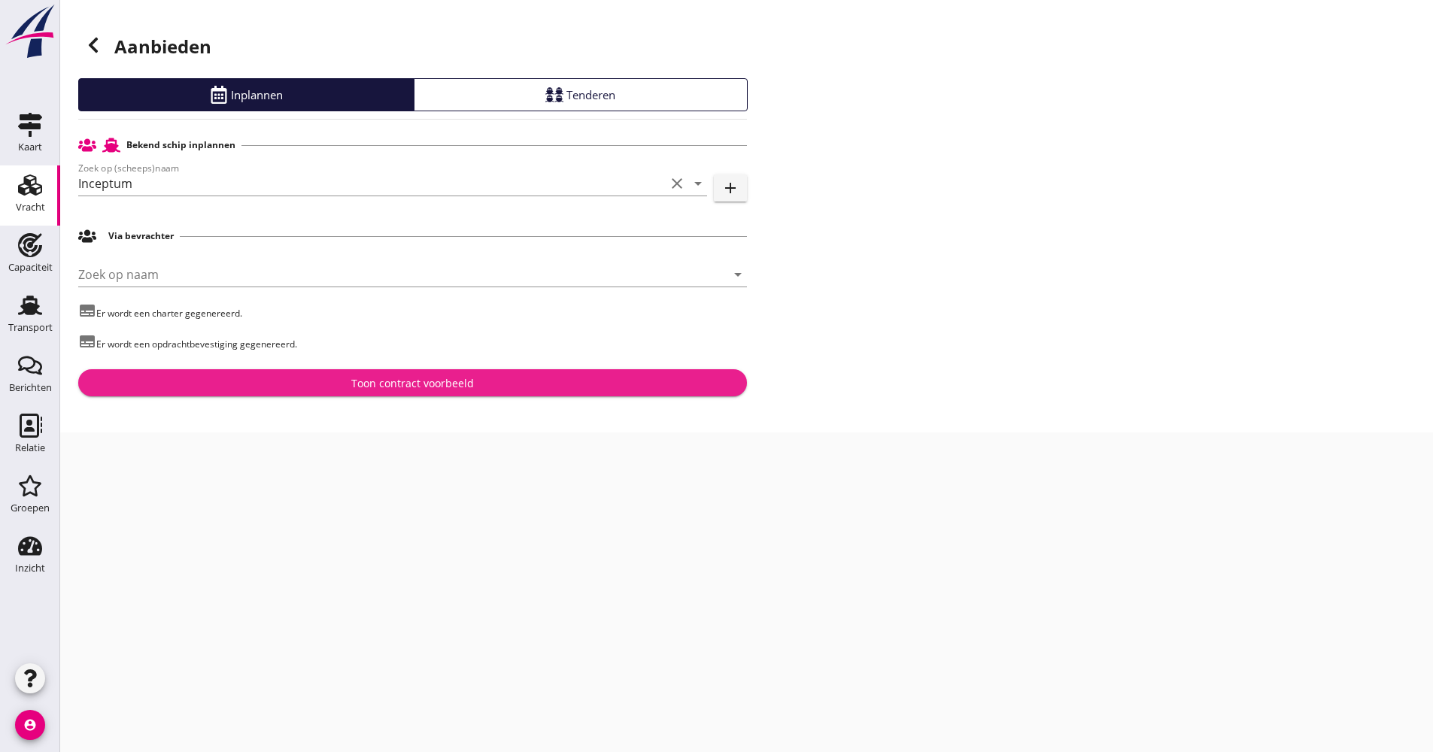
click at [305, 384] on div "Toon contract voorbeeld" at bounding box center [412, 383] width 645 height 16
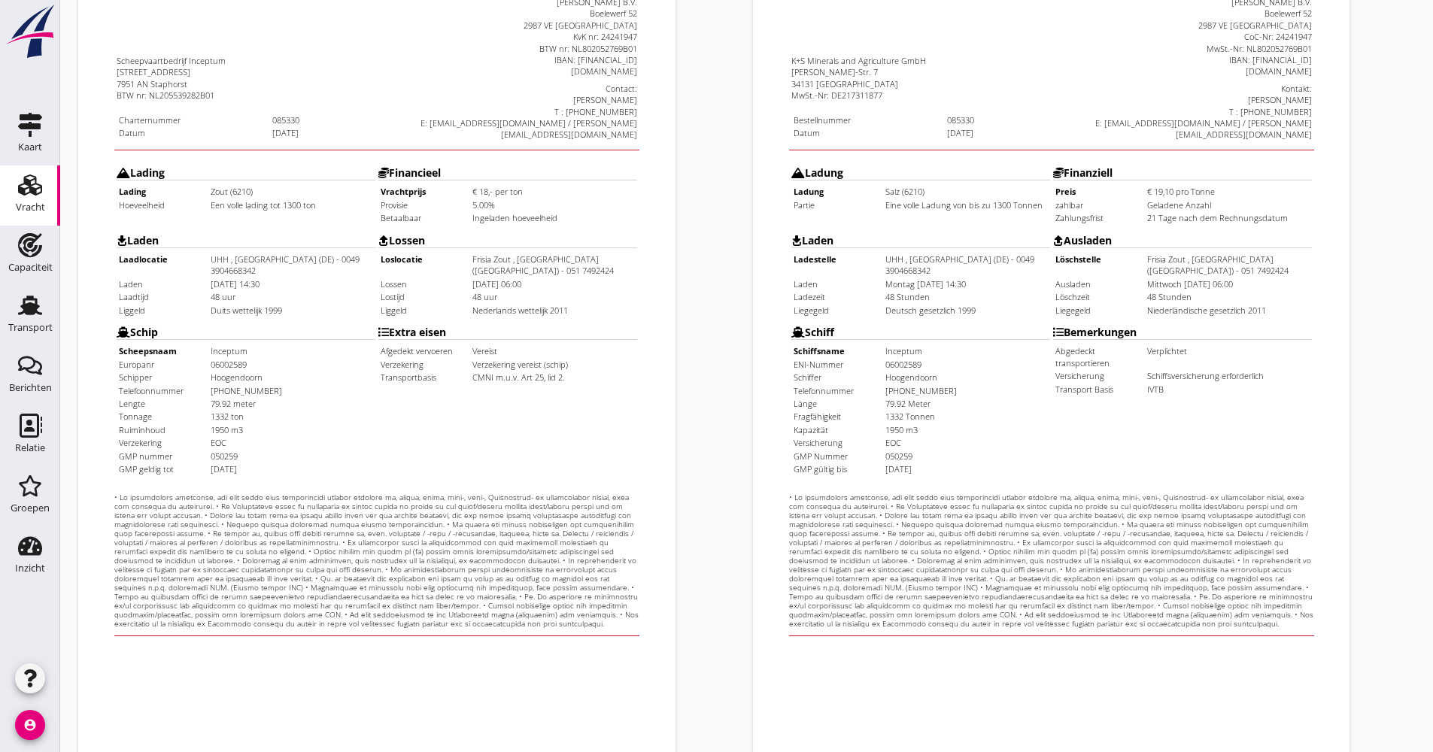
scroll to position [362, 0]
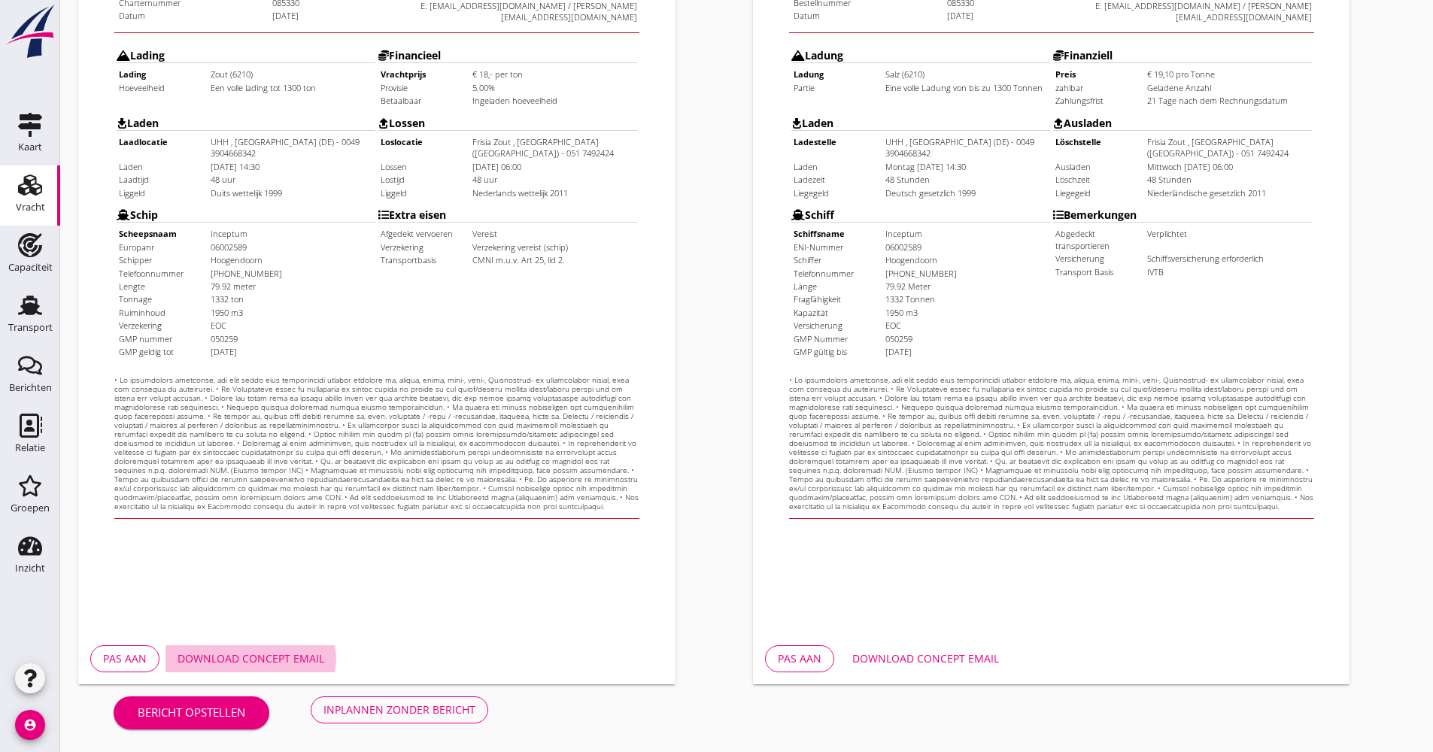
click at [243, 652] on div "Download concept email" at bounding box center [250, 659] width 147 height 16
click at [427, 708] on div "Inplannen zonder bericht" at bounding box center [399, 710] width 152 height 16
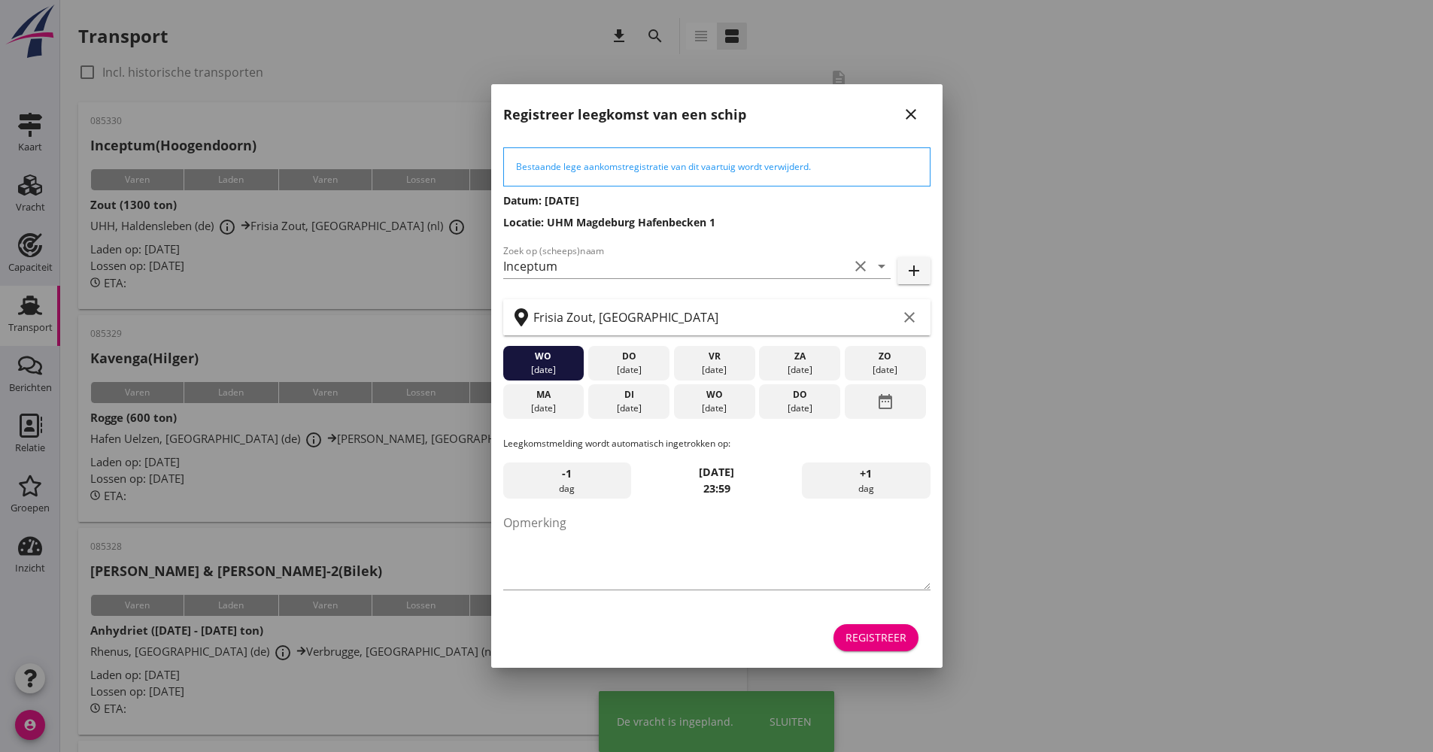
click at [849, 641] on div "Registreer" at bounding box center [875, 638] width 61 height 16
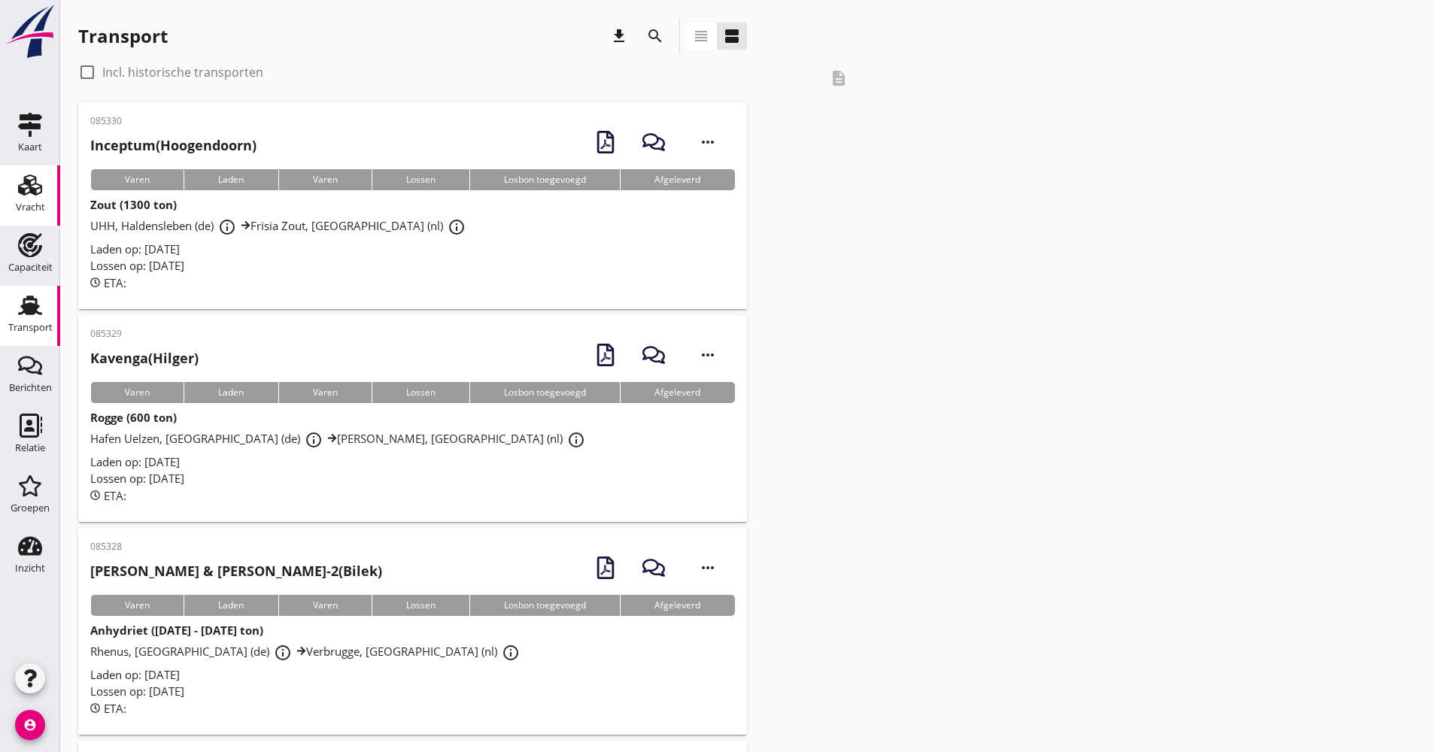
click at [37, 214] on div "Vracht" at bounding box center [30, 207] width 29 height 21
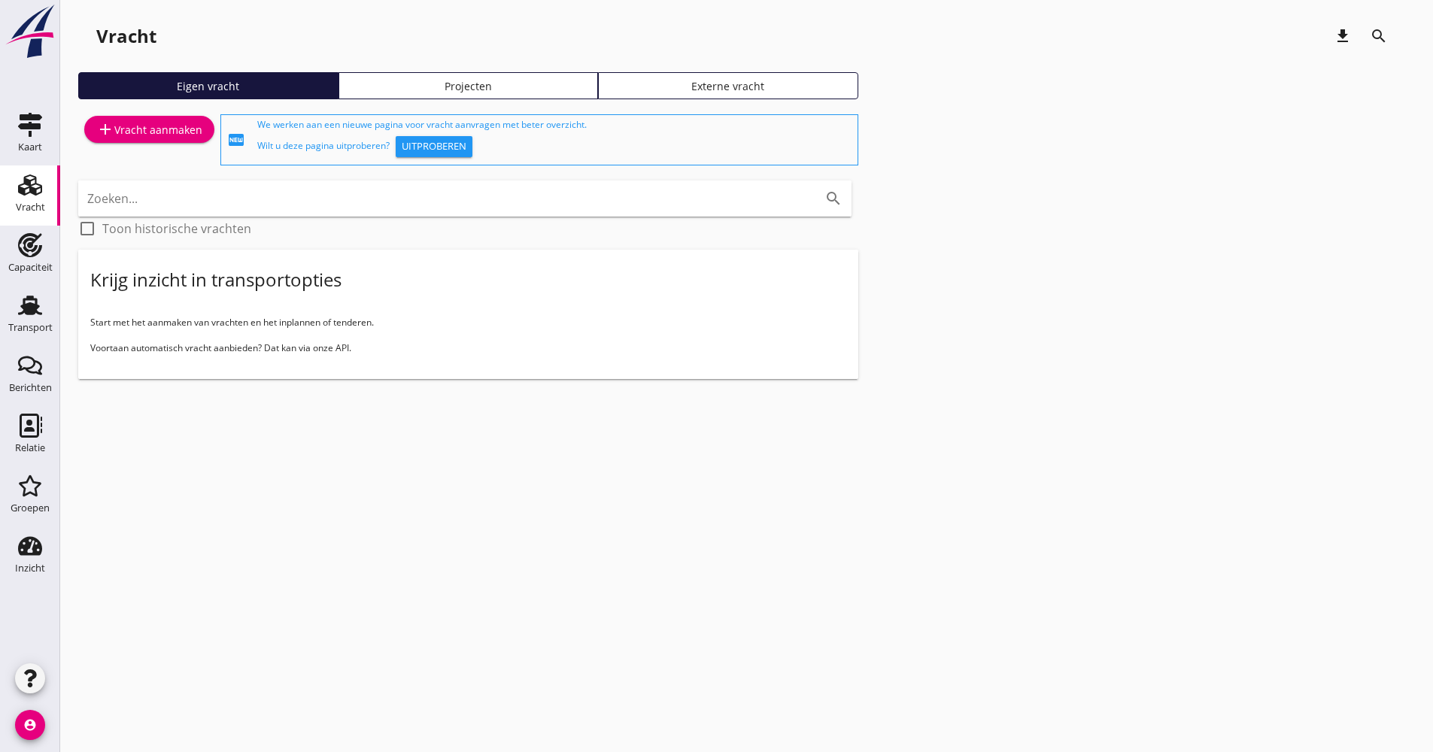
click at [451, 99] on link "Projecten" at bounding box center [468, 85] width 260 height 27
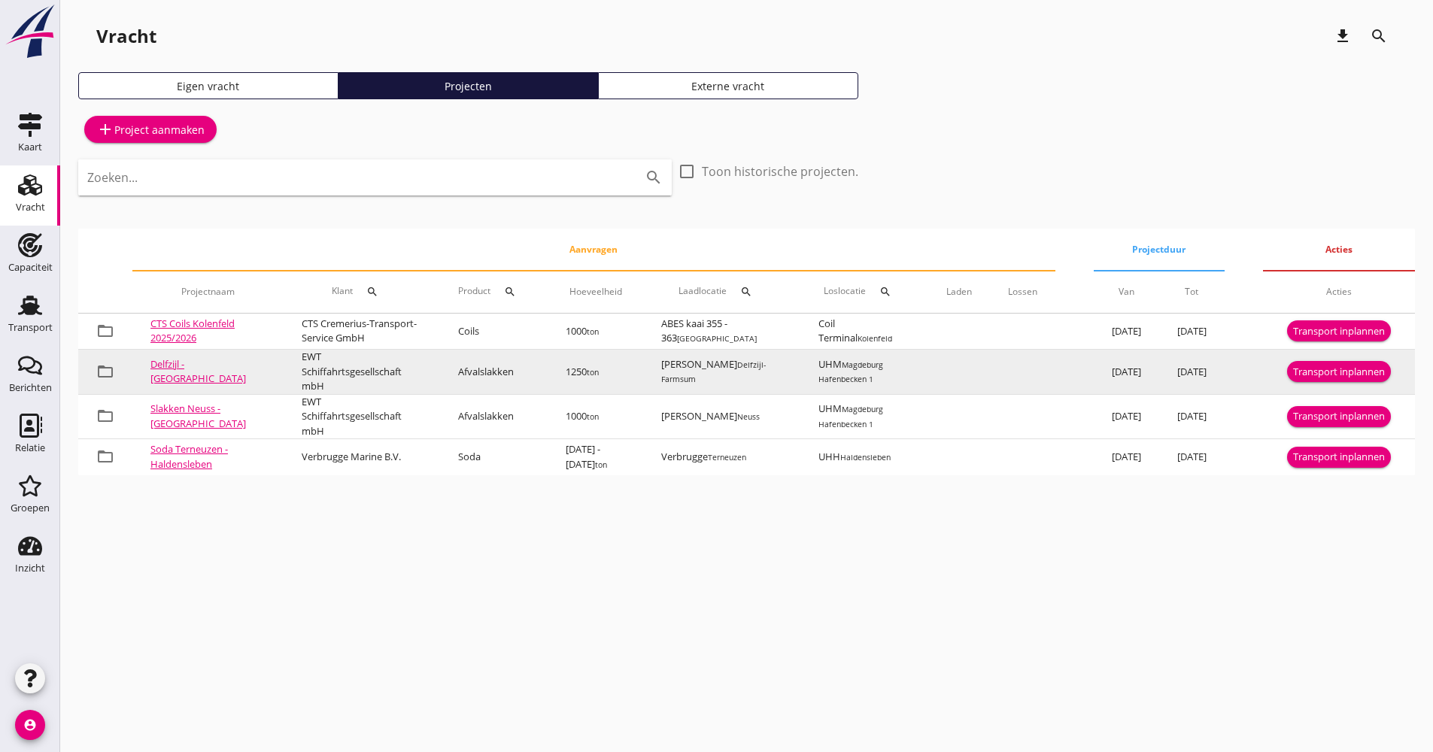
click at [1327, 380] on div "Transport inplannen" at bounding box center [1339, 372] width 92 height 15
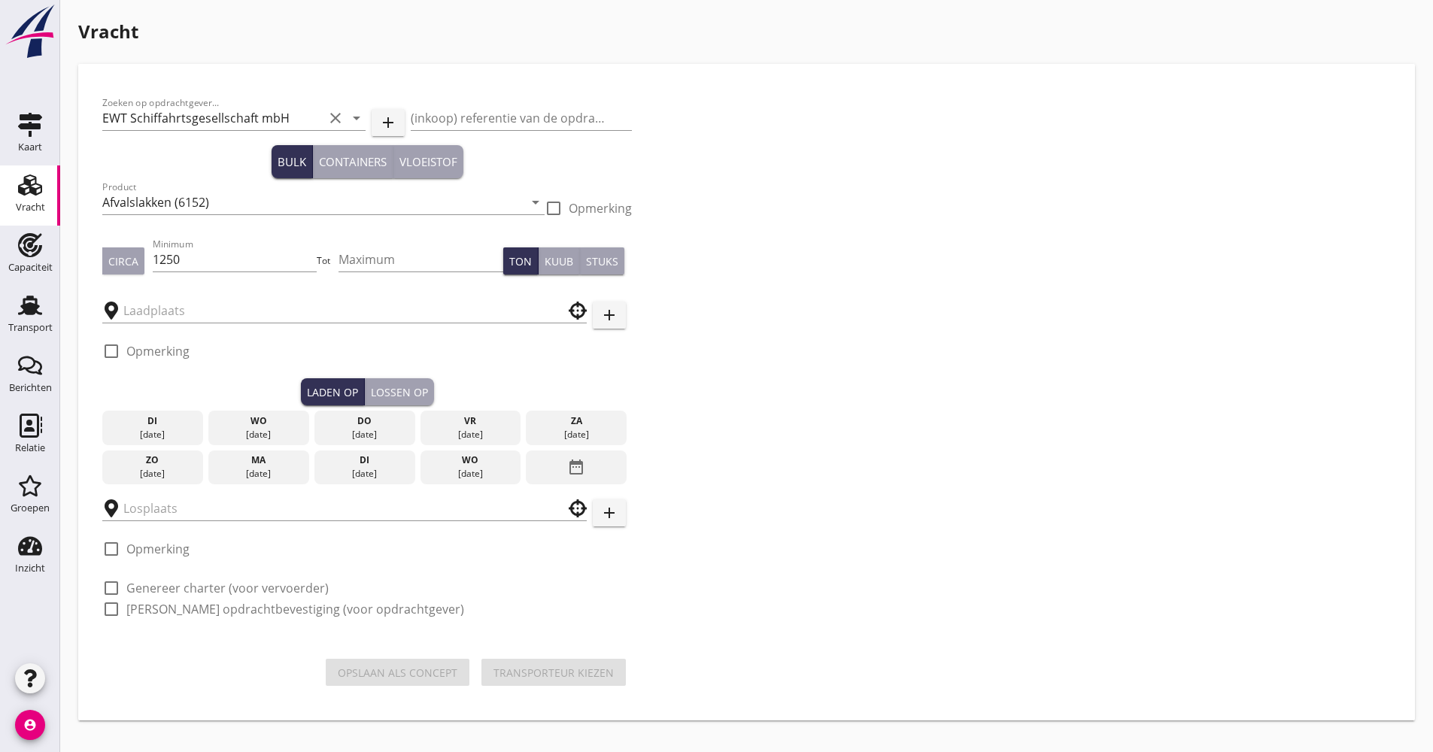
type input "[PERSON_NAME]"
type input "UHM"
checkbox input "true"
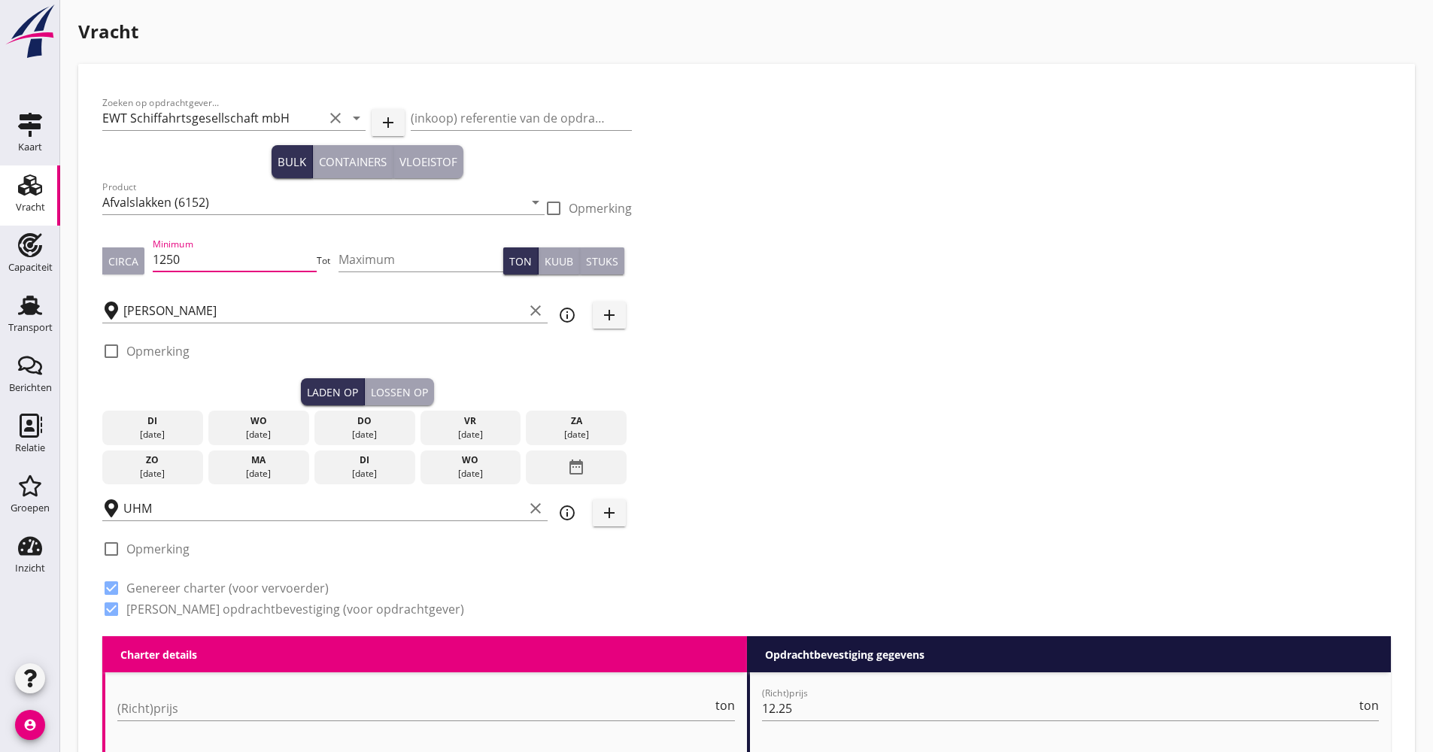
drag, startPoint x: 188, startPoint y: 253, endPoint x: 144, endPoint y: 259, distance: 44.7
click at [138, 258] on div "Circa Minimum 1250 Tot Maximum Ton Kuub Stuks" at bounding box center [366, 260] width 529 height 51
type input "1100"
click at [100, 205] on div "Zoeken op opdrachtgever... EWT Schiffahrtsgesellschaft mbH clear arrow_drop_dow…" at bounding box center [367, 362] width 542 height 548
click at [108, 202] on input "Afvalslakken (6152)" at bounding box center [312, 202] width 421 height 24
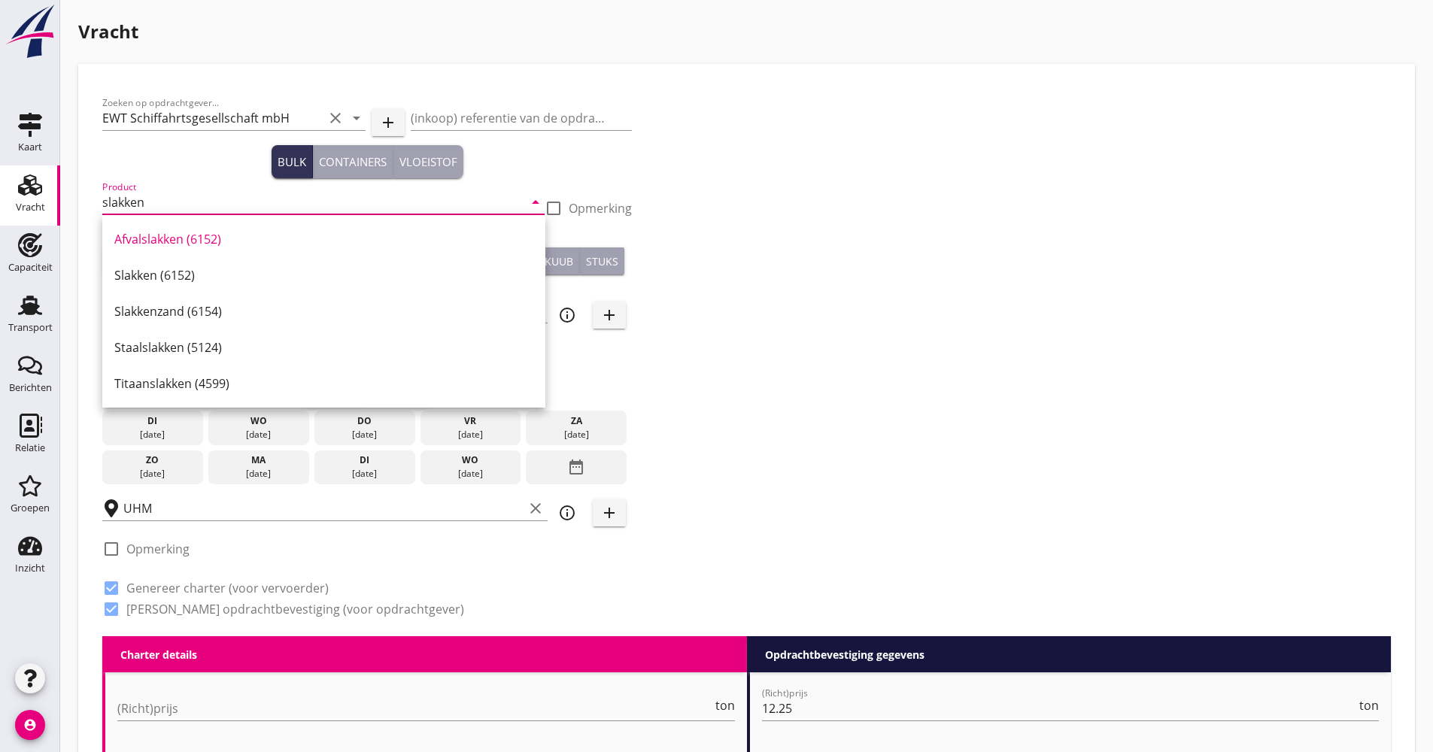
click at [137, 269] on div "Slakken (6152)" at bounding box center [323, 275] width 419 height 18
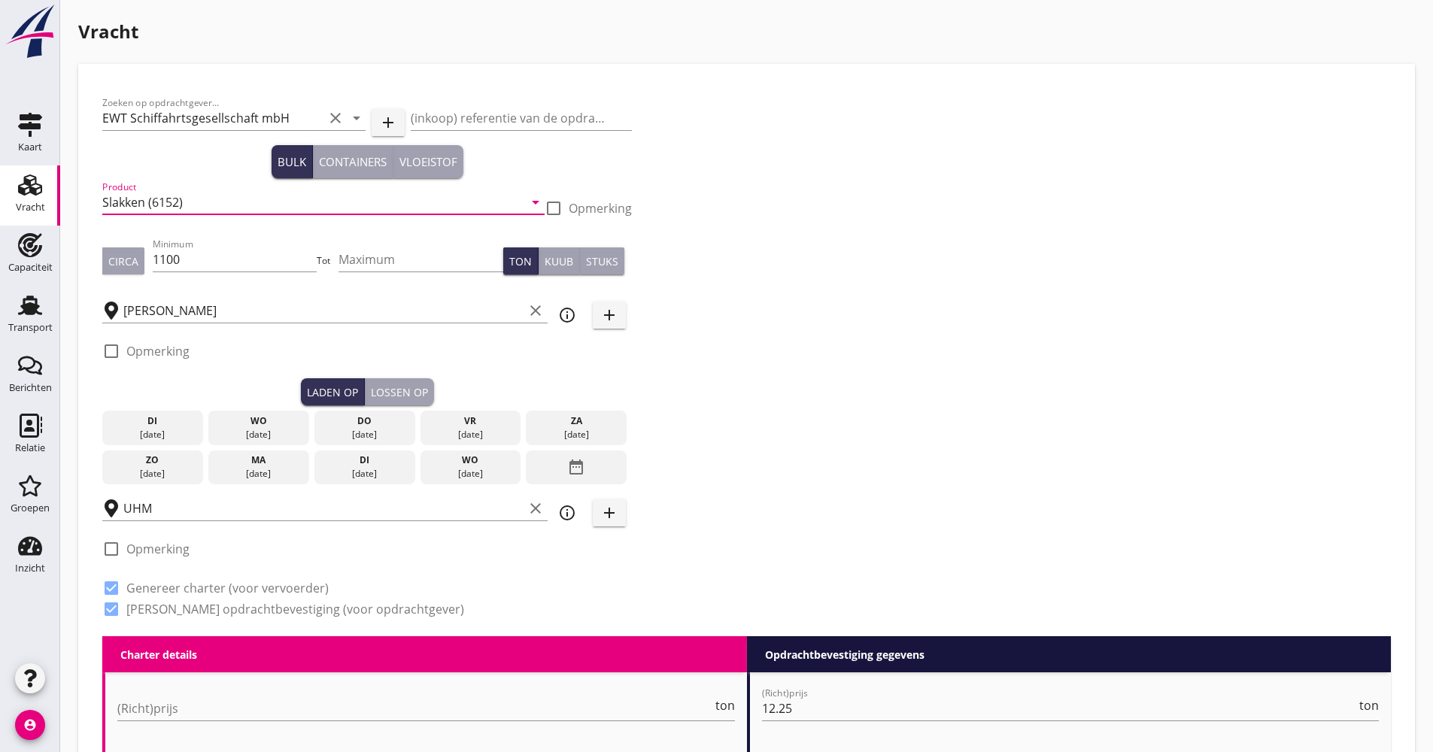
type input "Slakken (6152)"
click at [555, 468] on div "date_range" at bounding box center [576, 468] width 101 height 35
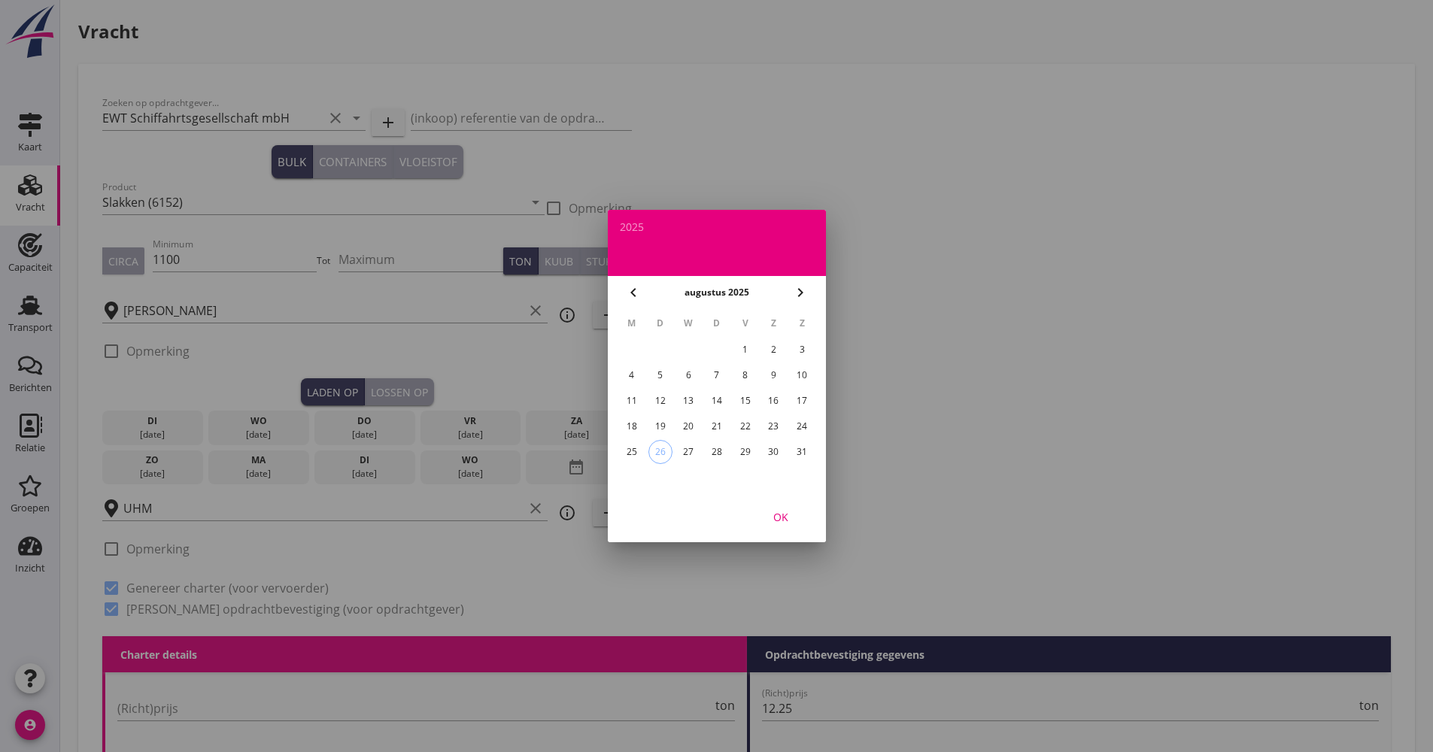
click at [808, 283] on button "chevron_right" at bounding box center [800, 292] width 27 height 27
click at [741, 347] on div "5" at bounding box center [745, 350] width 24 height 24
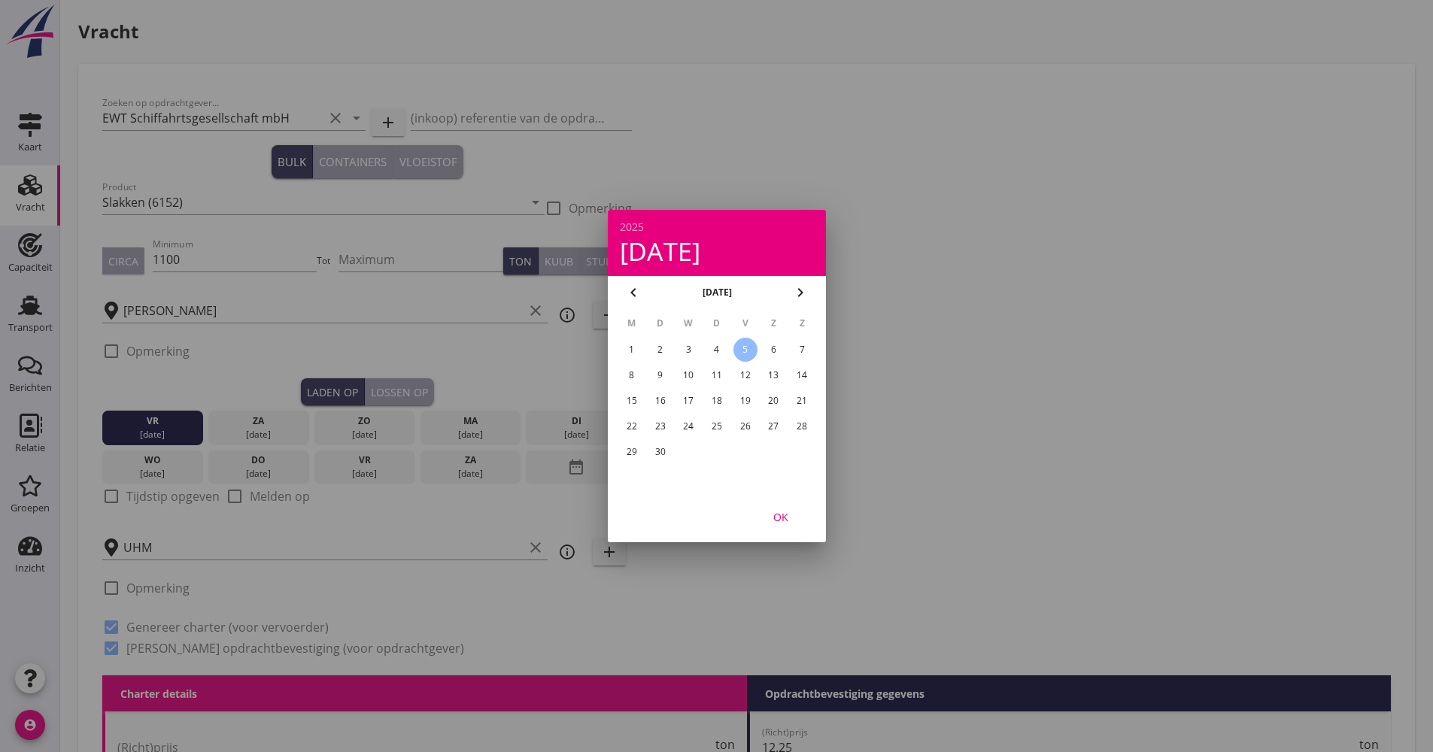
click at [763, 513] on div "OK" at bounding box center [781, 517] width 42 height 16
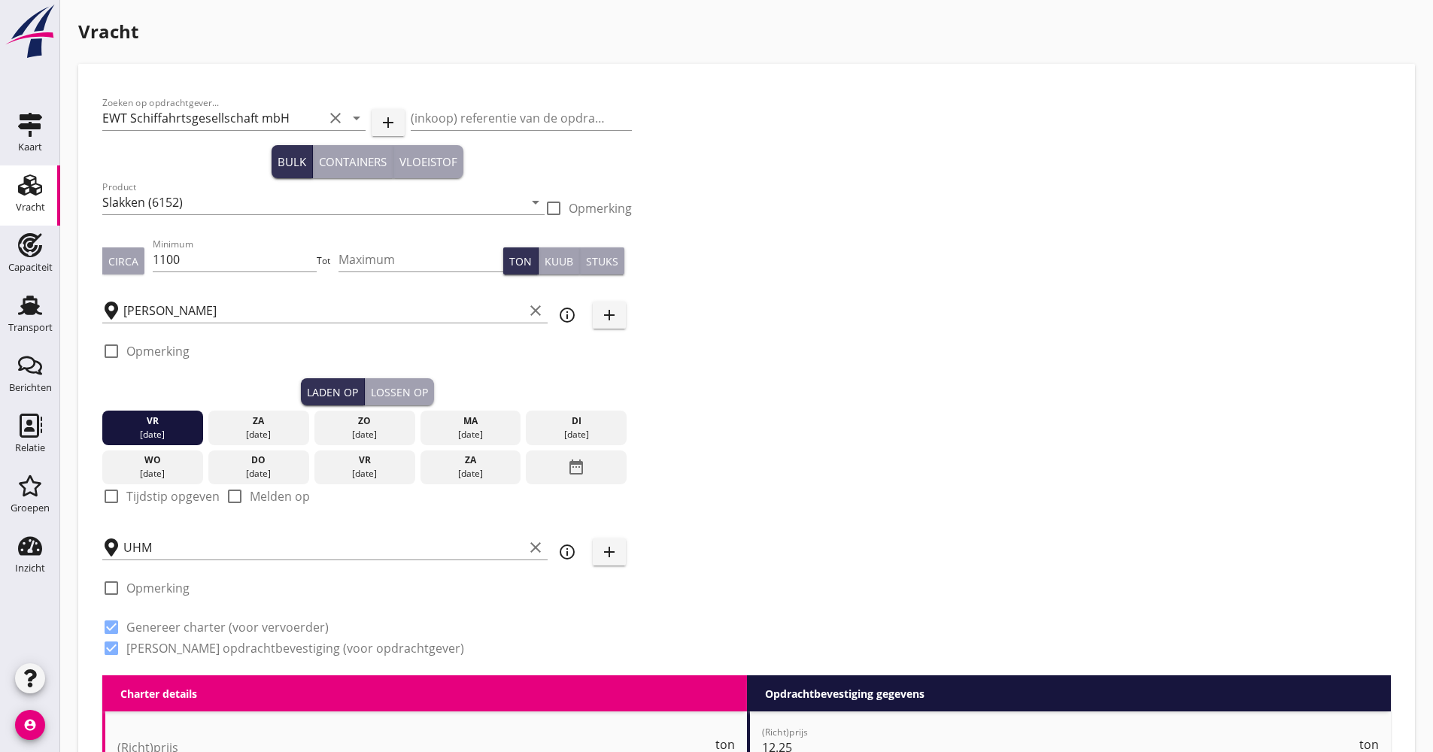
click at [177, 498] on label "Tijdstip opgeven" at bounding box center [172, 496] width 93 height 15
checkbox input "true"
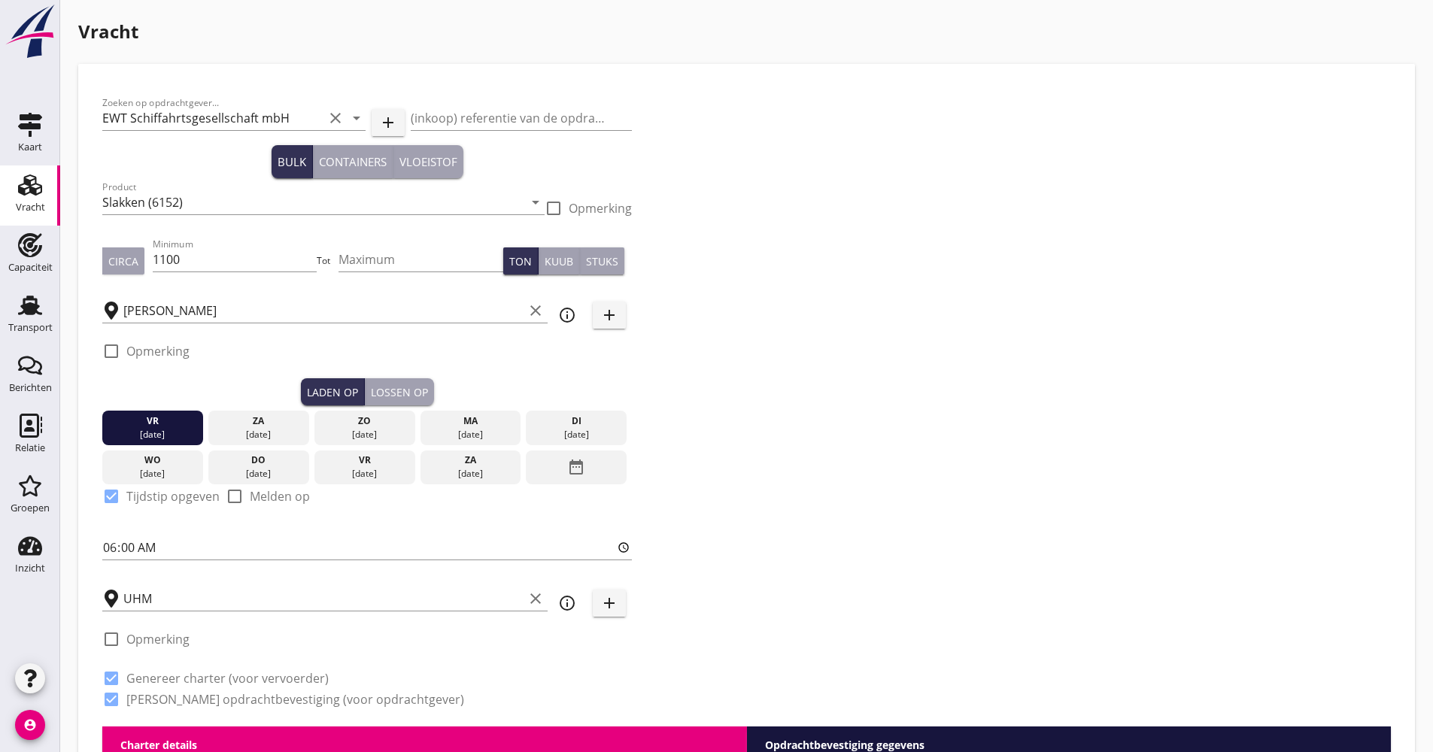
click at [381, 473] on div "[DATE]" at bounding box center [364, 474] width 93 height 14
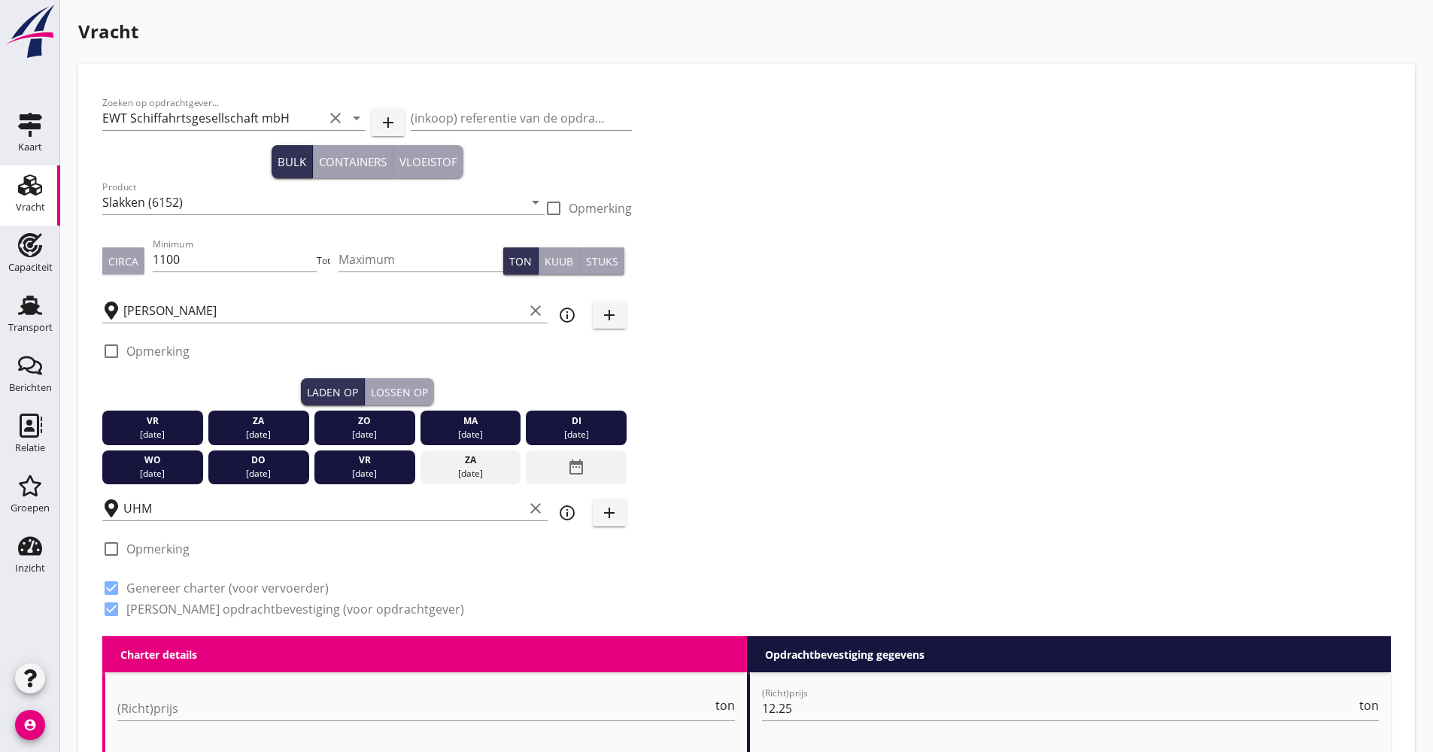
click at [366, 466] on div "vr" at bounding box center [364, 461] width 93 height 14
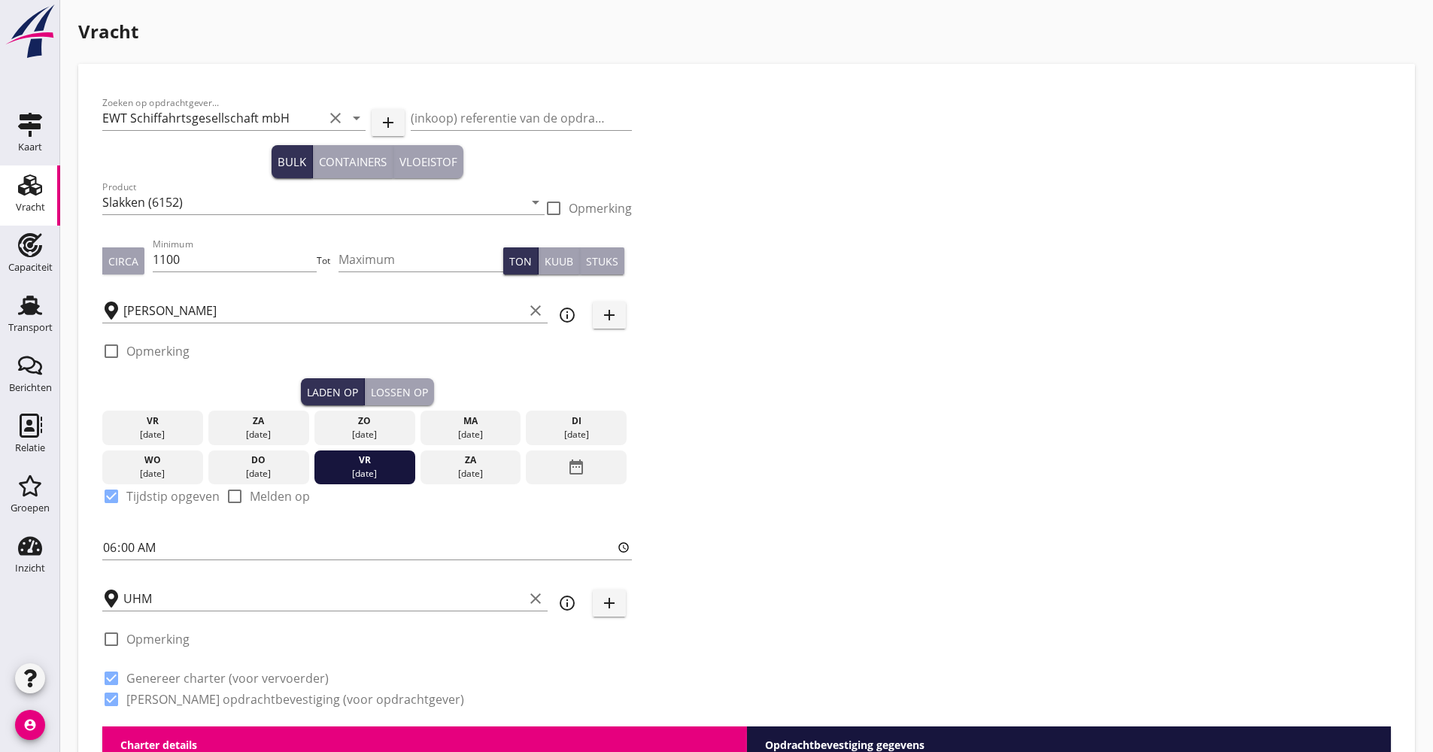
click at [189, 445] on div "[DATE] [DATE] [DATE] [DATE] [DATE] [DATE] [DATE] [DATE] [DATE] date_range" at bounding box center [366, 444] width 529 height 79
click at [182, 434] on div "[DATE]" at bounding box center [152, 435] width 93 height 14
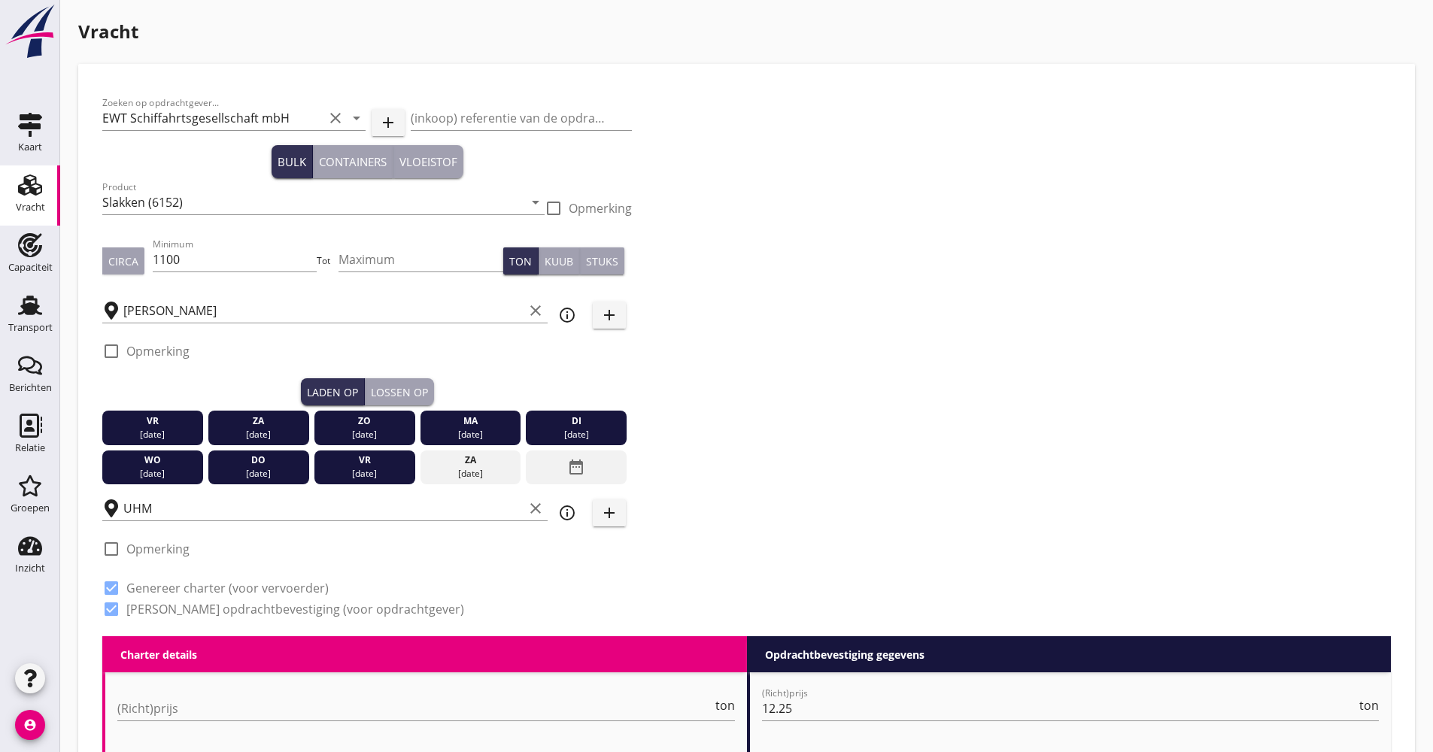
click at [179, 432] on div "[DATE]" at bounding box center [152, 435] width 93 height 14
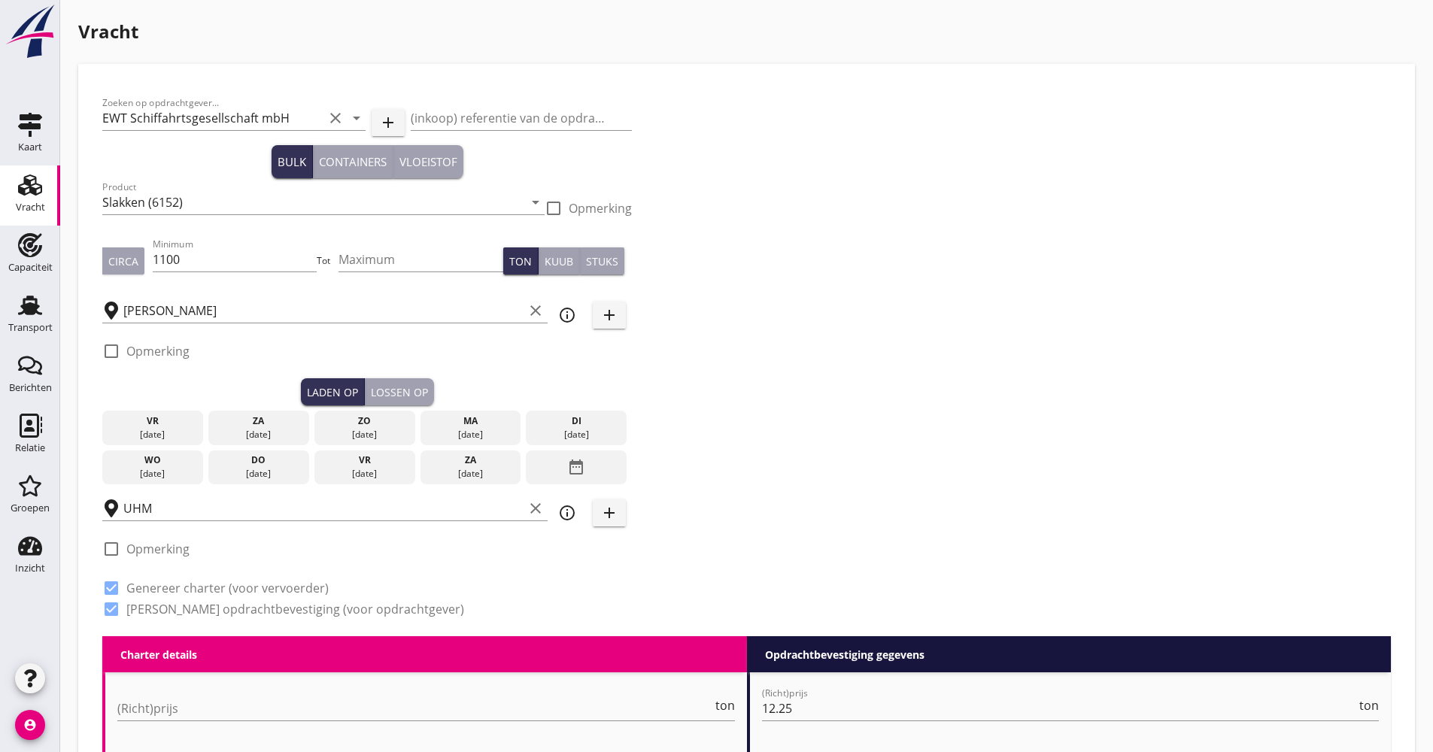
click at [177, 431] on div "[DATE]" at bounding box center [152, 435] width 93 height 14
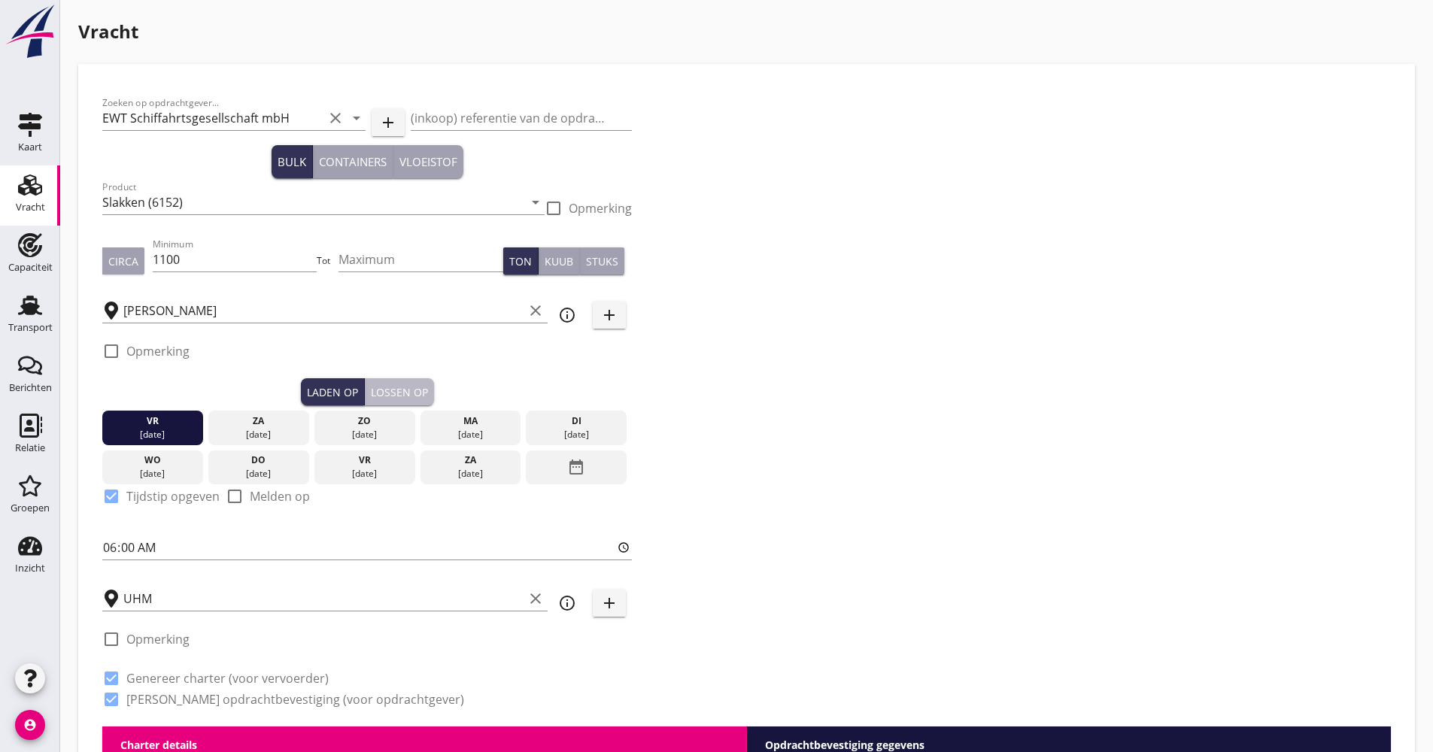
click at [404, 395] on div "Lossen op" at bounding box center [399, 392] width 57 height 16
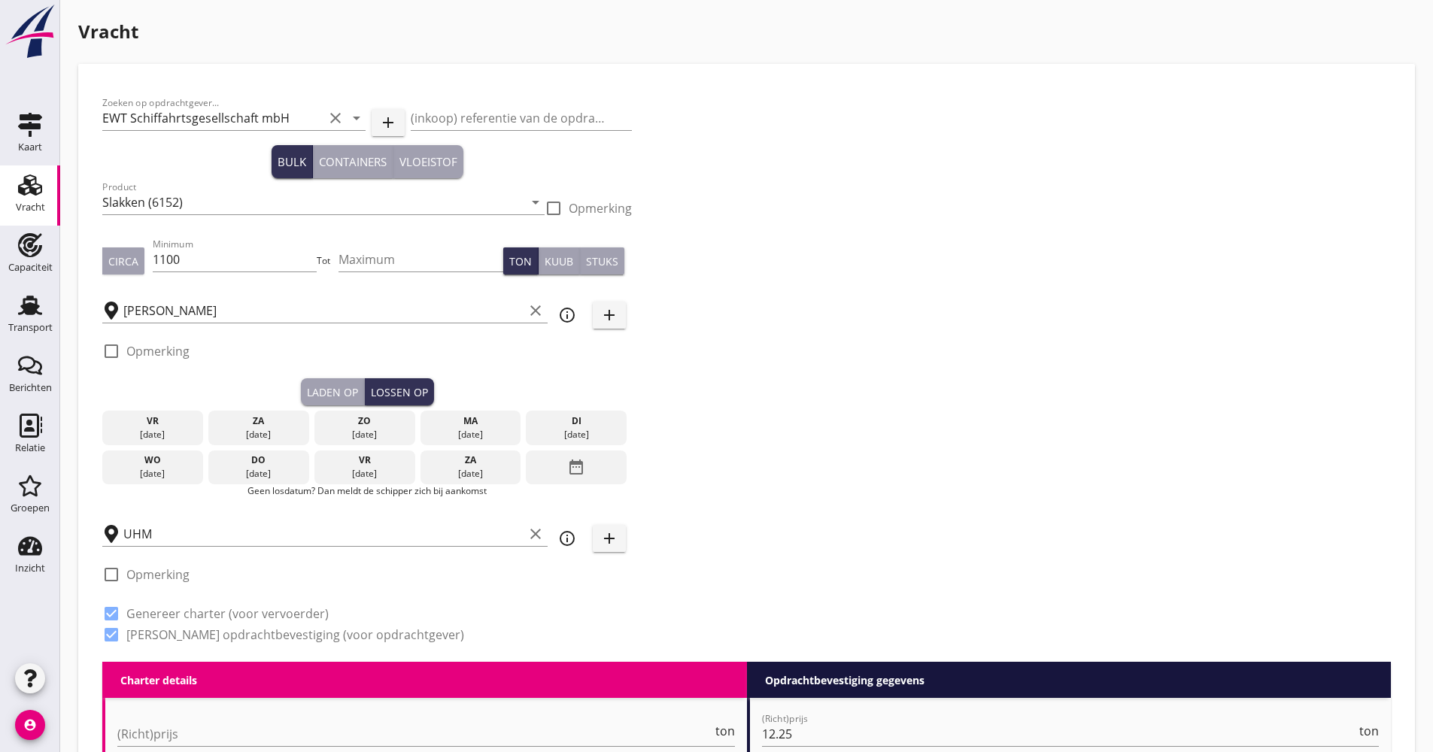
click at [393, 470] on div "[DATE]" at bounding box center [364, 474] width 93 height 14
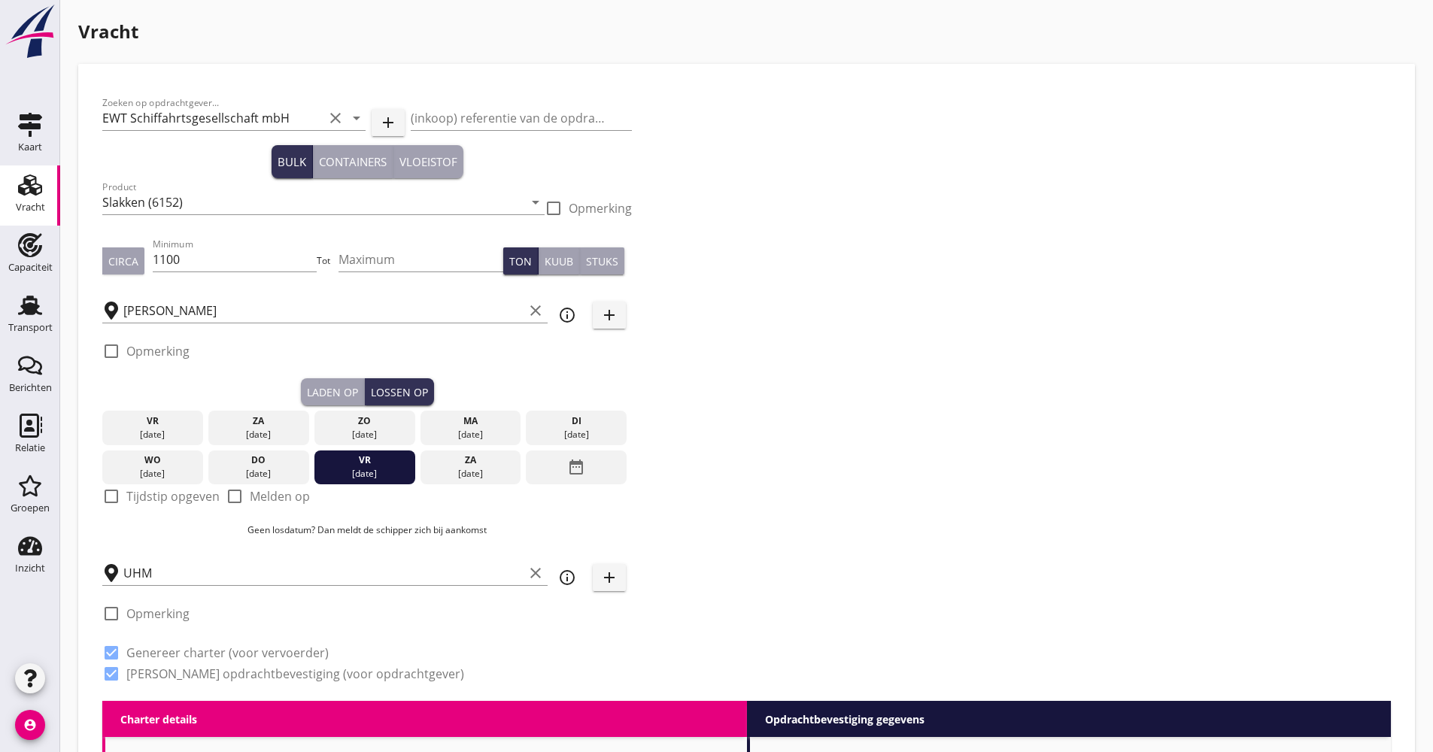
click at [147, 491] on label "Tijdstip opgeven" at bounding box center [172, 496] width 93 height 15
checkbox input "true"
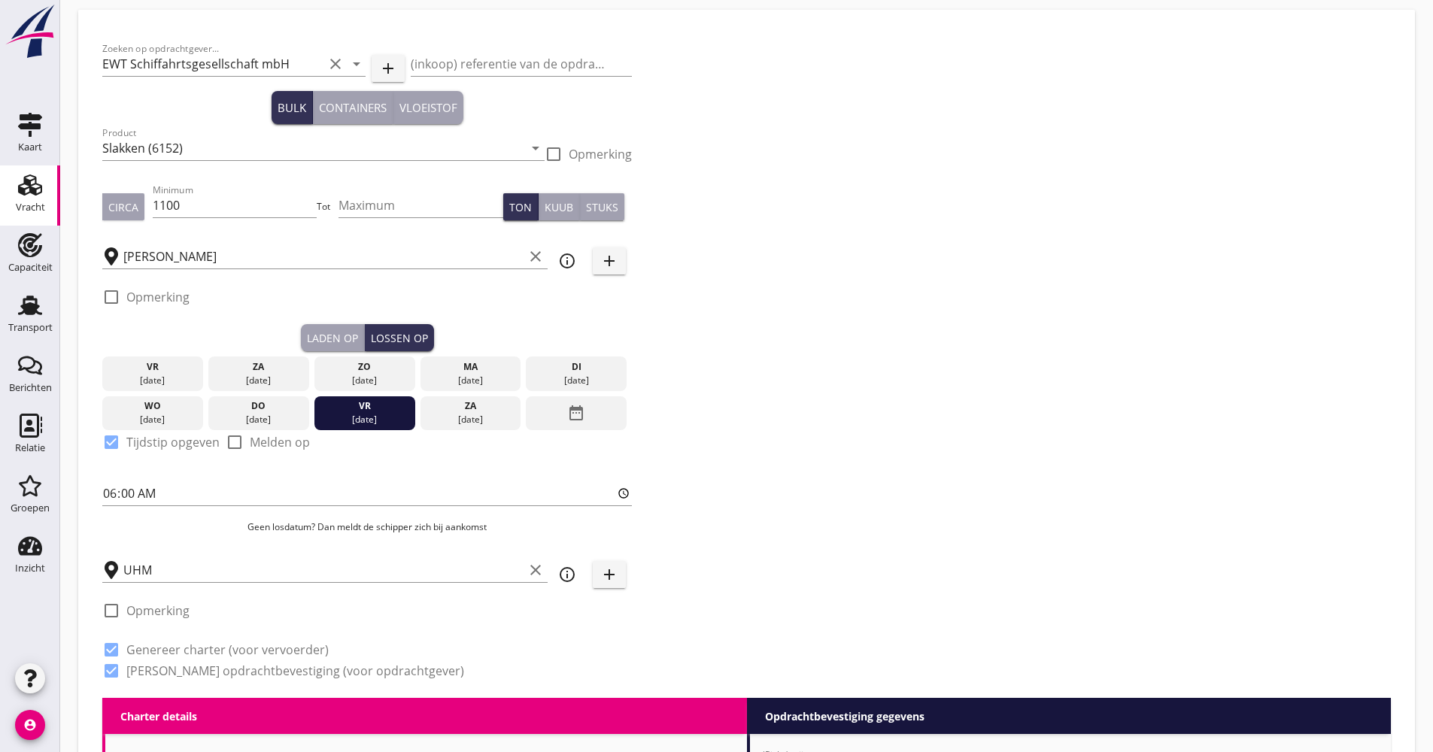
scroll to position [301, 0]
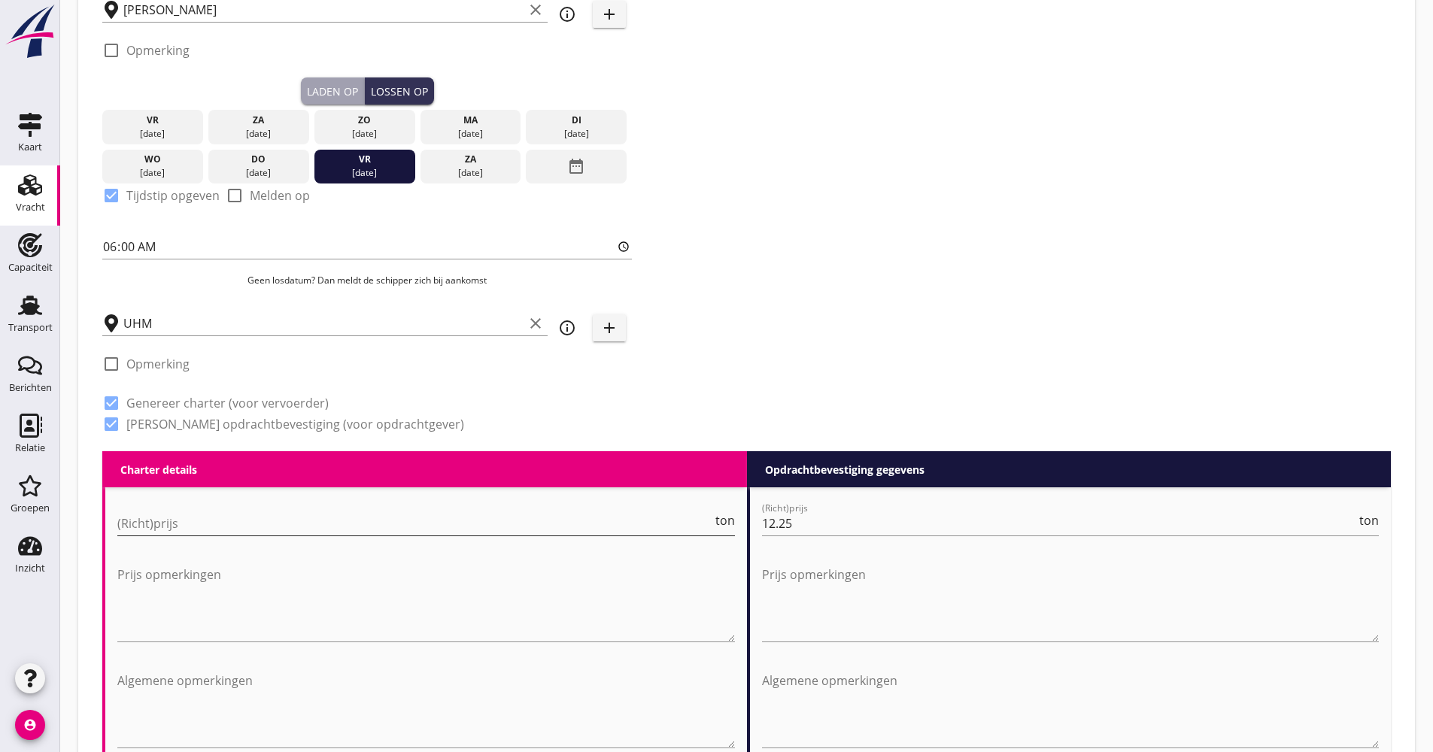
click at [167, 516] on input "(Richt)prijs" at bounding box center [414, 523] width 595 height 24
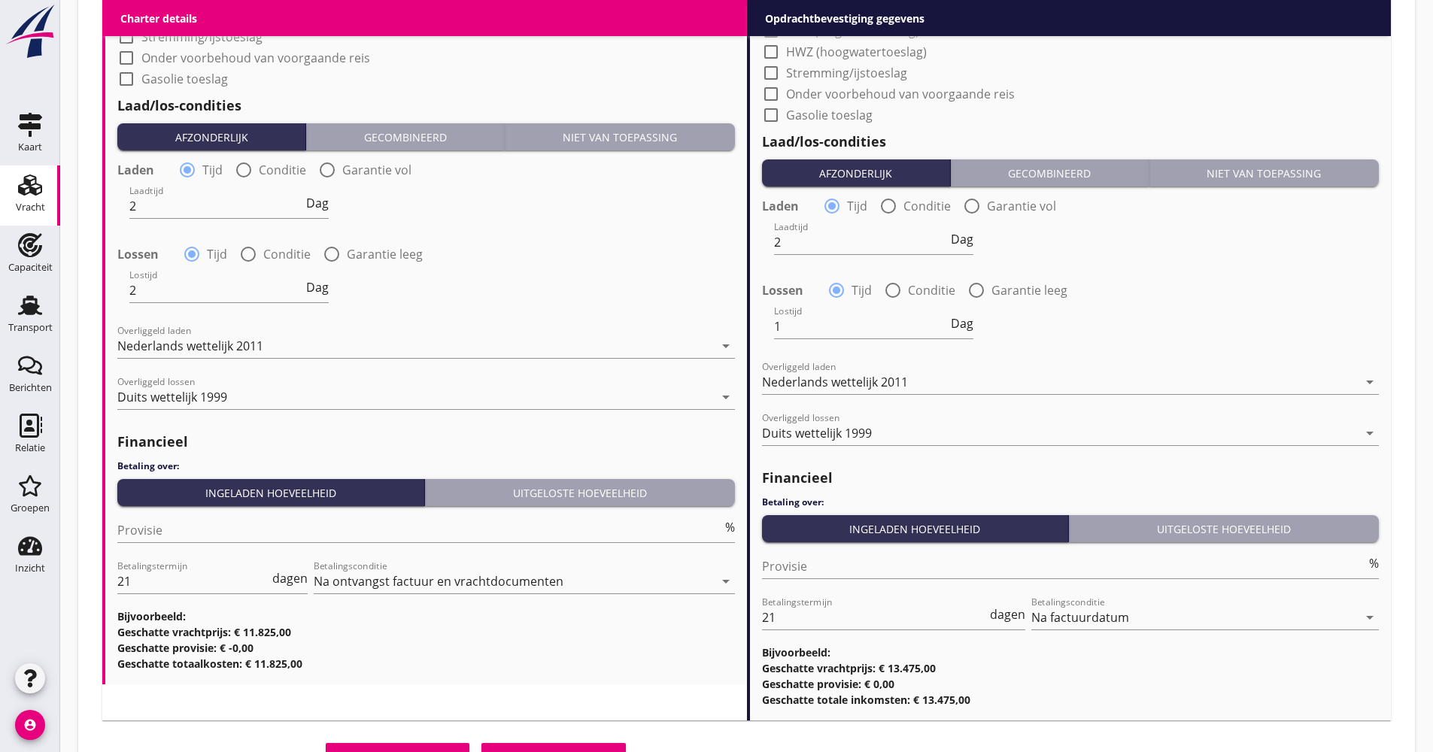
scroll to position [1754, 0]
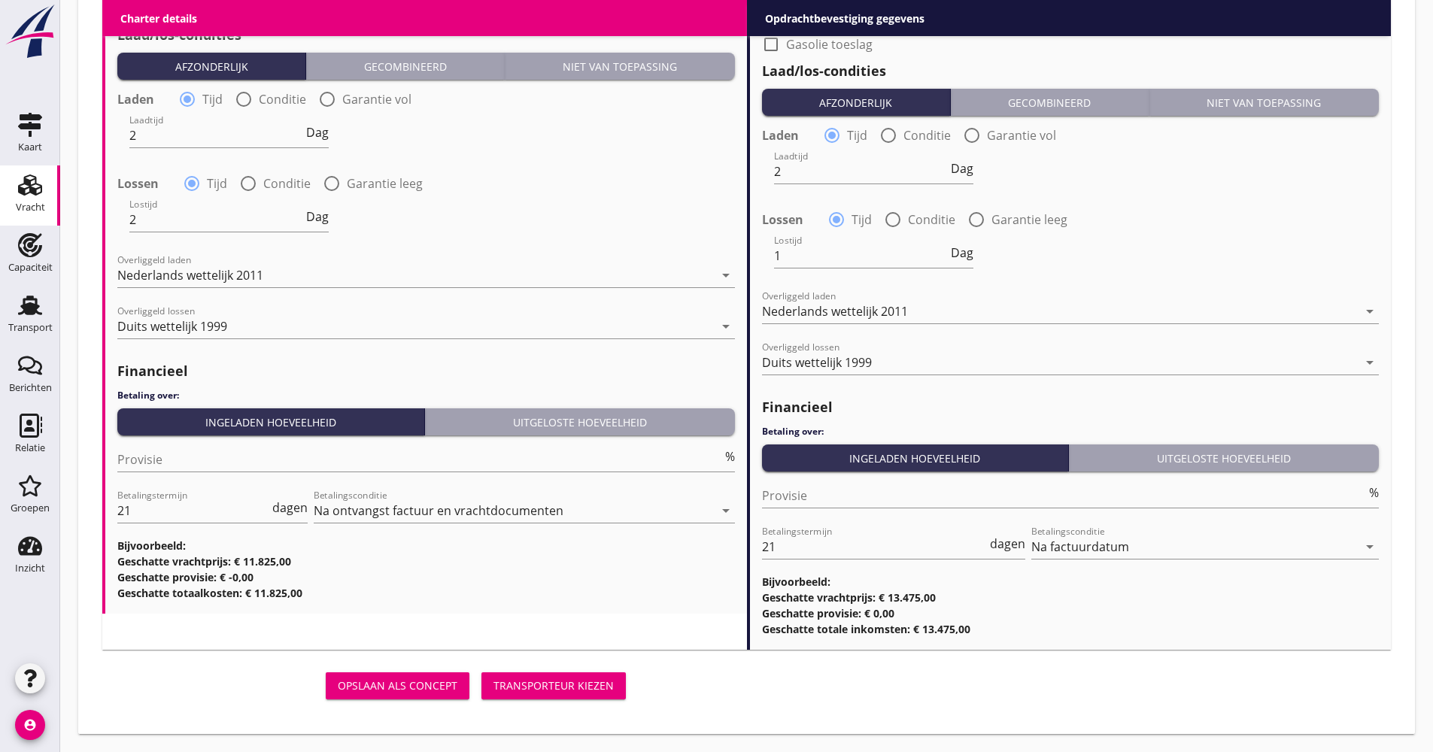
type input "10.75"
click at [550, 691] on div "Transporteur kiezen" at bounding box center [553, 686] width 120 height 16
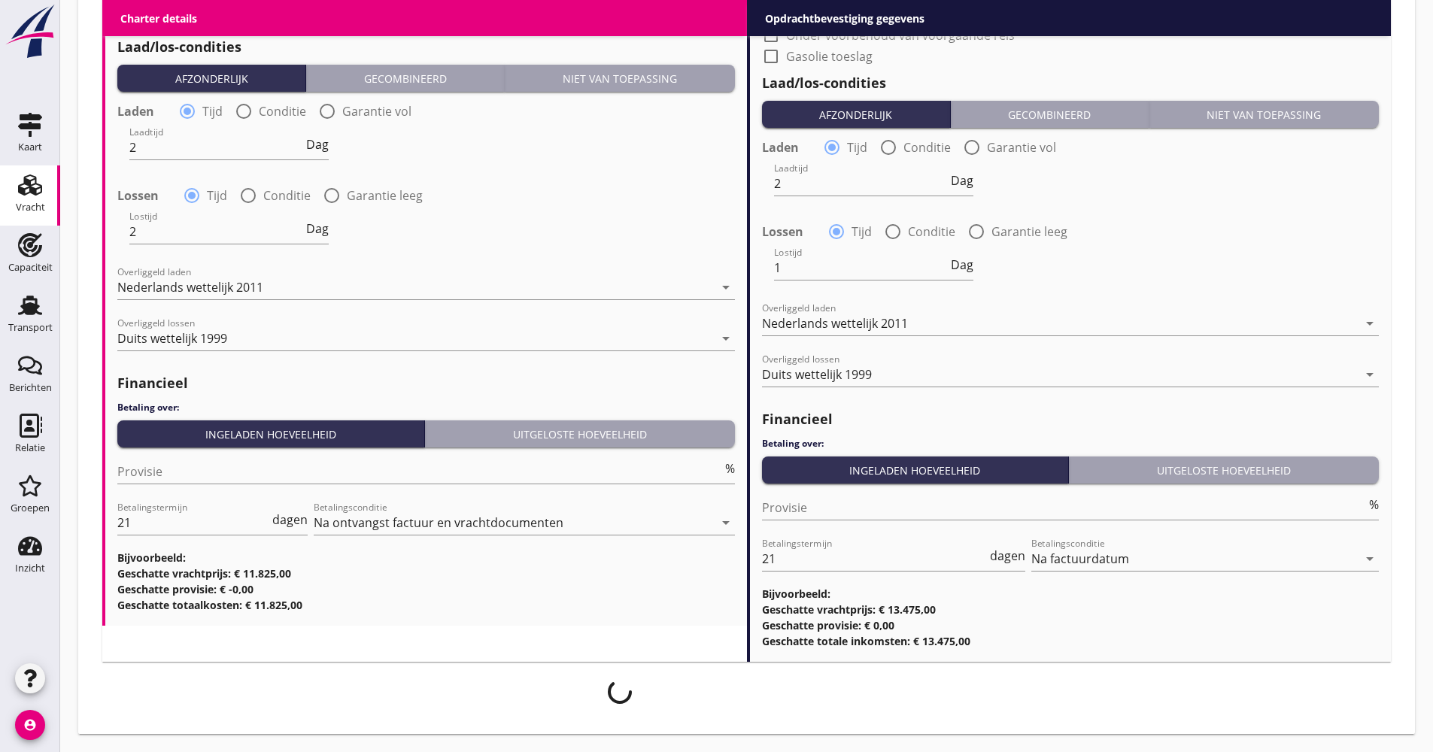
scroll to position [1742, 0]
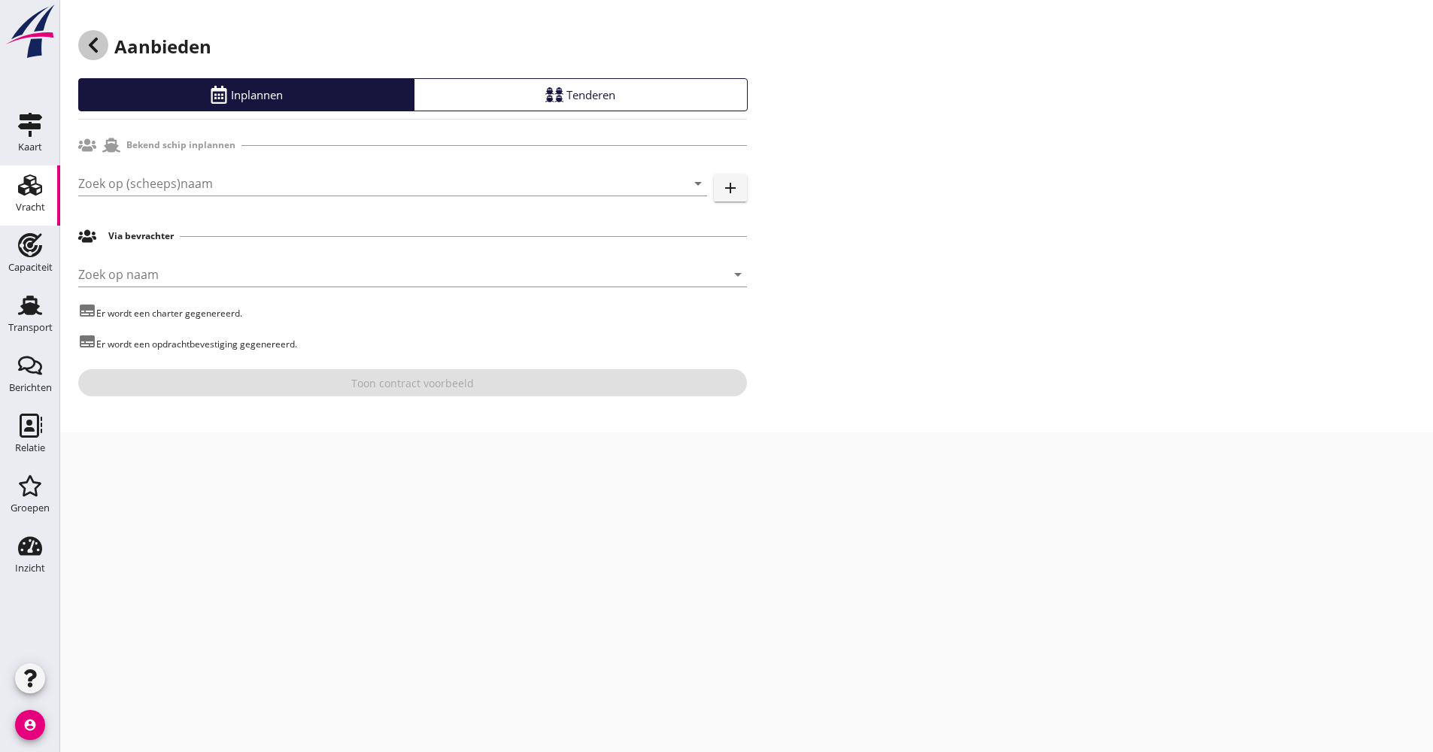
click at [83, 47] on div at bounding box center [93, 45] width 30 height 30
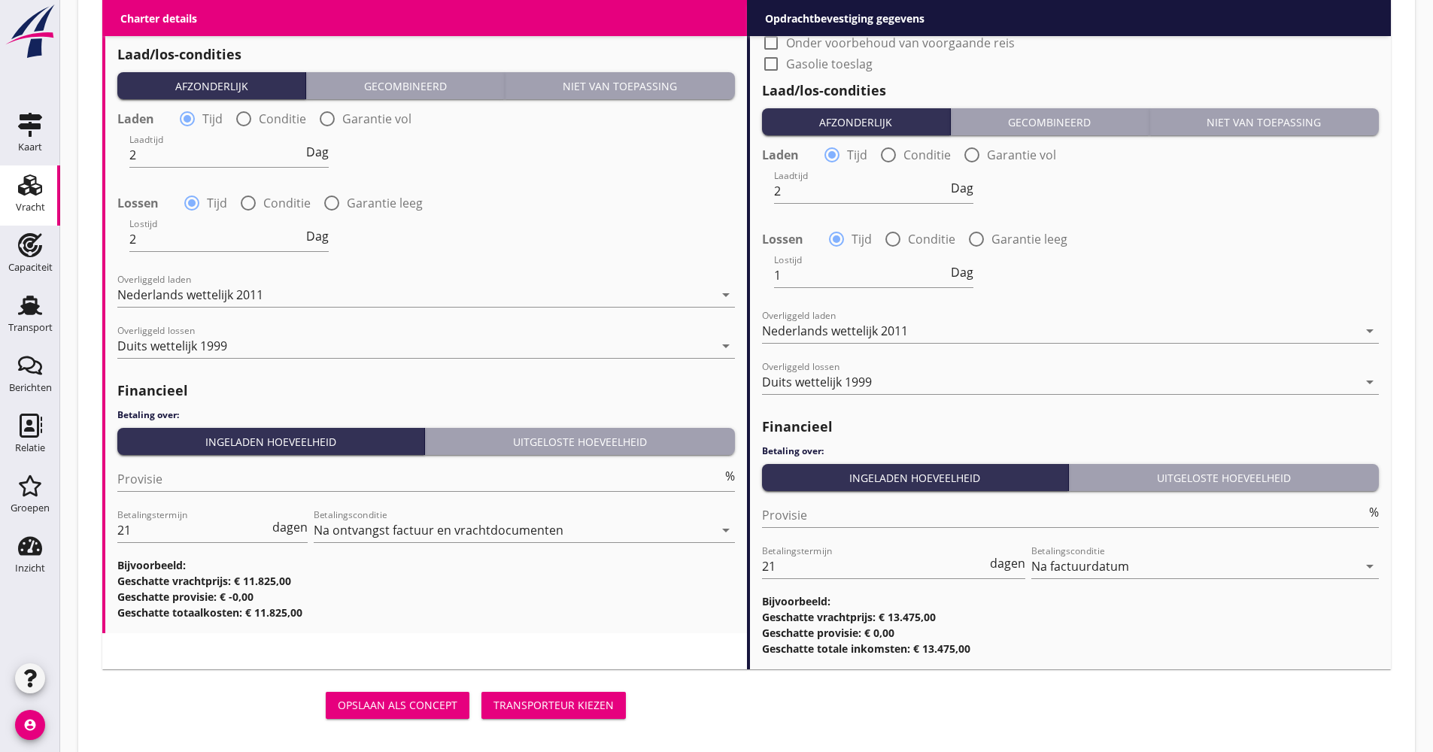
scroll to position [1728, 0]
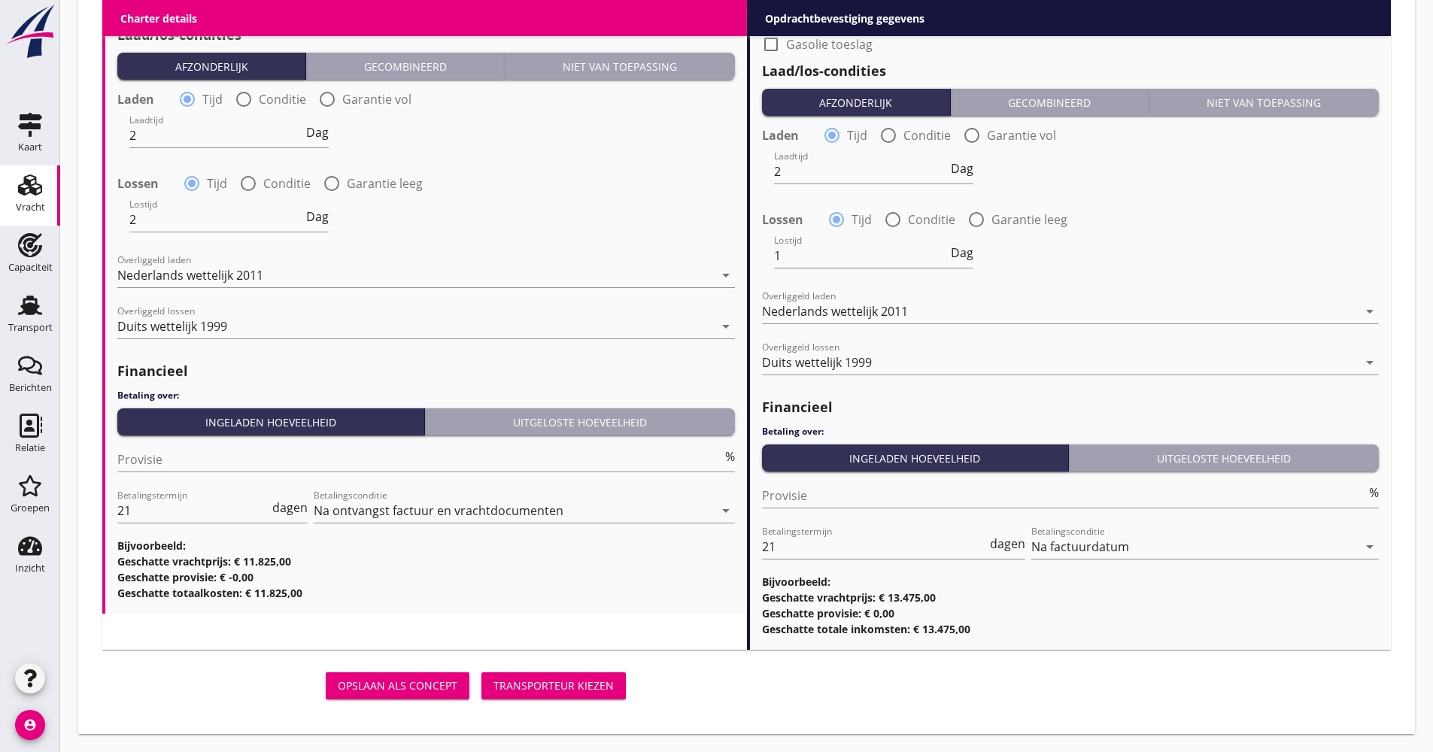
click at [590, 708] on div "Opslaan als concept Transporteur kiezen" at bounding box center [367, 686] width 542 height 48
click at [586, 700] on div "Opslaan als concept Transporteur kiezen" at bounding box center [366, 686] width 529 height 36
click at [581, 696] on button "Transporteur kiezen" at bounding box center [553, 685] width 144 height 27
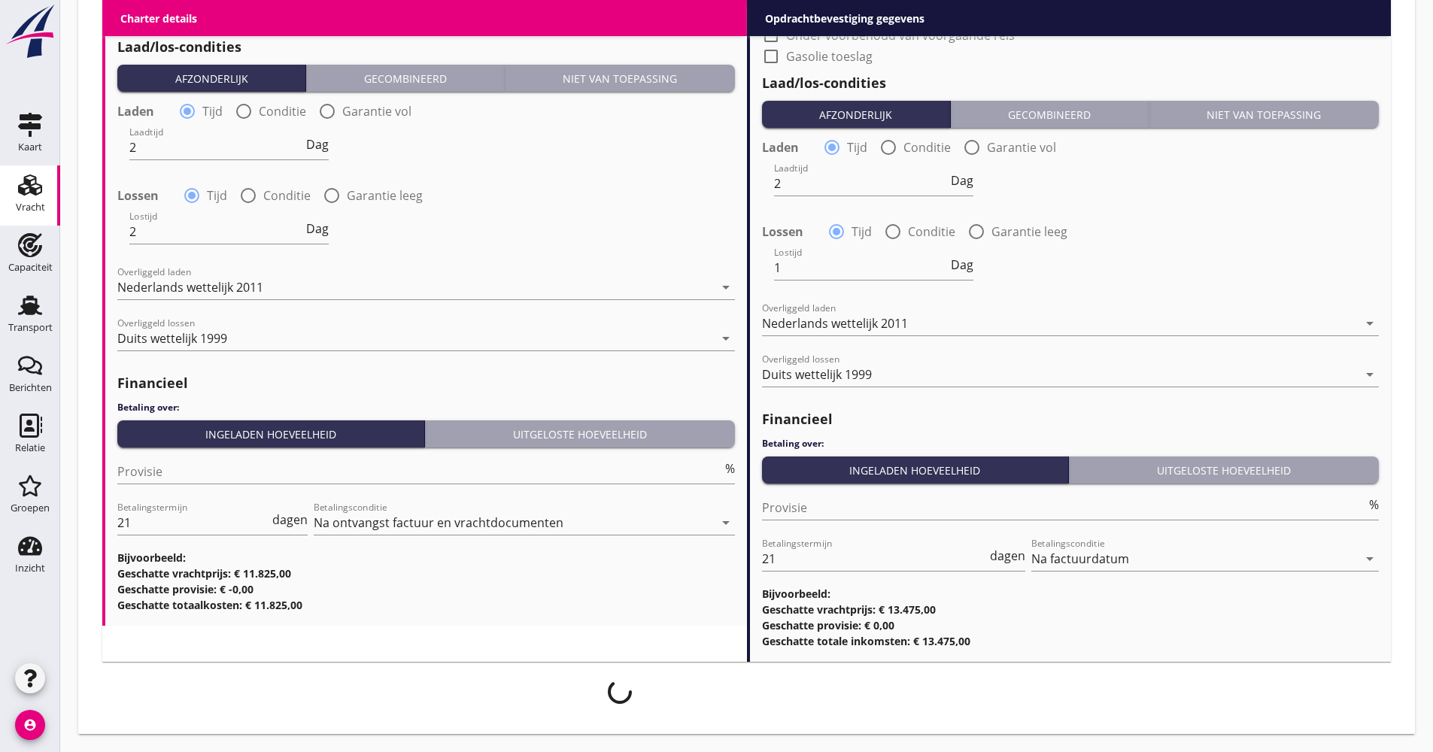
scroll to position [1716, 0]
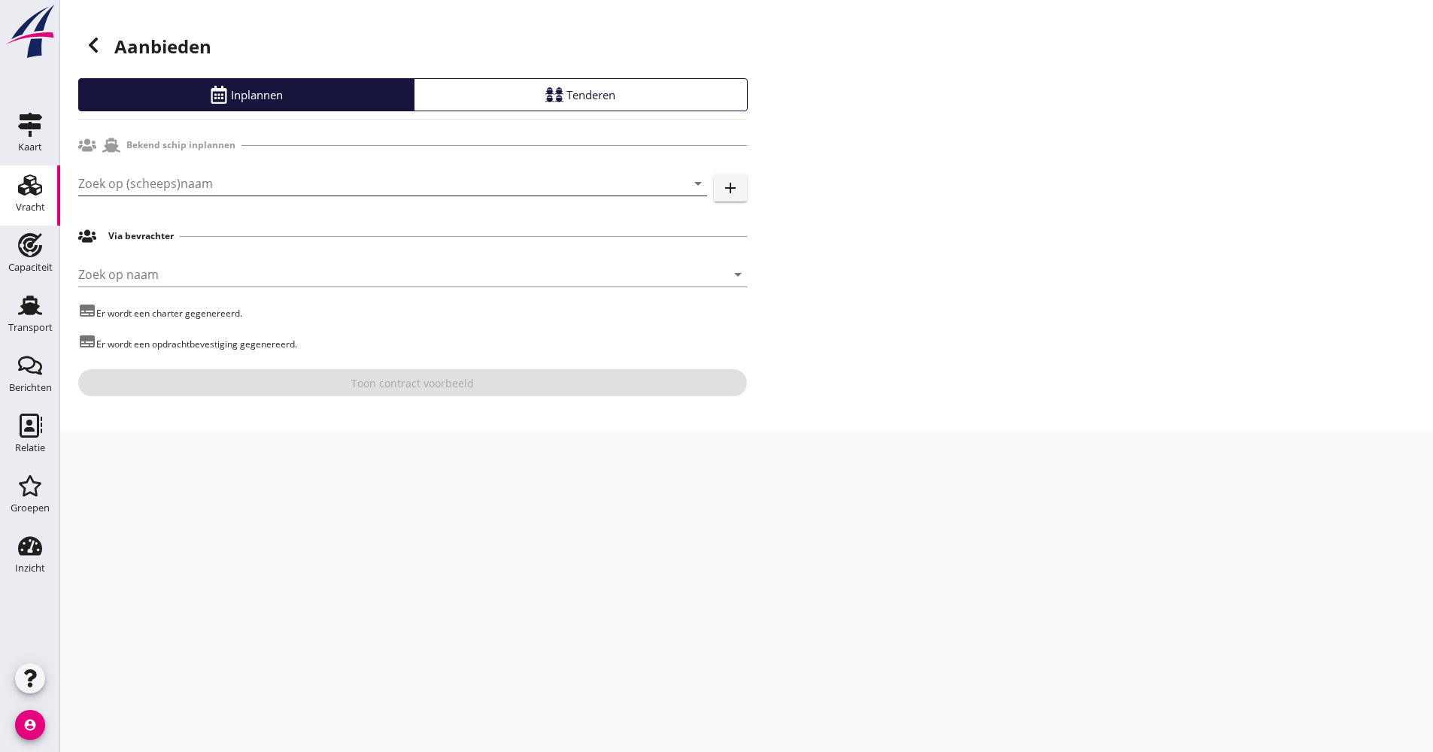
drag, startPoint x: 173, startPoint y: 181, endPoint x: 165, endPoint y: 189, distance: 11.7
click at [171, 182] on input "Zoek op (scheeps)naam" at bounding box center [371, 183] width 587 height 24
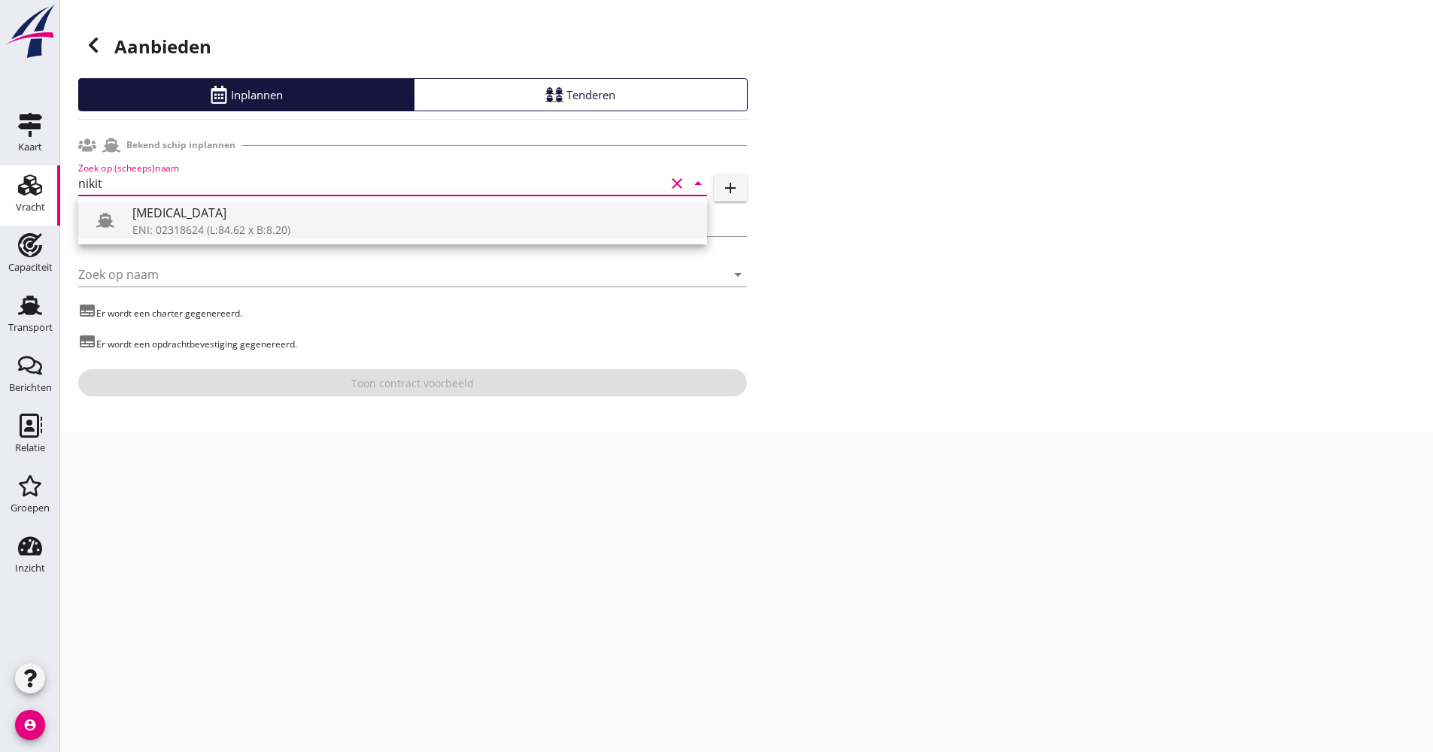
click at [167, 211] on div "[MEDICAL_DATA]" at bounding box center [413, 213] width 563 height 18
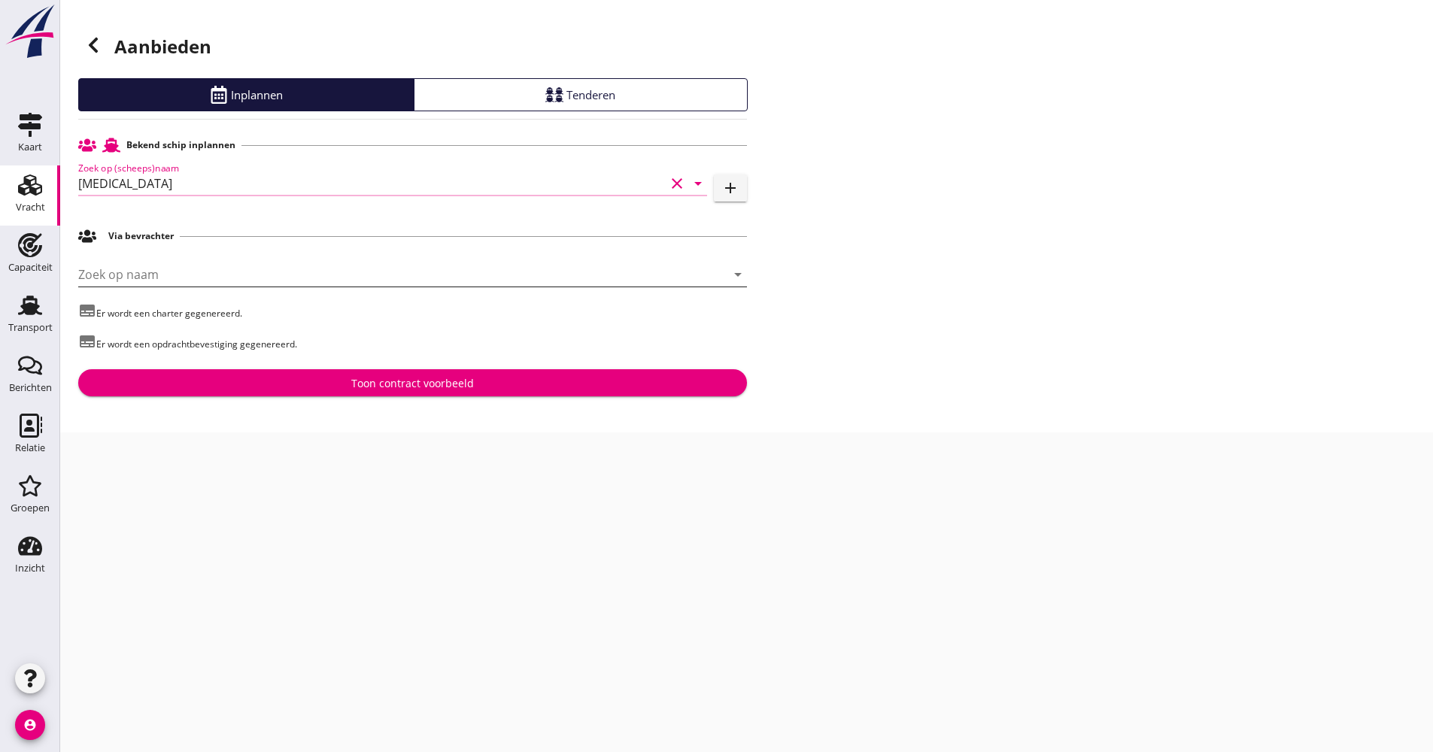
type input "[MEDICAL_DATA]"
click at [157, 284] on input "Zoek op naam" at bounding box center [391, 274] width 627 height 24
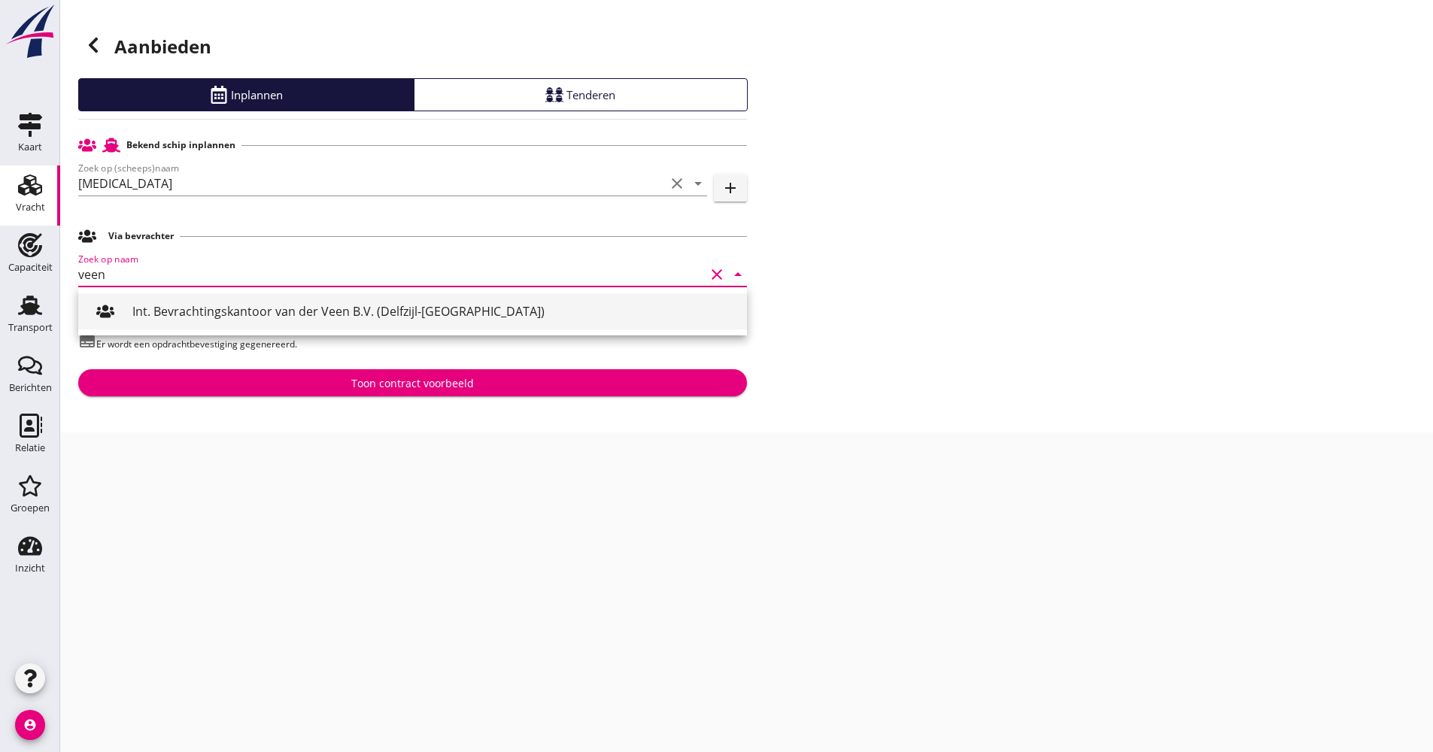
click at [189, 302] on div "Int. Bevrachtingskantoor van der Veen B.V. (Delfzijl-[GEOGRAPHIC_DATA])" at bounding box center [433, 311] width 602 height 36
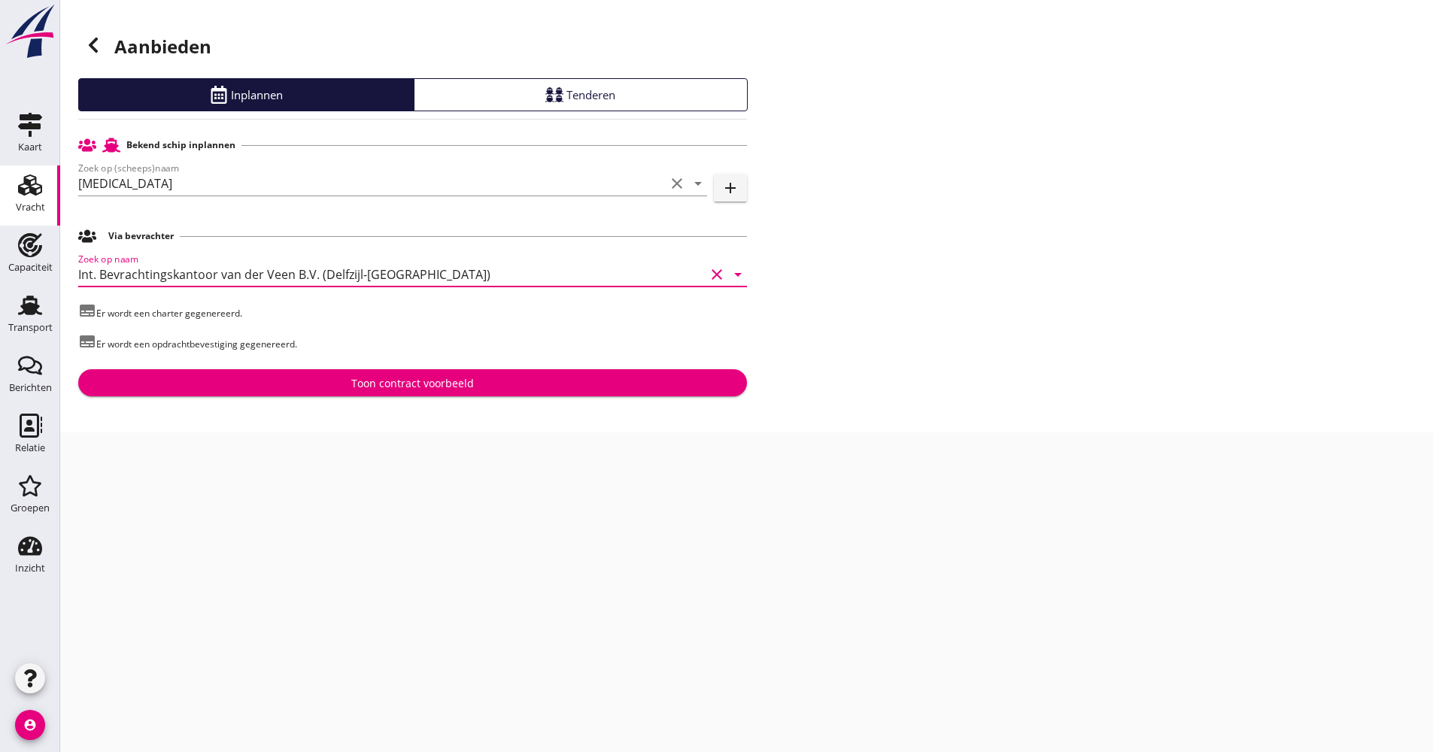
type input "Int. Bevrachtingskantoor van der Veen B.V. (Delfzijl-[GEOGRAPHIC_DATA])"
click at [470, 369] on div "Bekend schip inplannen Zoek op (scheeps)naam [MEDICAL_DATA] clear arrow_drop_do…" at bounding box center [412, 263] width 669 height 265
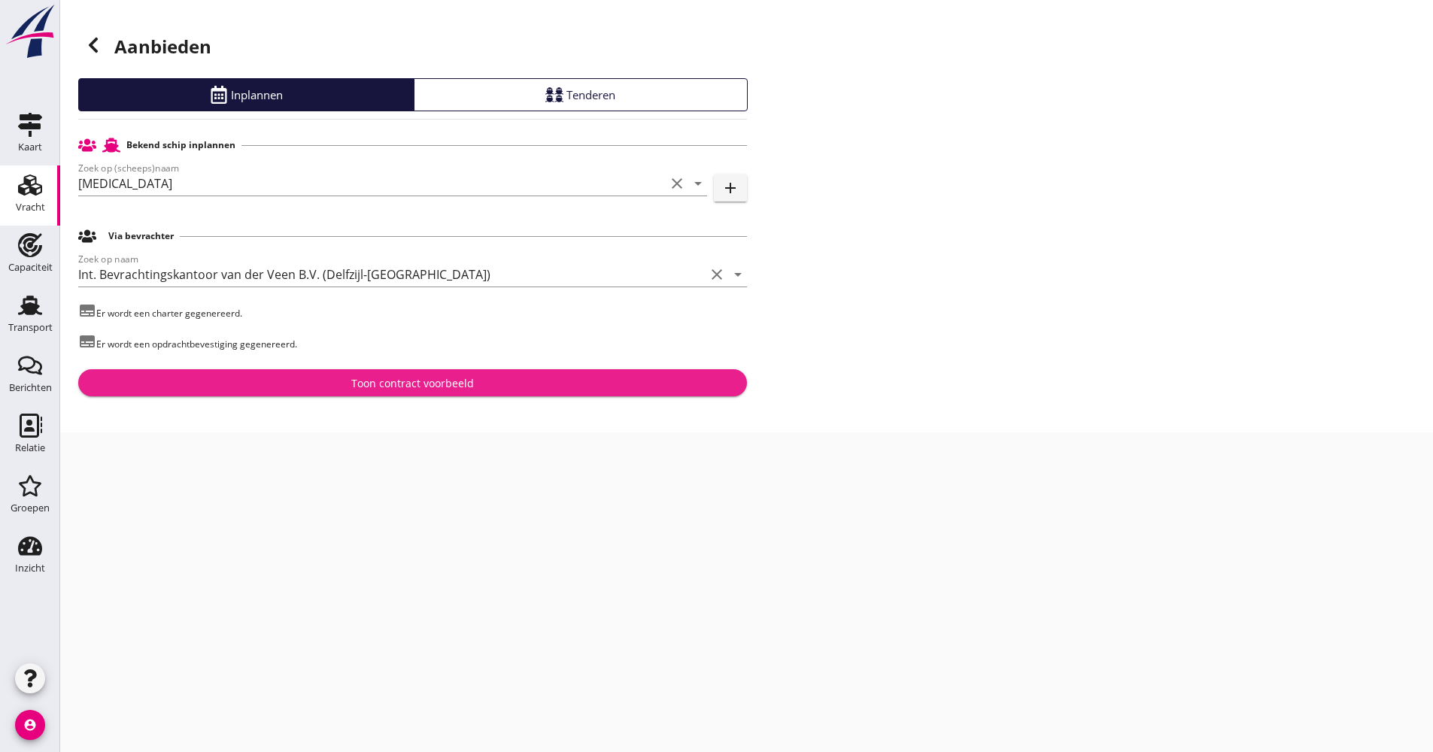
click at [466, 381] on div "Toon contract voorbeeld" at bounding box center [412, 383] width 123 height 16
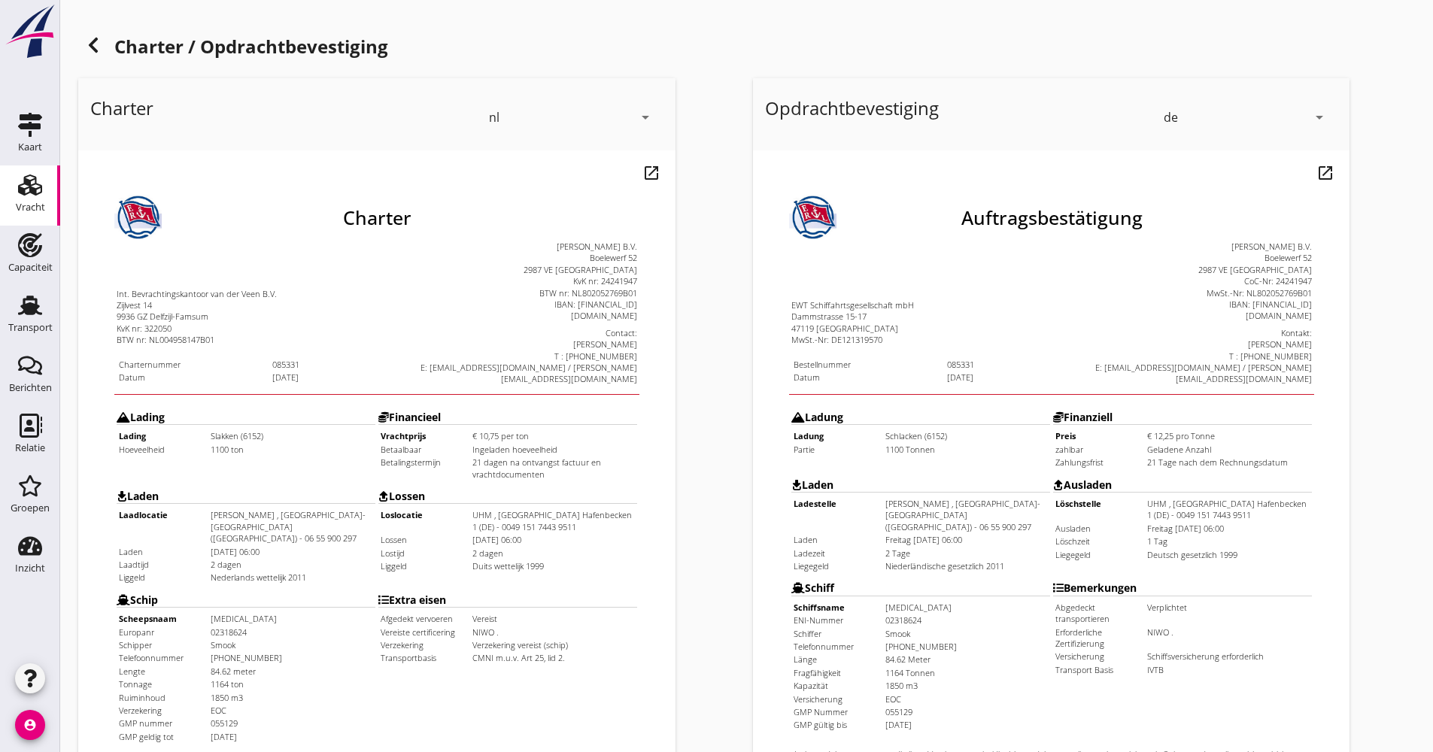
click at [95, 45] on icon at bounding box center [93, 45] width 18 height 18
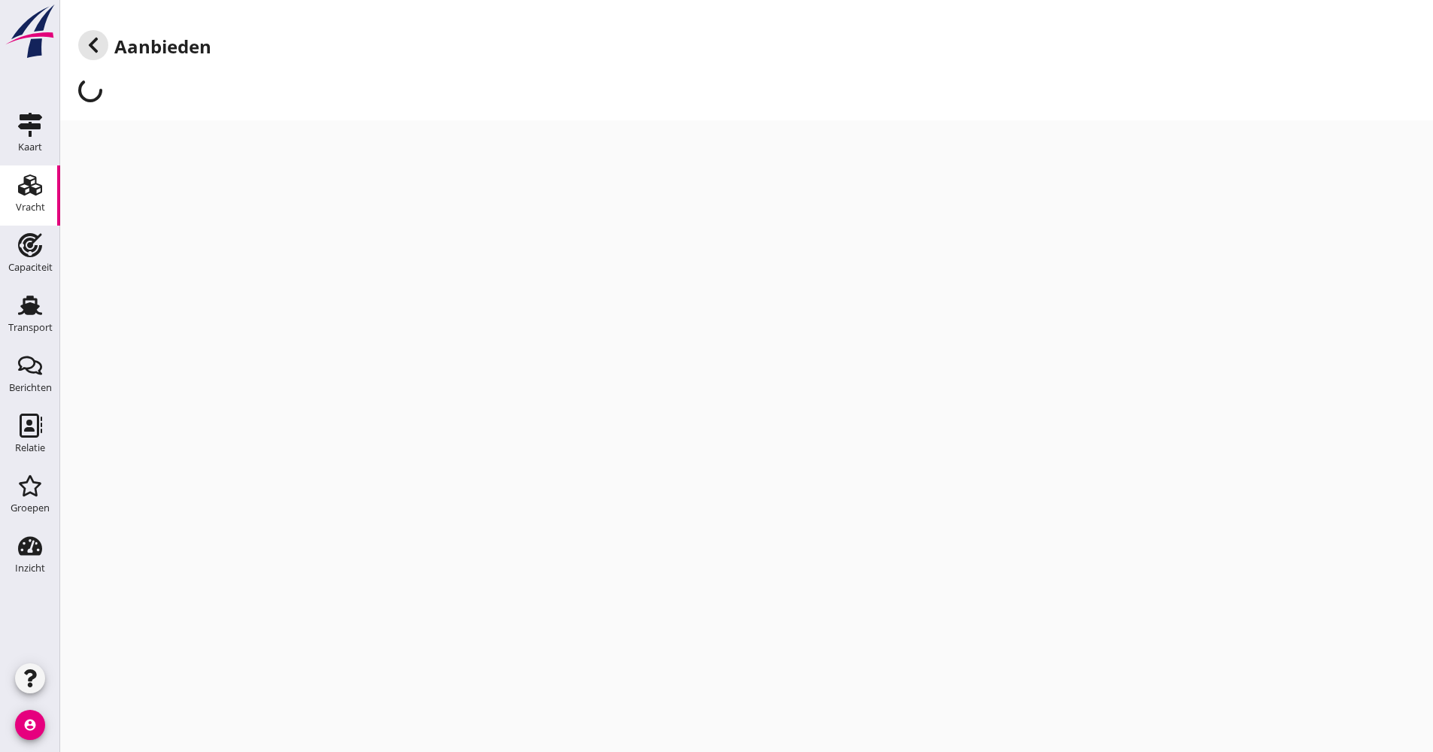
click at [95, 45] on icon at bounding box center [93, 45] width 18 height 18
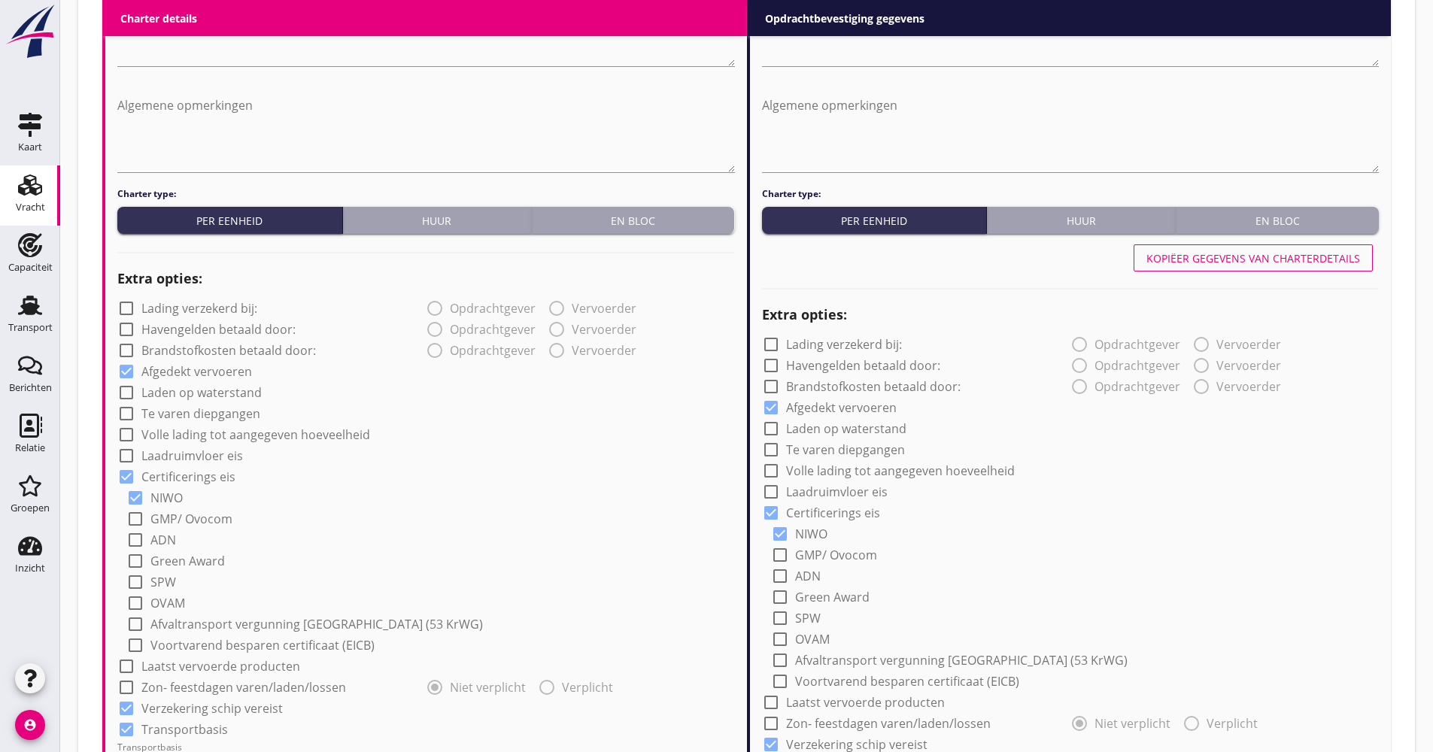
scroll to position [978, 0]
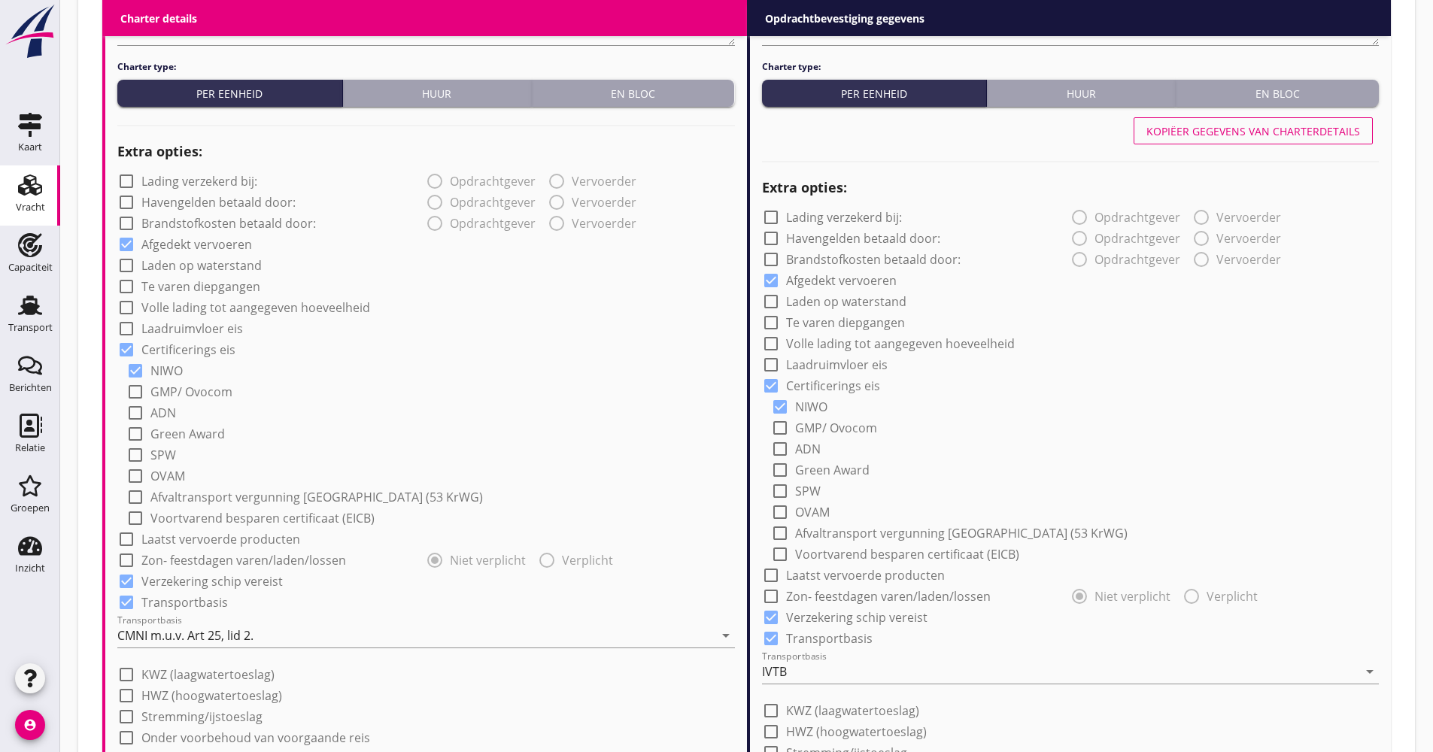
click at [253, 302] on label "Volle lading tot aangegeven hoeveelheid" at bounding box center [255, 307] width 229 height 15
checkbox input "true"
click at [872, 345] on label "Volle lading tot aangegeven hoeveelheid" at bounding box center [900, 343] width 229 height 15
checkbox input "true"
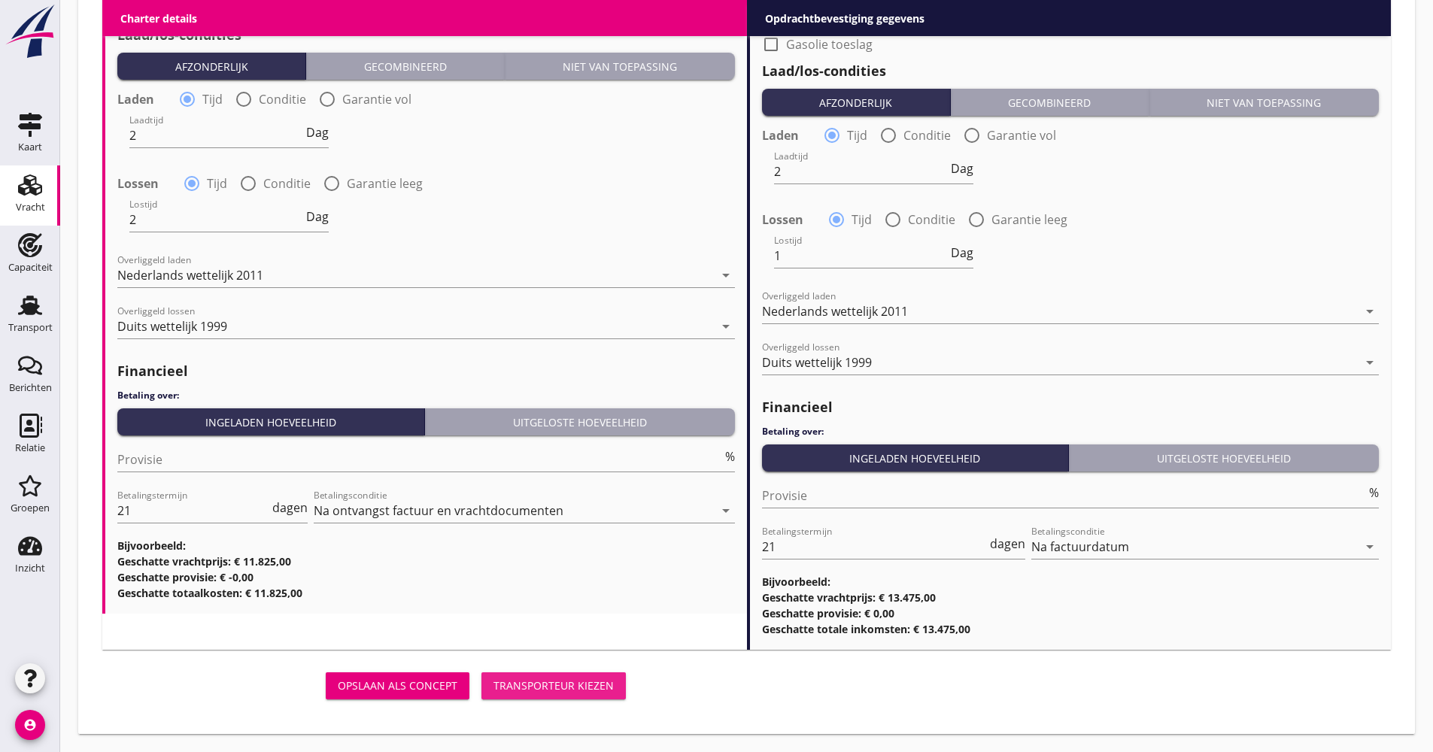
click at [507, 684] on div "Transporteur kiezen" at bounding box center [553, 686] width 120 height 16
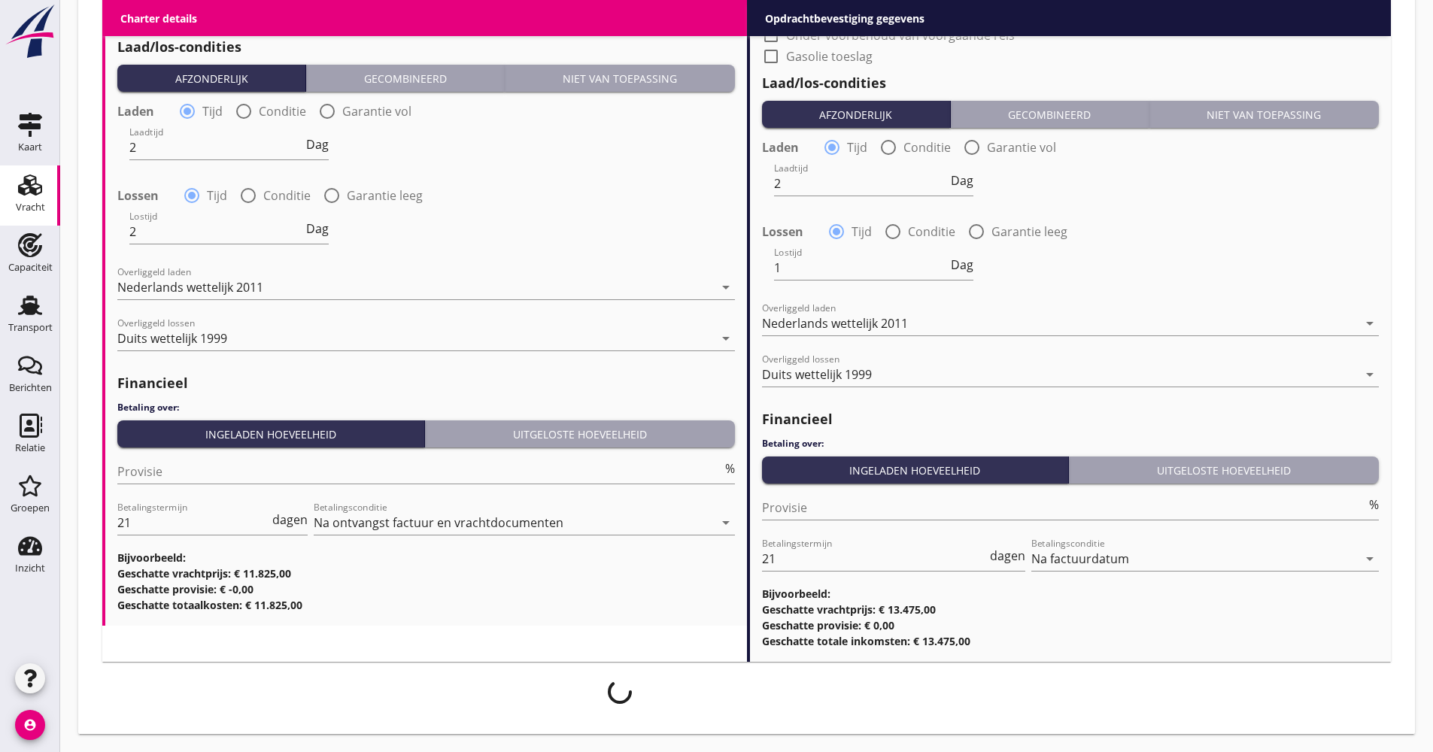
scroll to position [1716, 0]
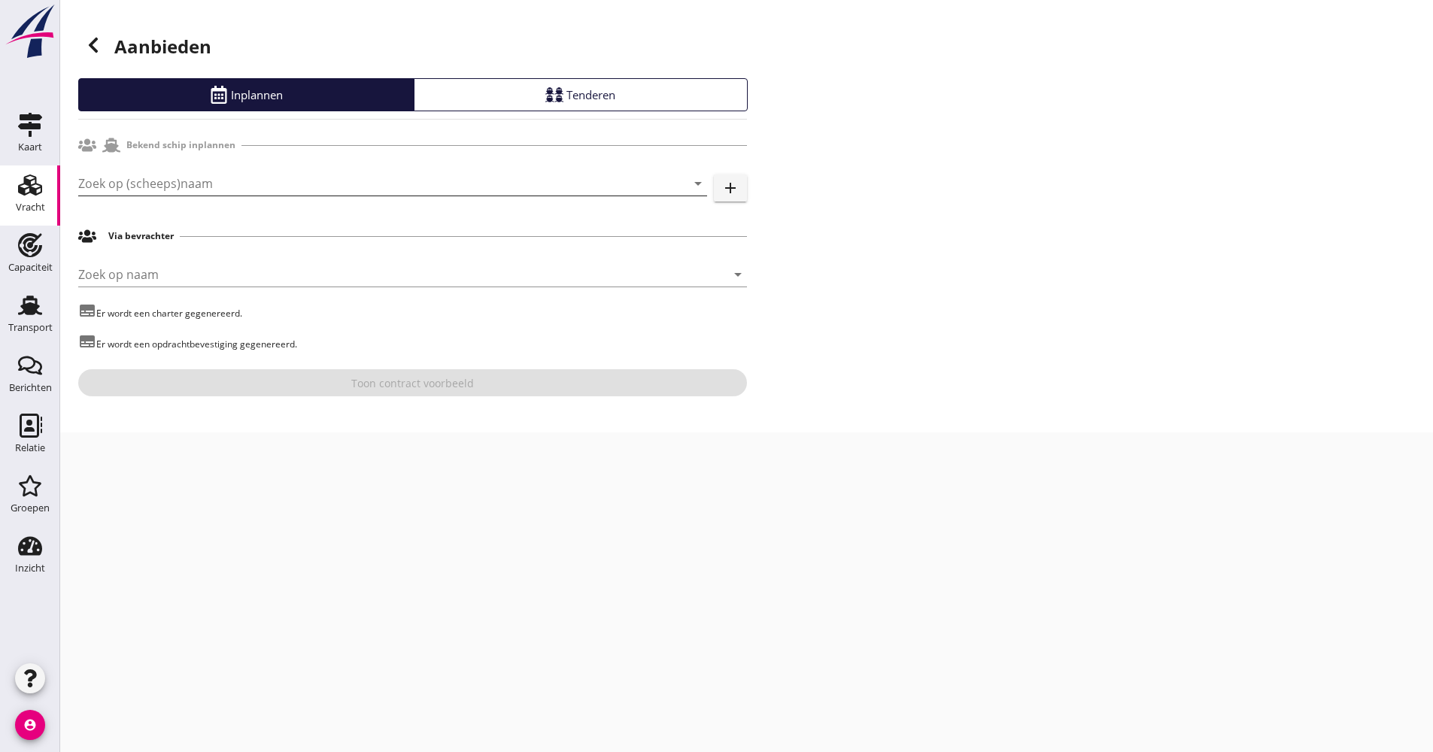
click at [196, 190] on input "Zoek op (scheeps)naam" at bounding box center [371, 183] width 587 height 24
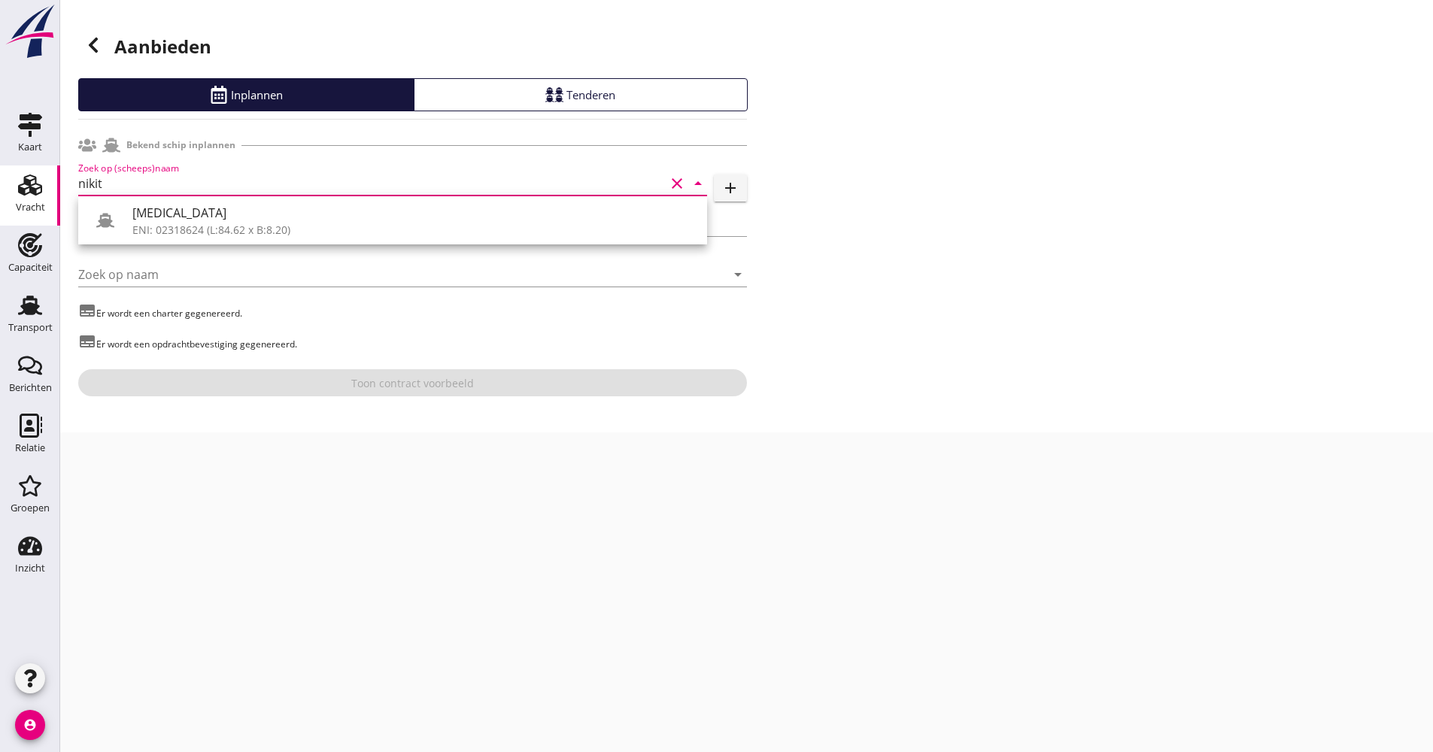
click at [184, 214] on div "[MEDICAL_DATA]" at bounding box center [413, 213] width 563 height 18
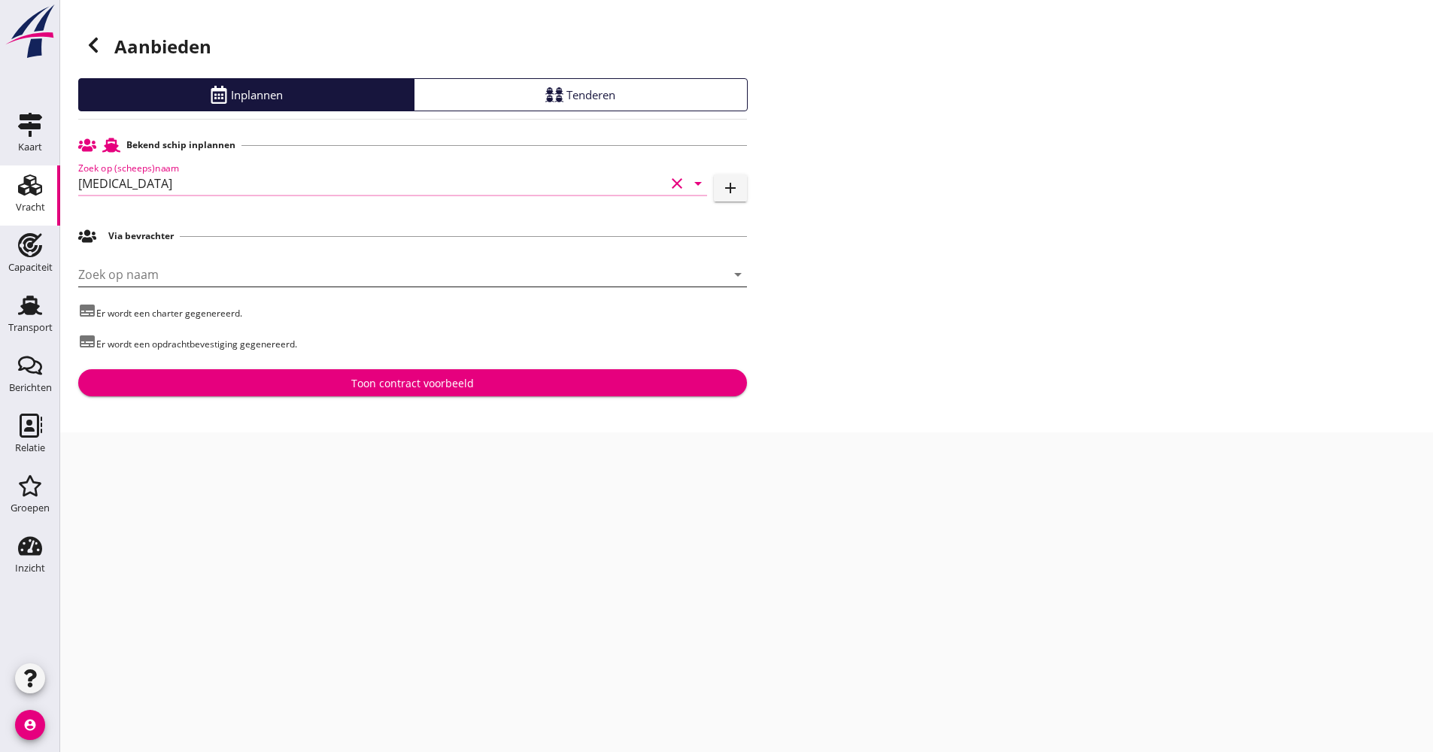
type input "[MEDICAL_DATA]"
click at [145, 287] on div "[PERSON_NAME] op naam arrow_drop_down" at bounding box center [412, 274] width 669 height 24
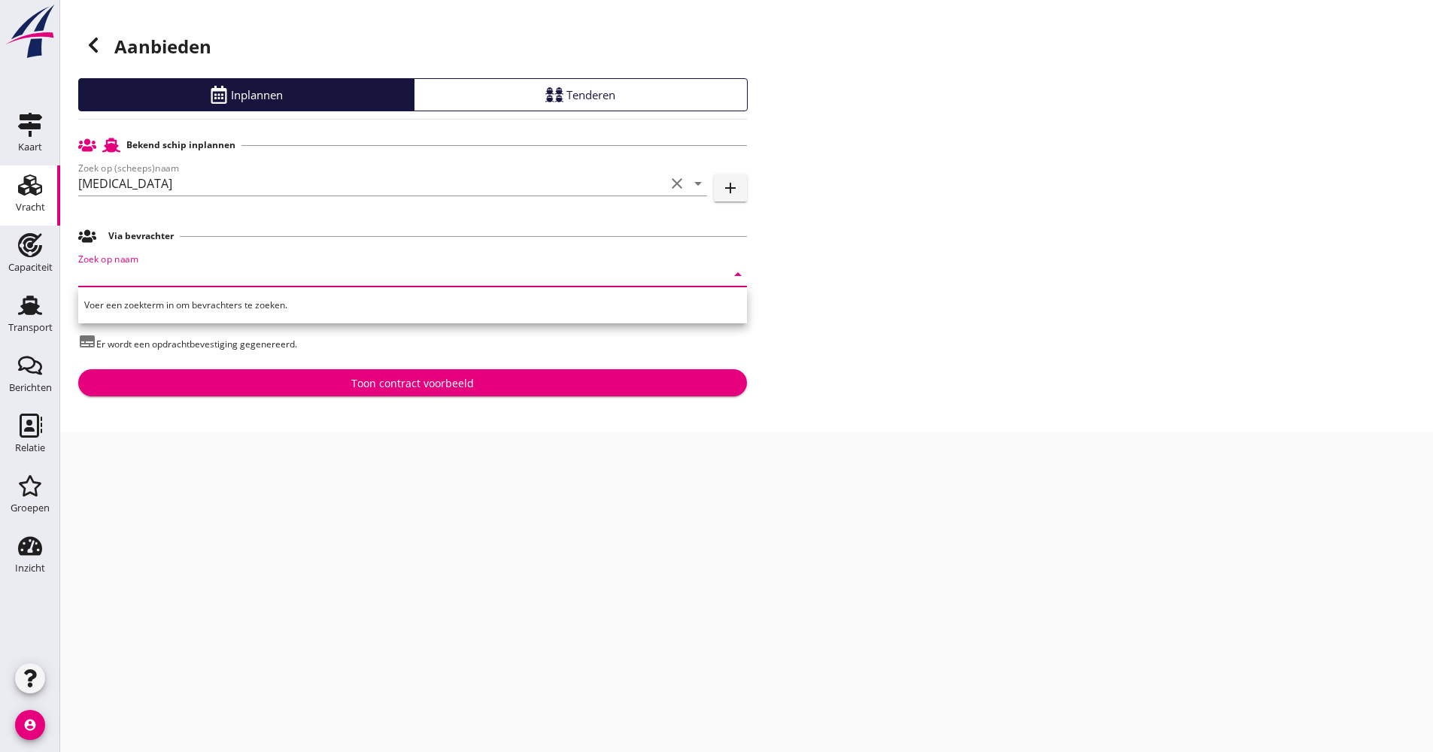
click at [145, 284] on input "Zoek op naam" at bounding box center [391, 274] width 627 height 24
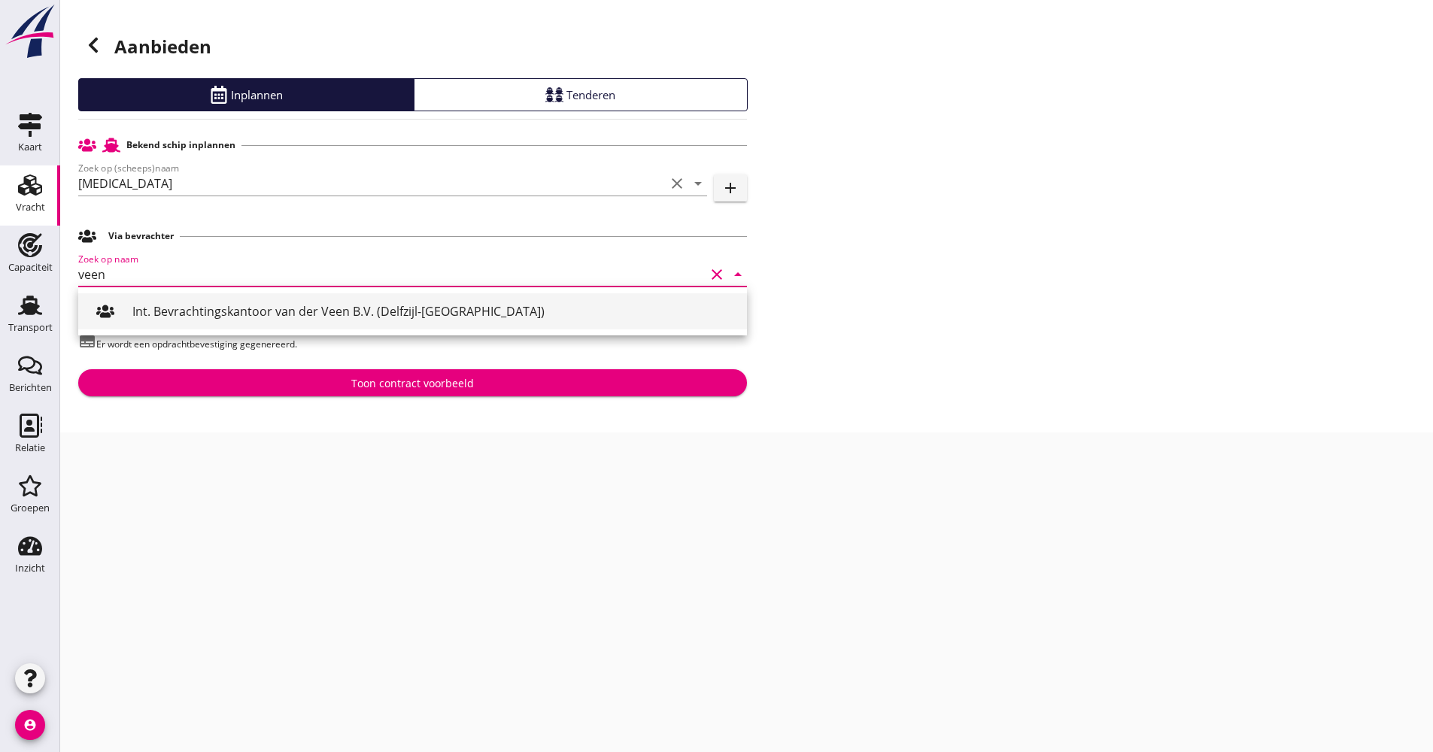
click at [187, 305] on div "Int. Bevrachtingskantoor van der Veen B.V. (Delfzijl-[GEOGRAPHIC_DATA])" at bounding box center [433, 311] width 602 height 18
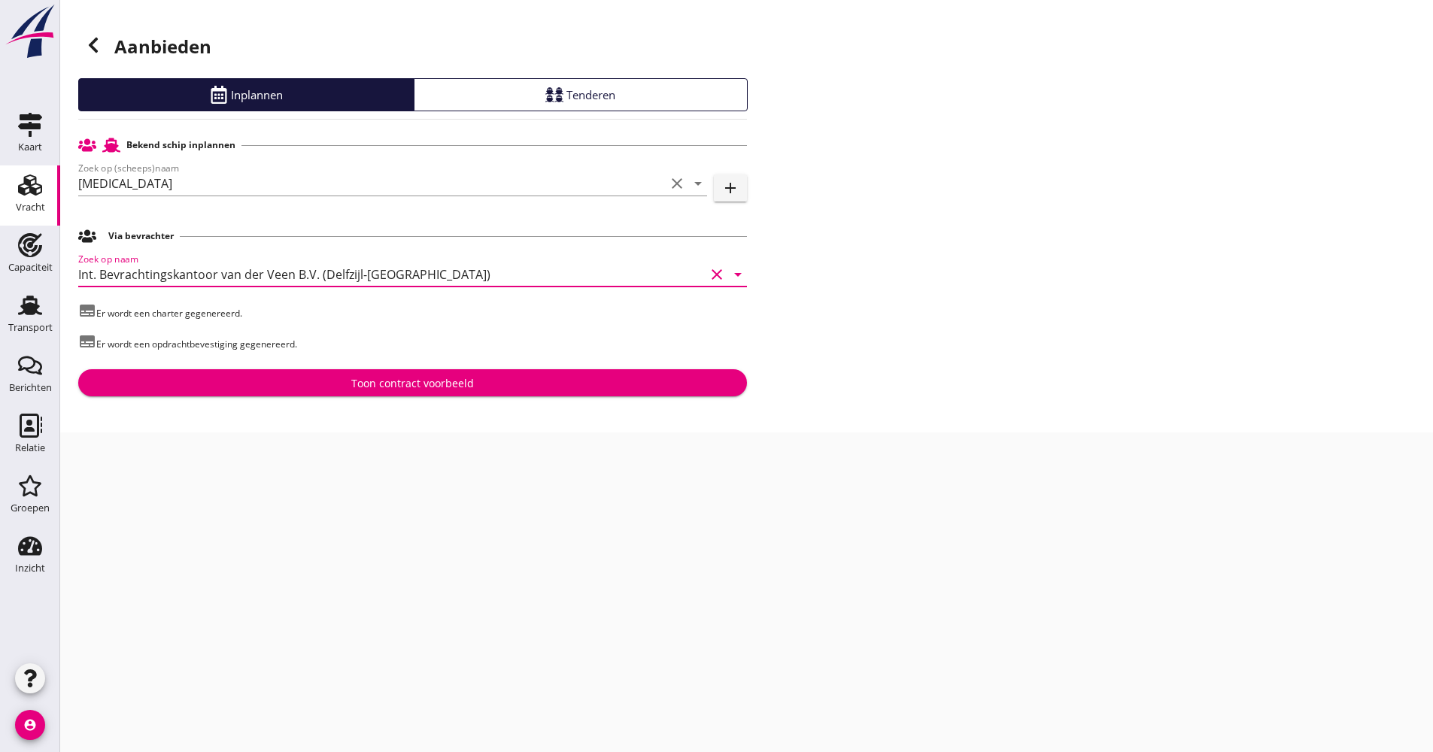
type input "Int. Bevrachtingskantoor van der Veen B.V. (Delfzijl-[GEOGRAPHIC_DATA])"
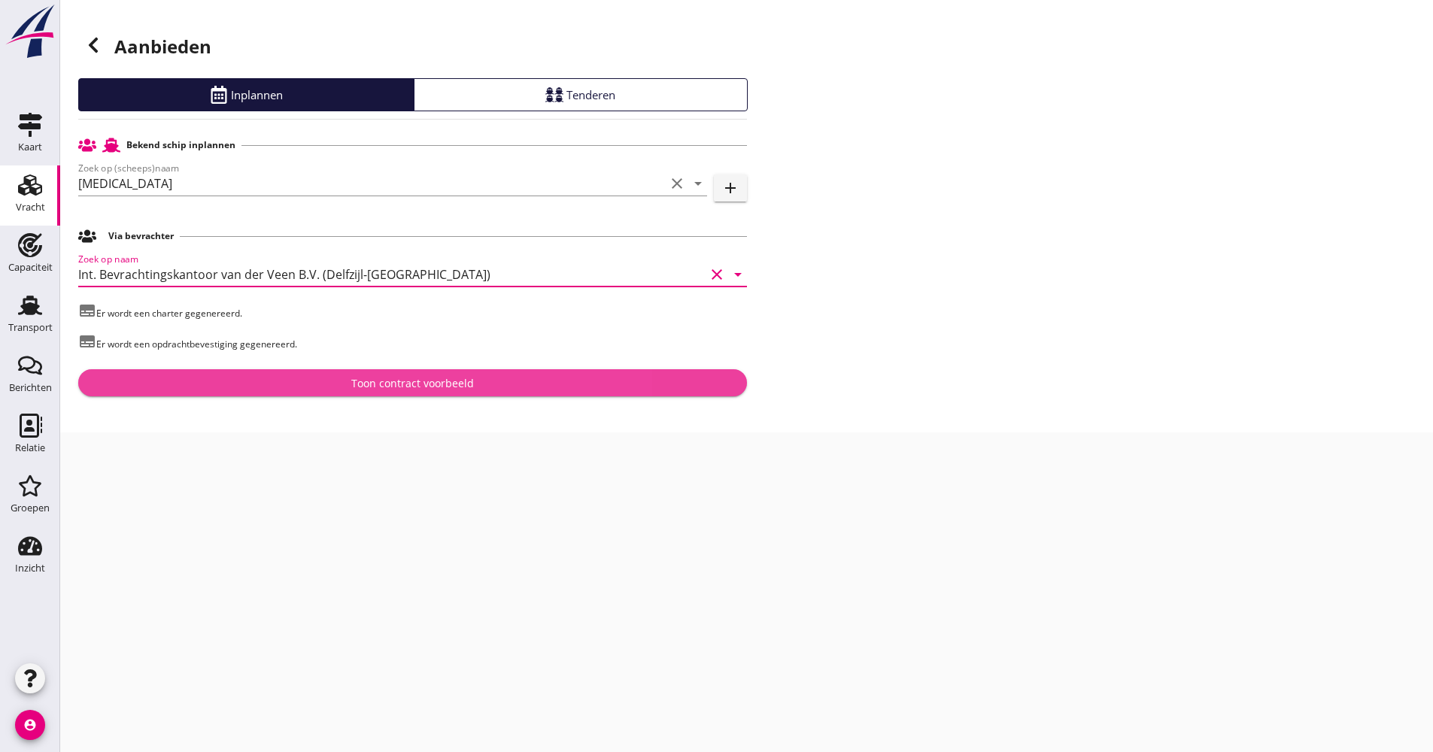
click at [347, 392] on button "Toon contract voorbeeld" at bounding box center [412, 382] width 669 height 27
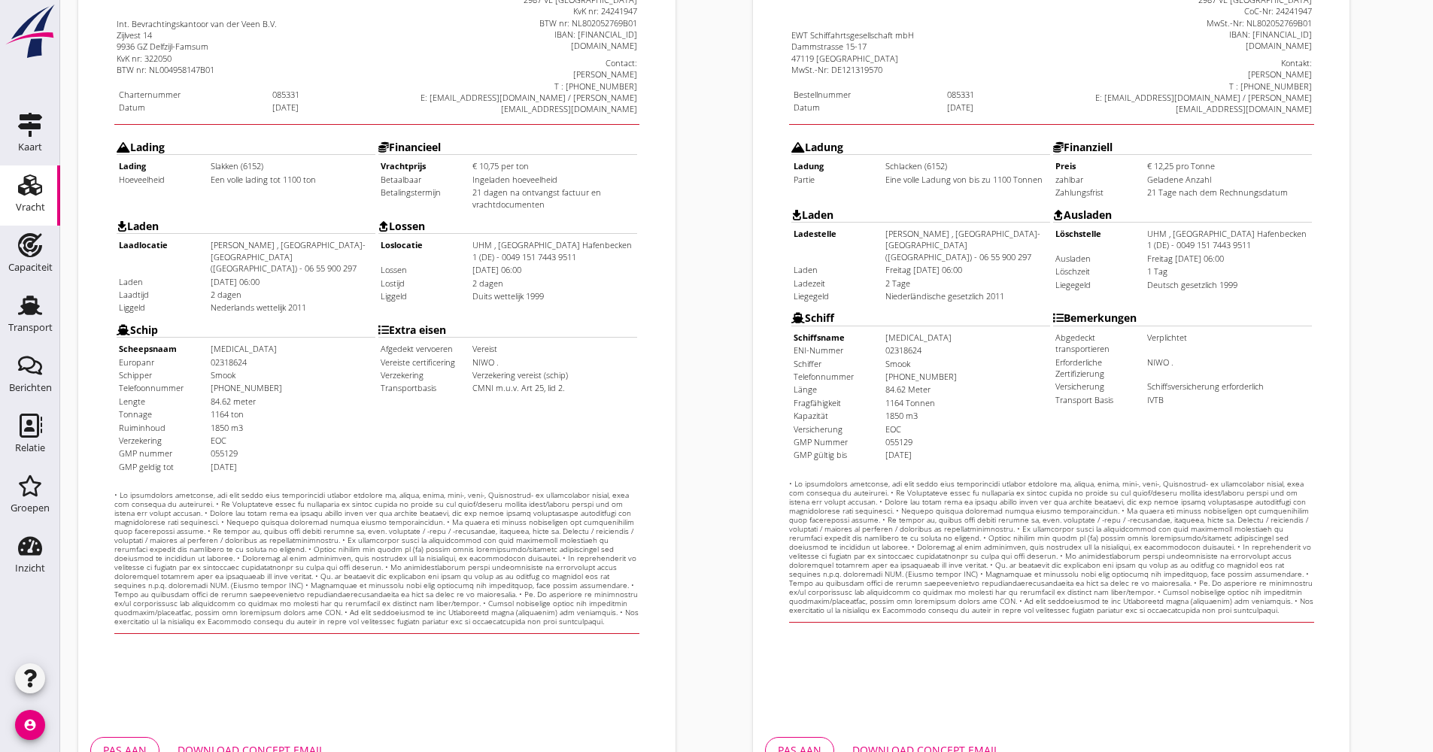
scroll to position [362, 0]
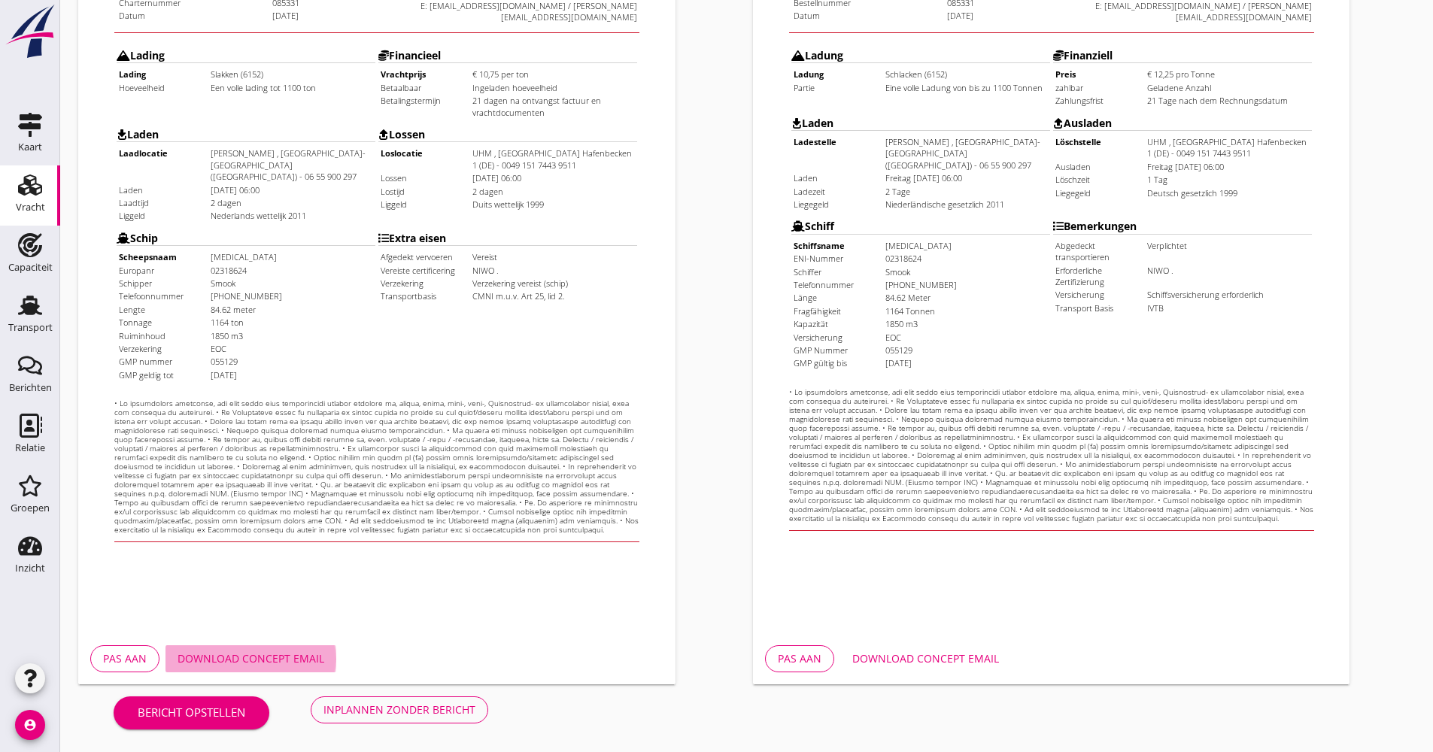
click at [312, 658] on div "Download concept email" at bounding box center [250, 659] width 147 height 16
click at [414, 724] on div "Bericht opstellen Inplannen zonder bericht" at bounding box center [300, 709] width 445 height 50
click at [413, 702] on div "Inplannen zonder bericht" at bounding box center [399, 710] width 152 height 16
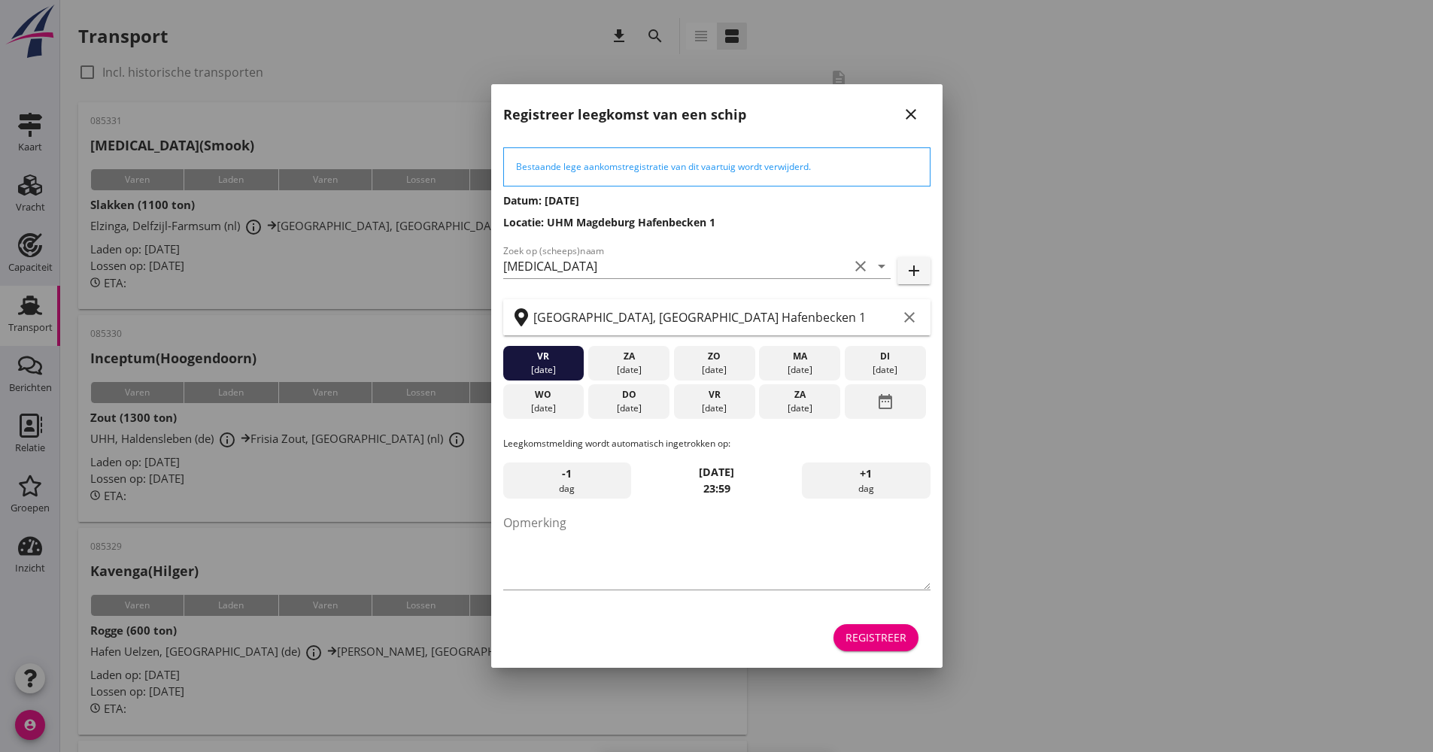
click at [863, 636] on div "Registreer" at bounding box center [875, 638] width 61 height 16
